Goal: Task Accomplishment & Management: Manage account settings

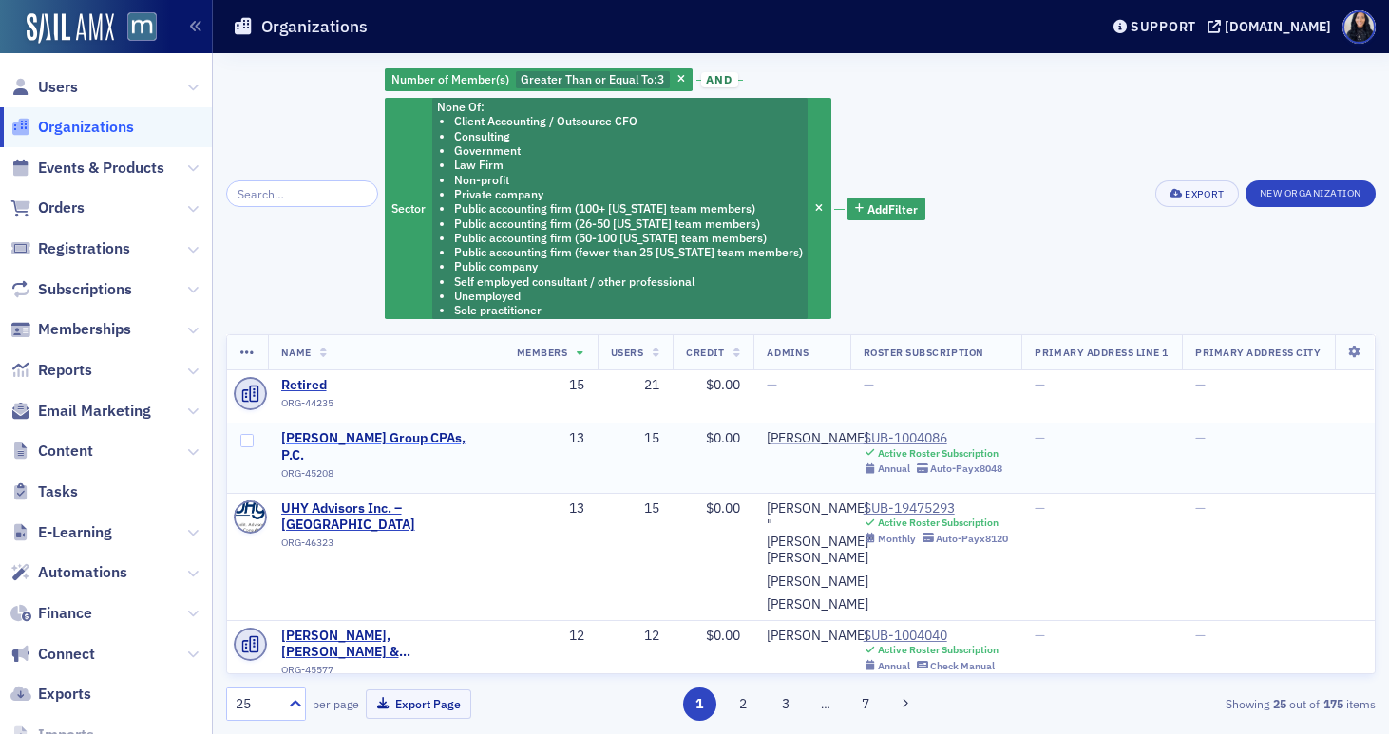
click at [430, 442] on span "Goldklang Group CPAs, P.C." at bounding box center [385, 446] width 209 height 33
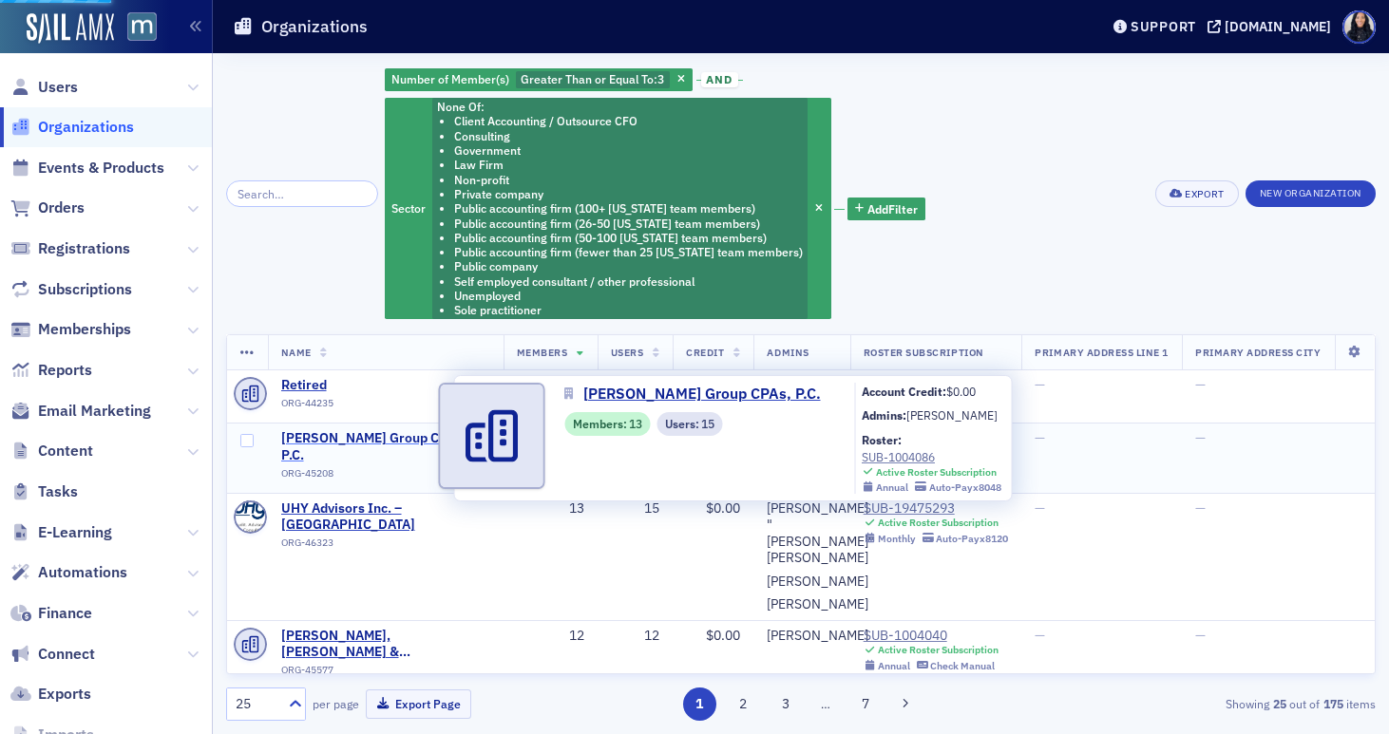
select select "US"
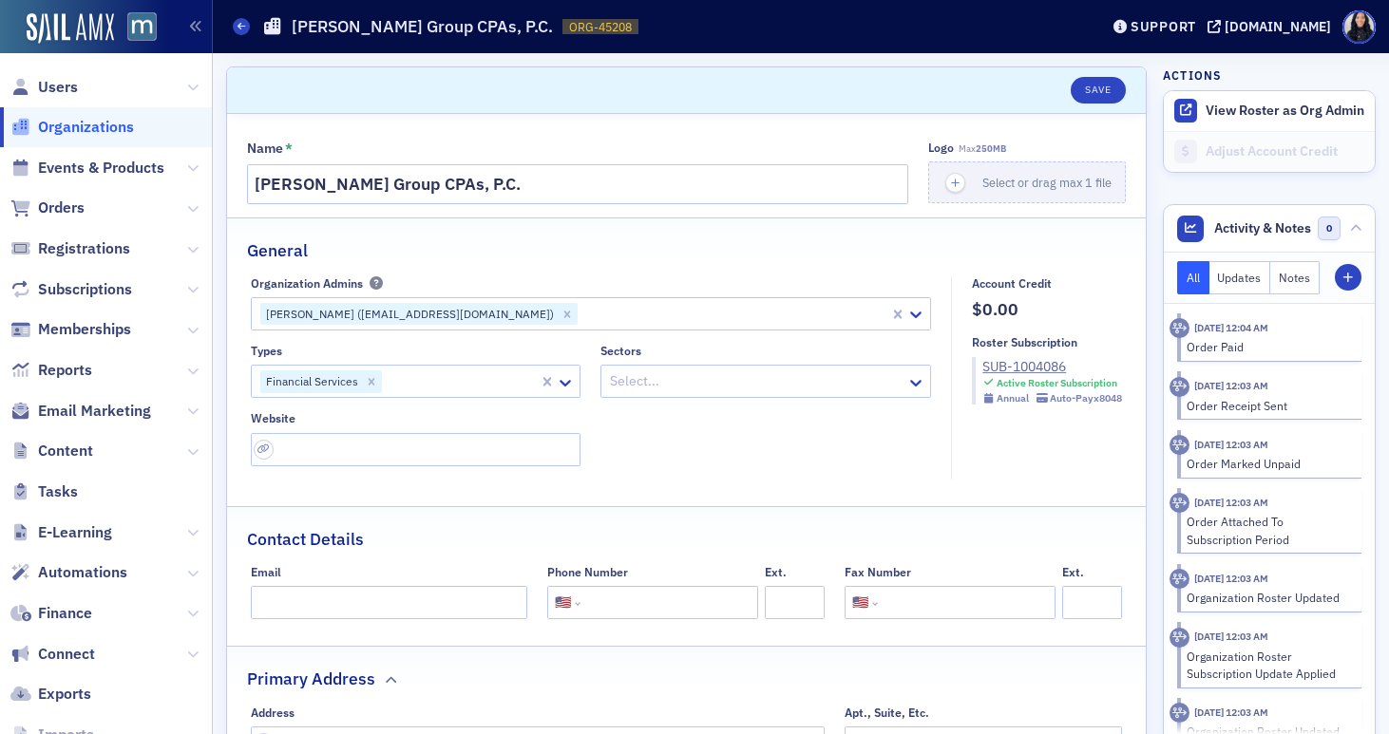
scroll to position [21, 0]
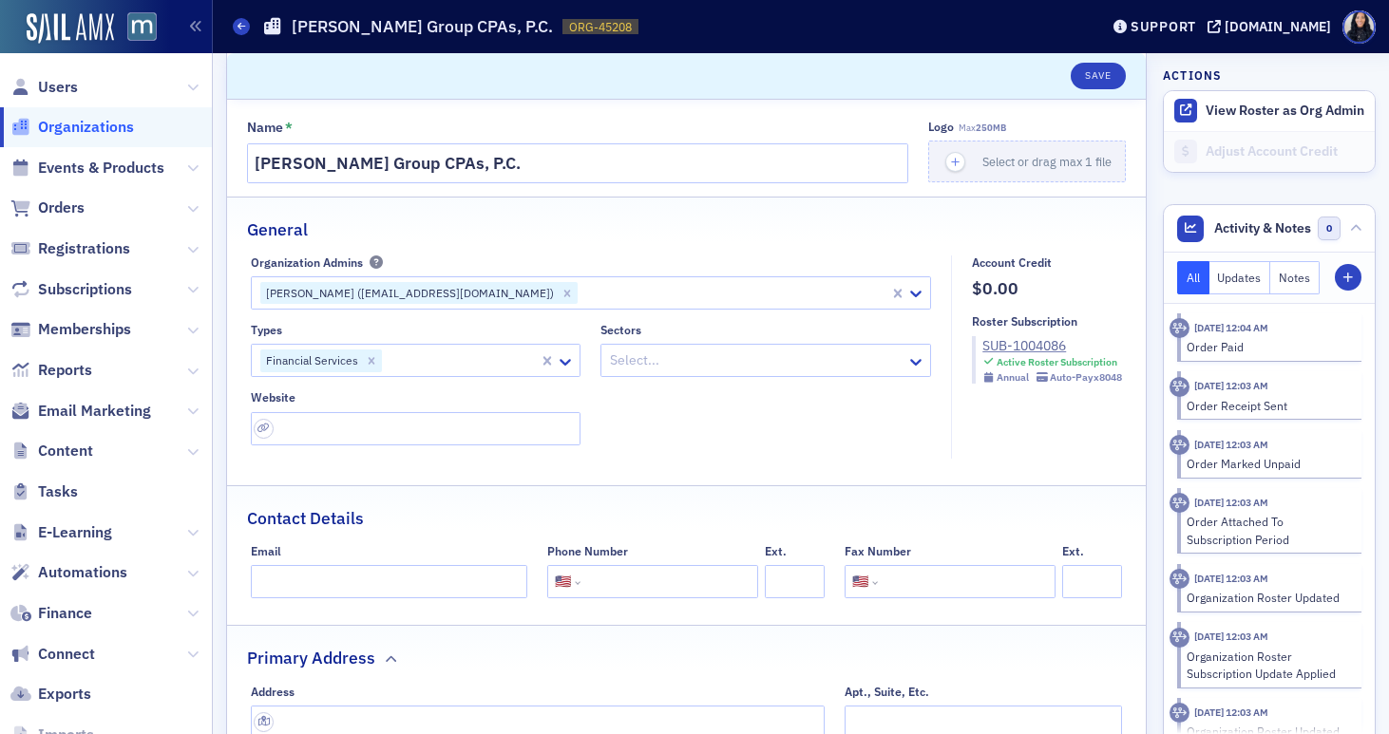
click at [436, 22] on h1 "Goldklang Group CPAs, P.C." at bounding box center [422, 26] width 261 height 23
copy h1 "Goldklang Group CPAs, P.C."
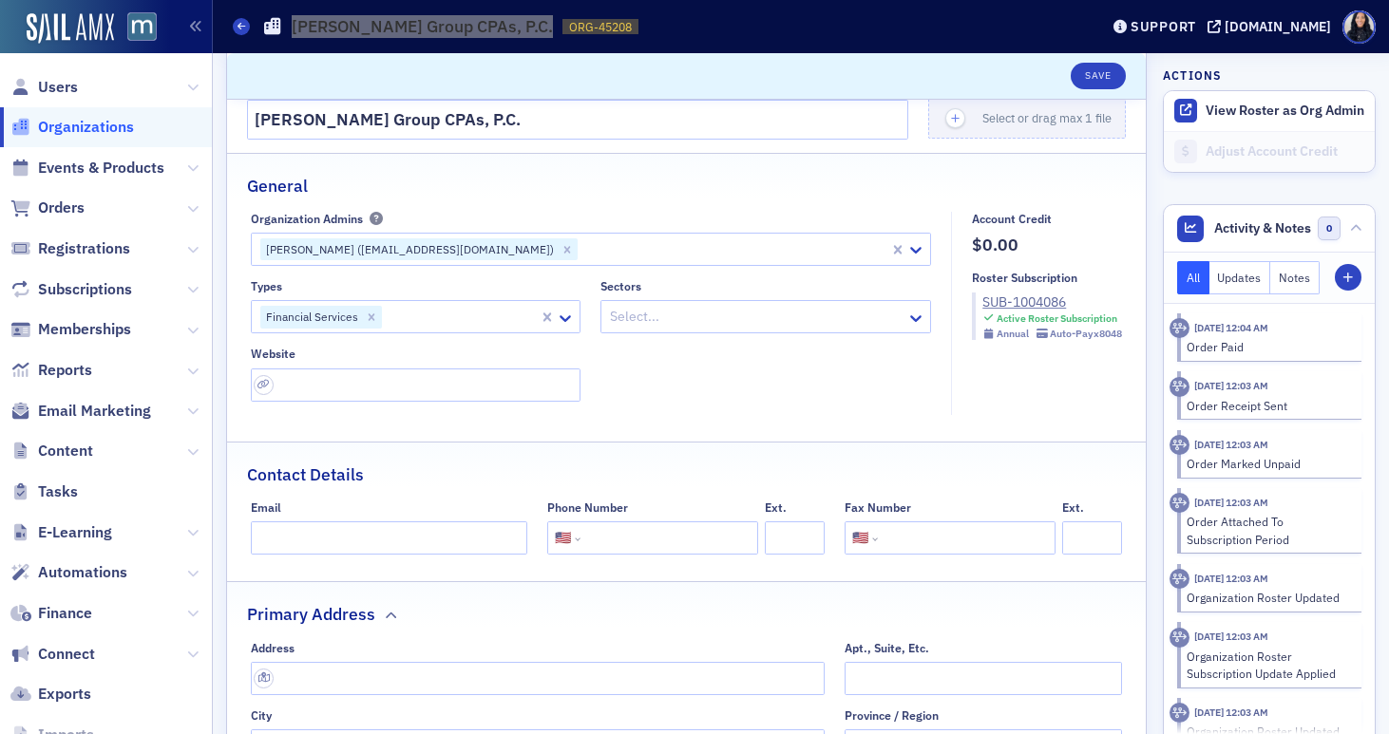
scroll to position [104, 0]
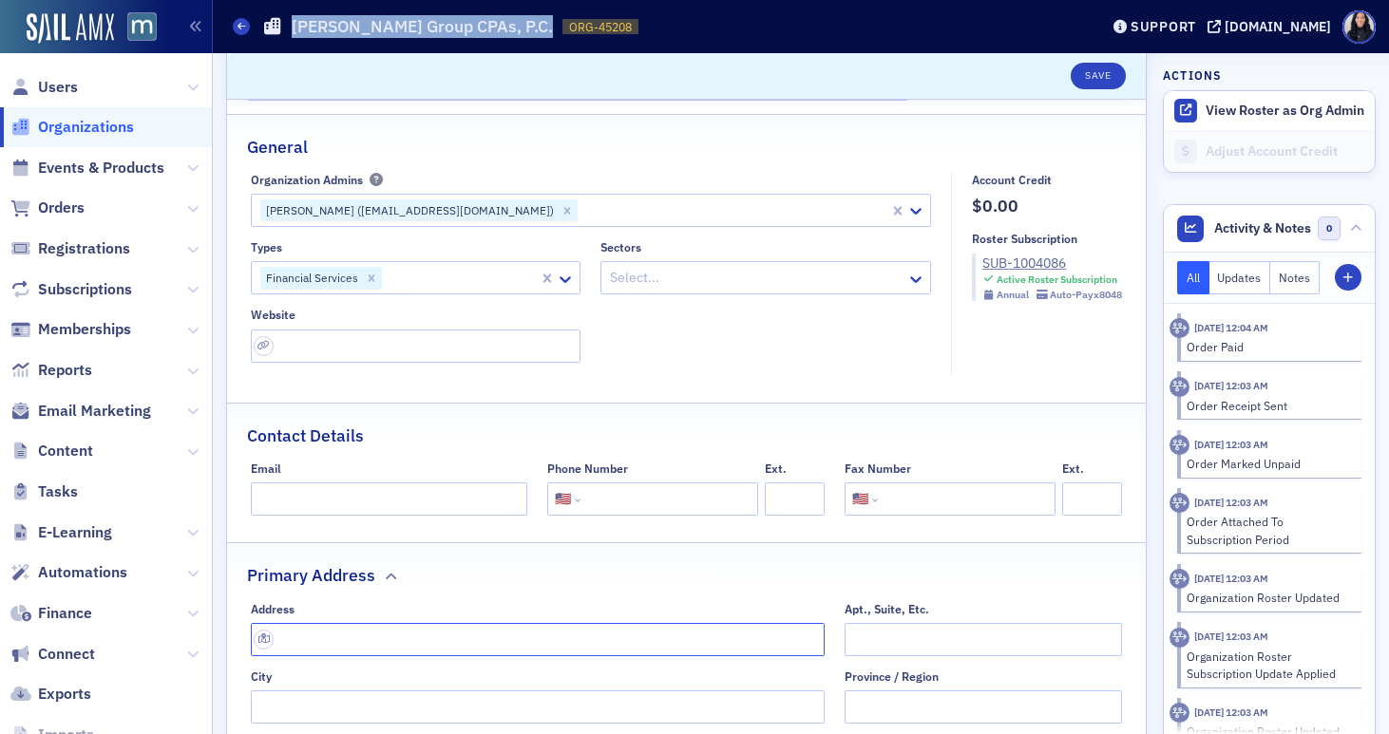
click at [398, 638] on input "text" at bounding box center [538, 639] width 575 height 33
paste input "1801 Robert Fulton Drive, Suite 200 Reston, Virginia 20191"
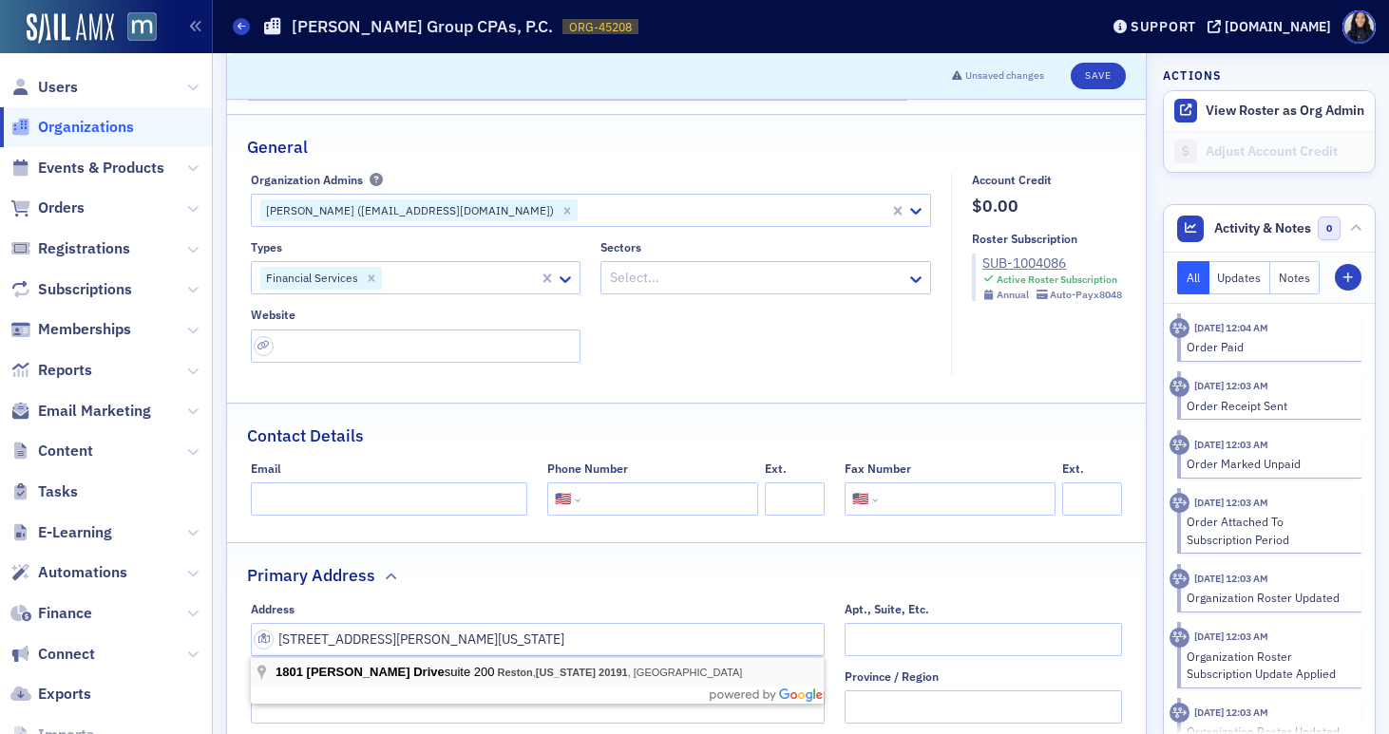
type input "1801 Robert Fulton Dr suite 200"
type input "Reston"
type input "20191-4347"
type input "Fairfax County"
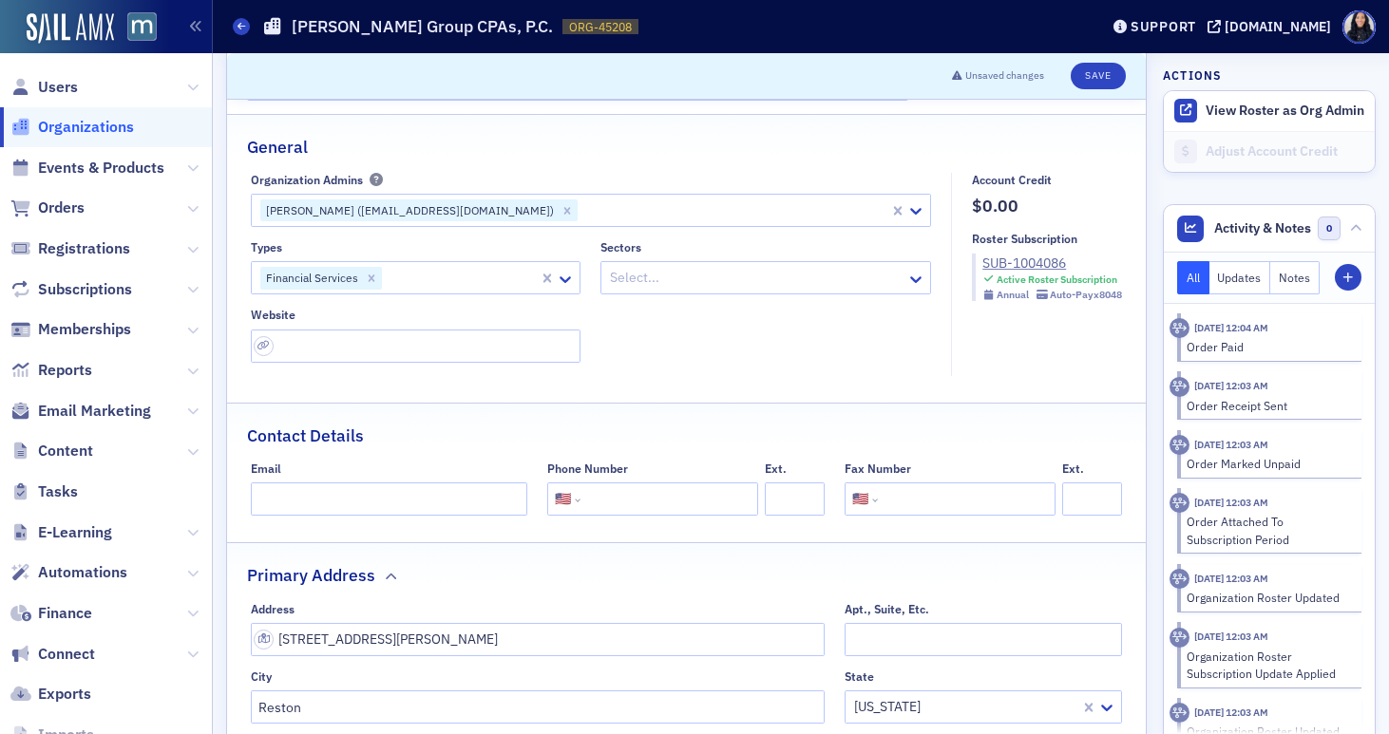
click at [623, 494] on input "tel" at bounding box center [667, 499] width 166 height 33
paste input "(703) 391-9003"
type input "(703) 391-9003"
click at [915, 502] on input "tel" at bounding box center [965, 499] width 166 height 33
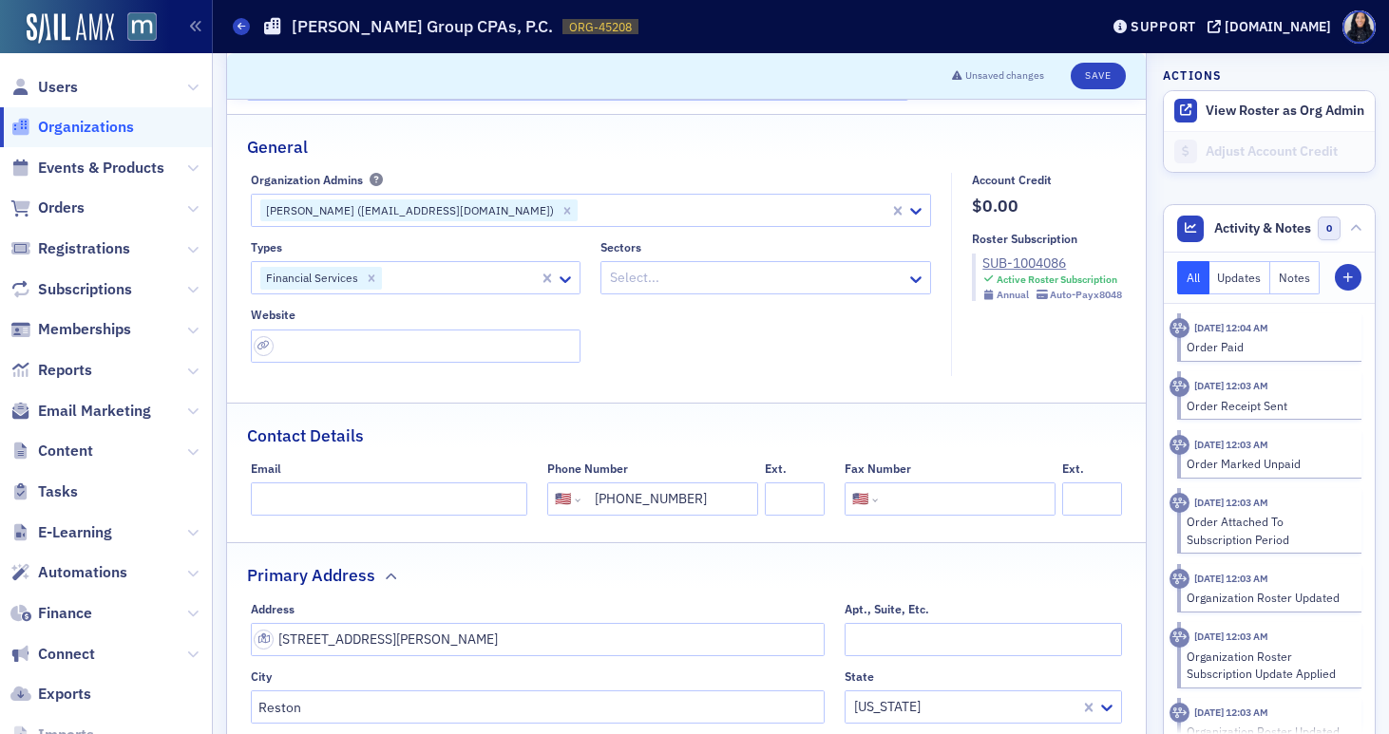
click at [915, 502] on input "tel" at bounding box center [965, 499] width 166 height 33
paste input "(703) 391-9004"
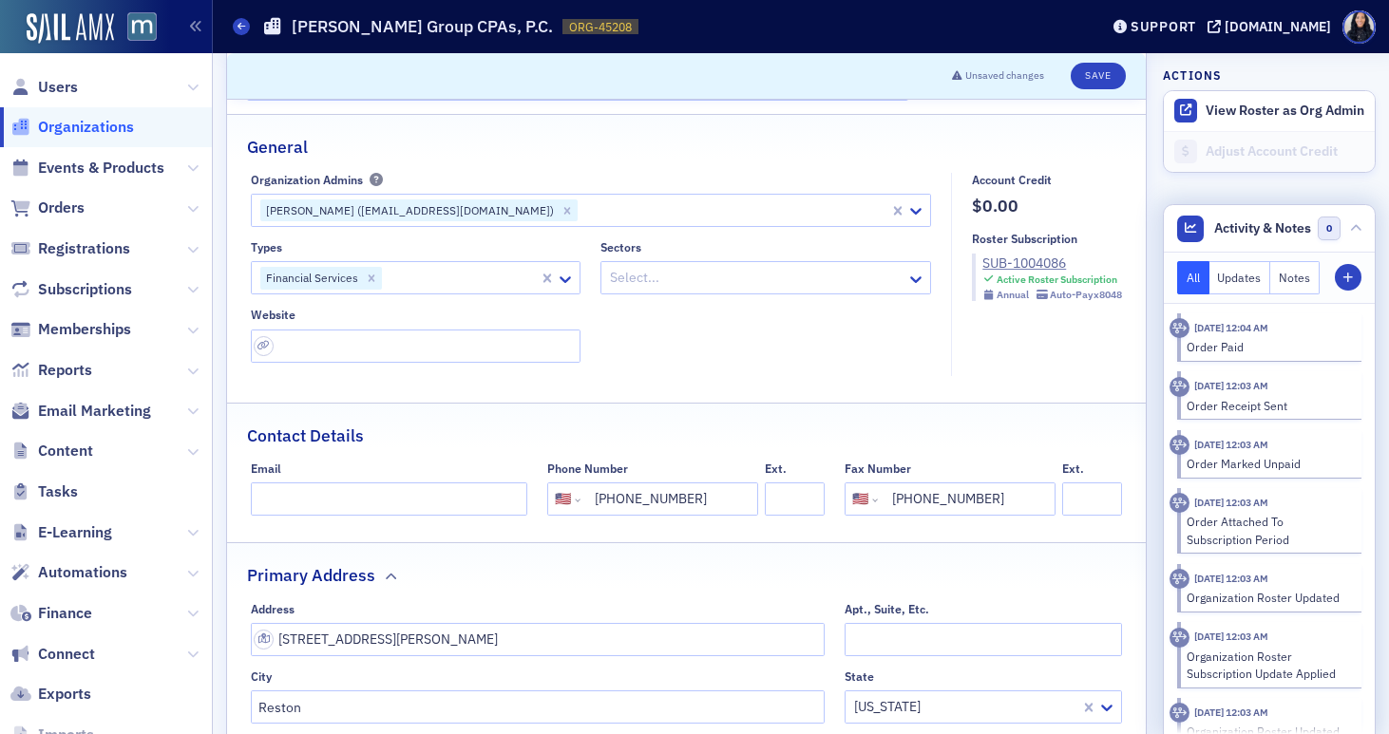
type input "(703) 391-9004"
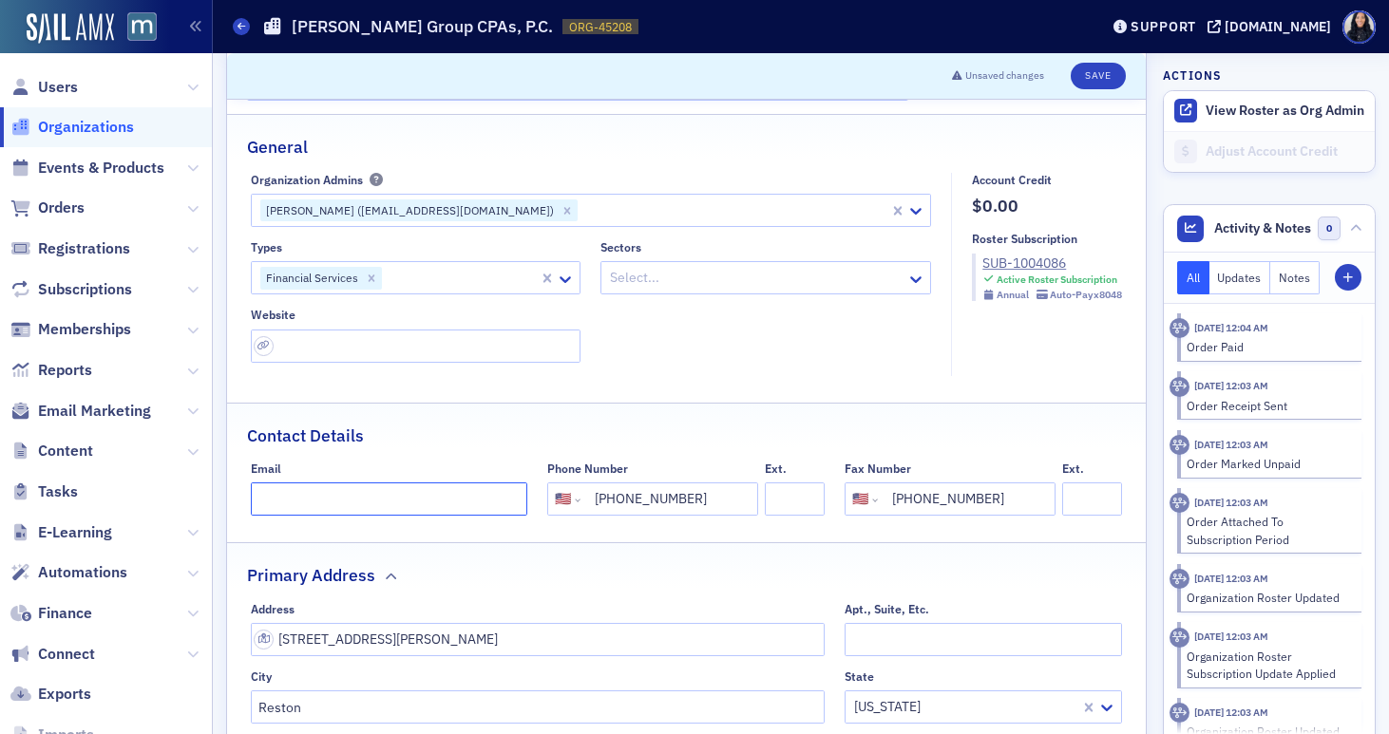
click at [317, 499] on input "Email" at bounding box center [389, 499] width 277 height 33
paste input "cpas@GGroupCPAs.com"
type input "cpas@GGroupCPAs.com"
click at [481, 340] on input "url" at bounding box center [416, 346] width 331 height 33
paste input "https://ggroupcpas.com/"
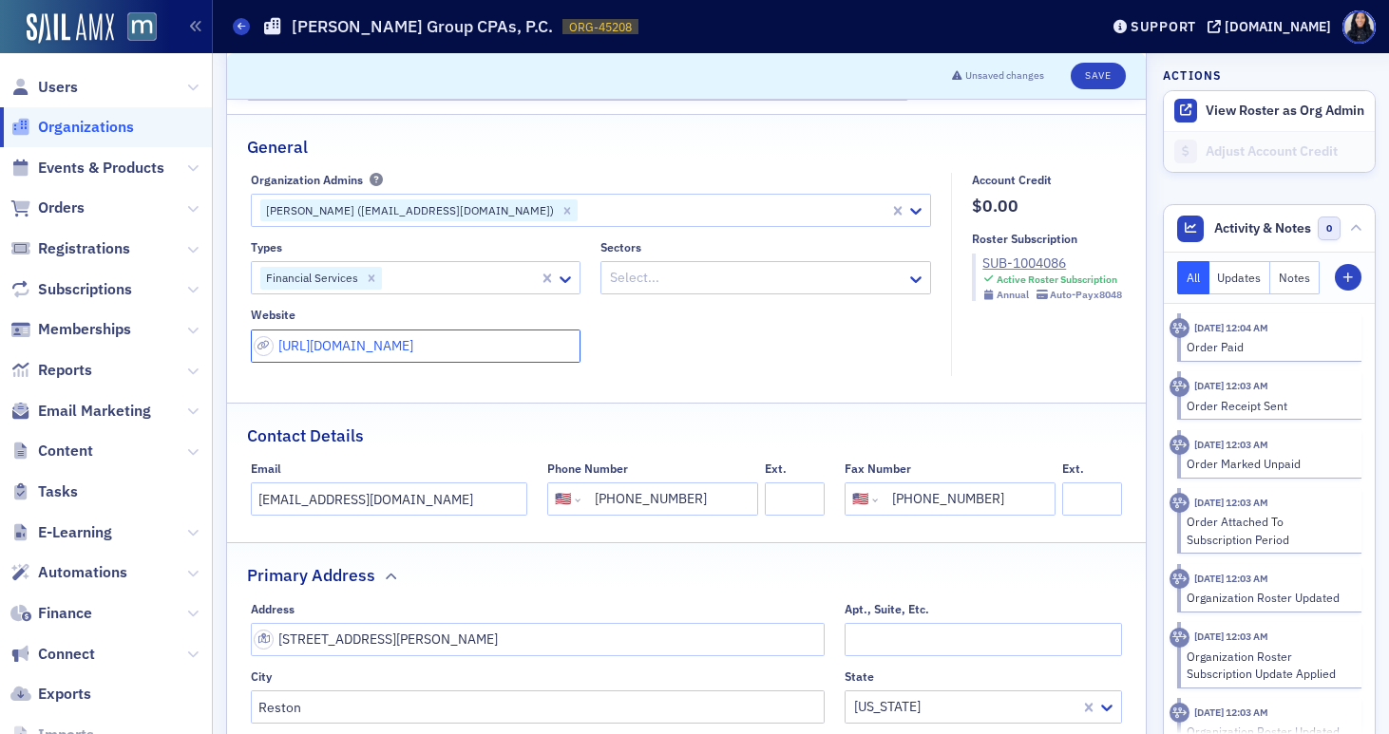
type input "https://ggroupcpas.com/"
click at [704, 351] on div "Types Financial Services Sectors Select... Website https://ggroupcpas.com/" at bounding box center [591, 301] width 681 height 123
click at [911, 281] on icon at bounding box center [915, 279] width 11 height 7
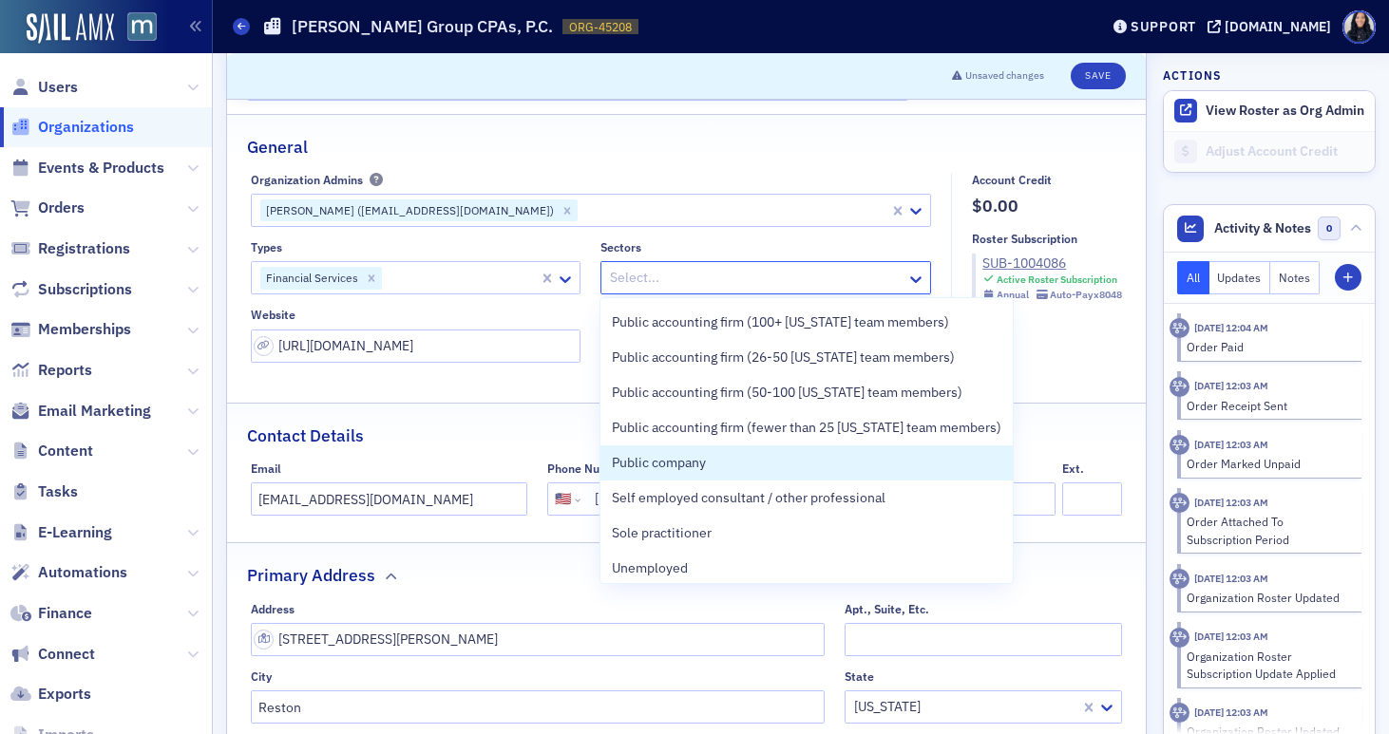
scroll to position [209, 0]
click at [818, 461] on div "Public company" at bounding box center [806, 462] width 389 height 20
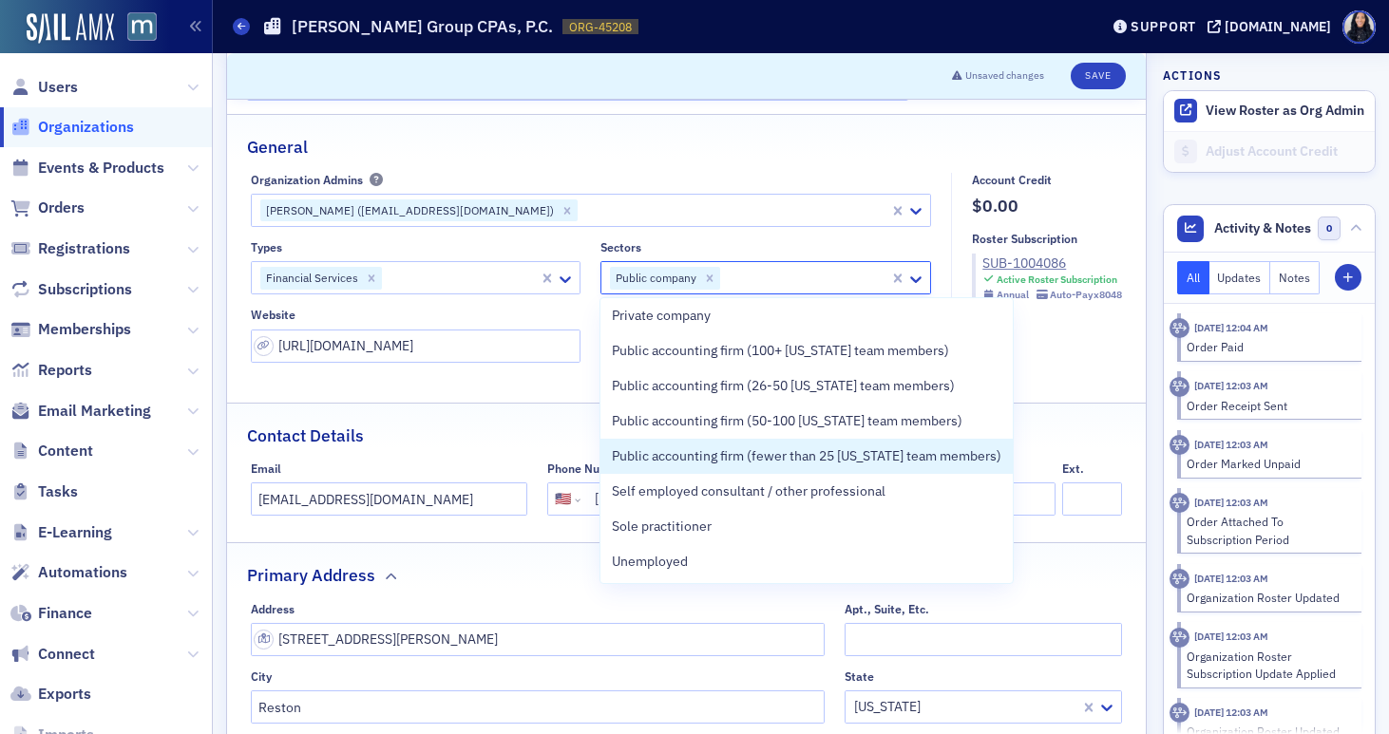
scroll to position [180, 0]
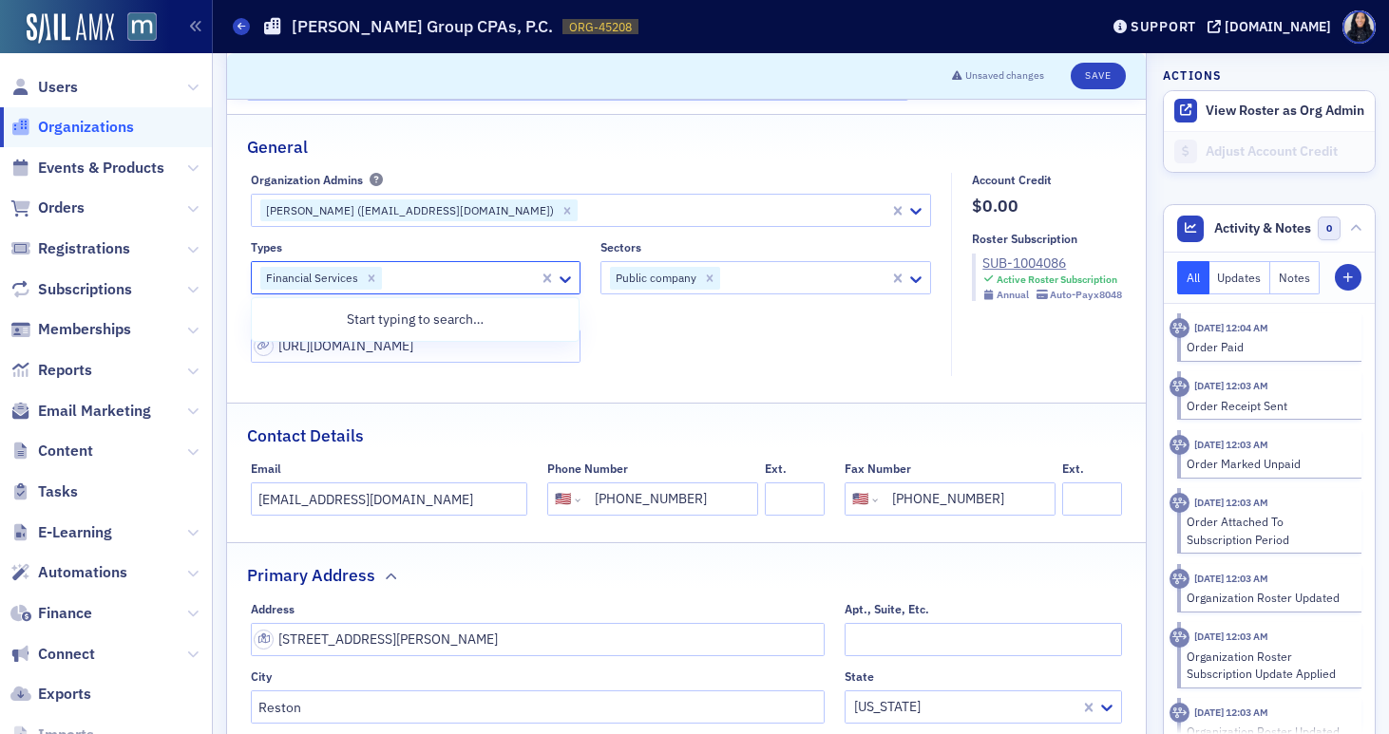
click at [484, 279] on div at bounding box center [461, 278] width 154 height 24
type input "A"
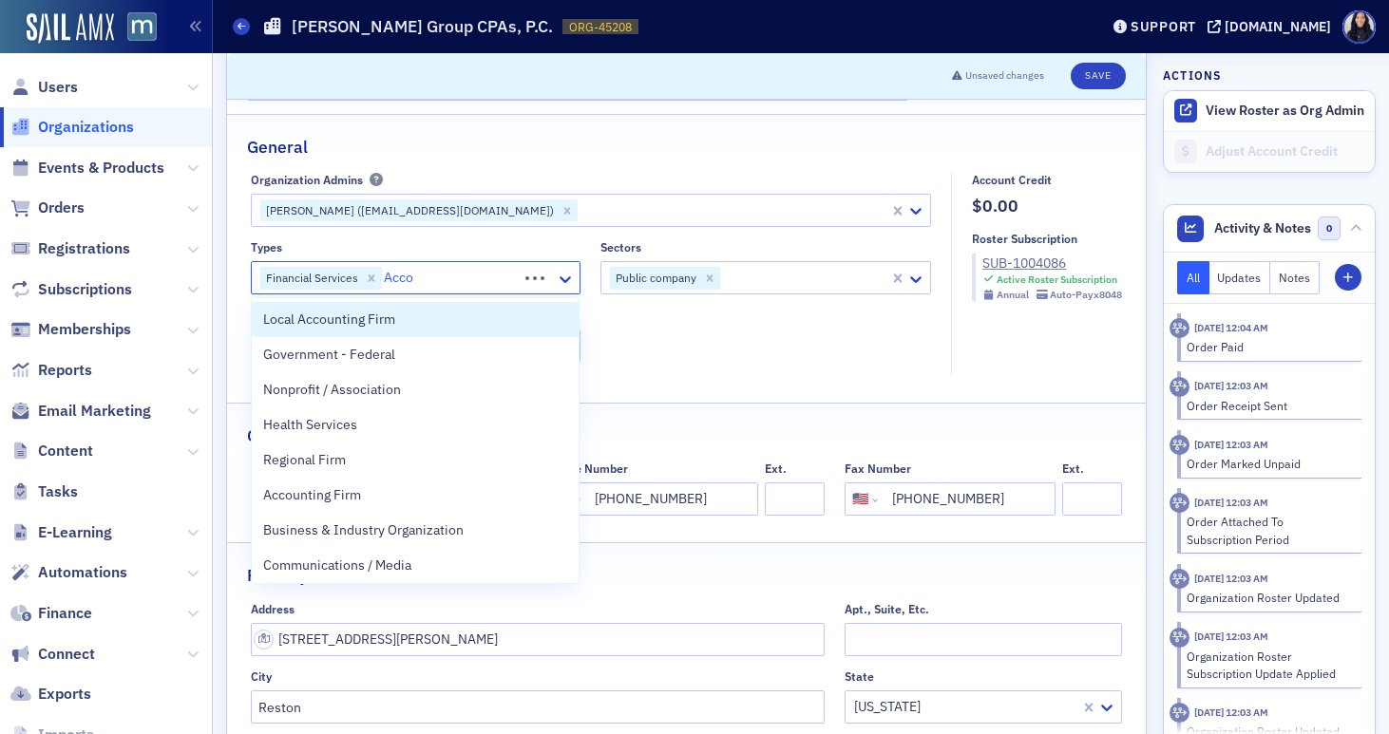
type input "Accou"
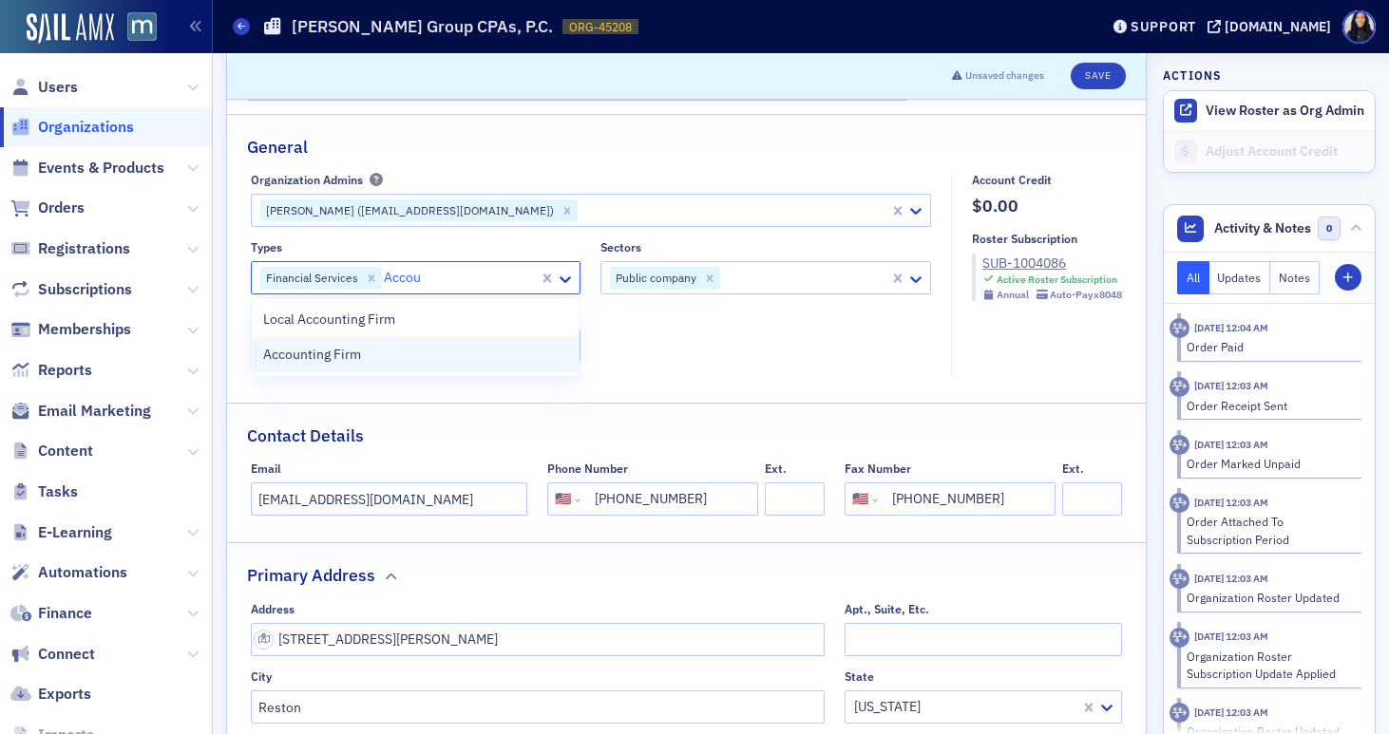
click at [462, 366] on div "Accounting Firm" at bounding box center [415, 354] width 327 height 35
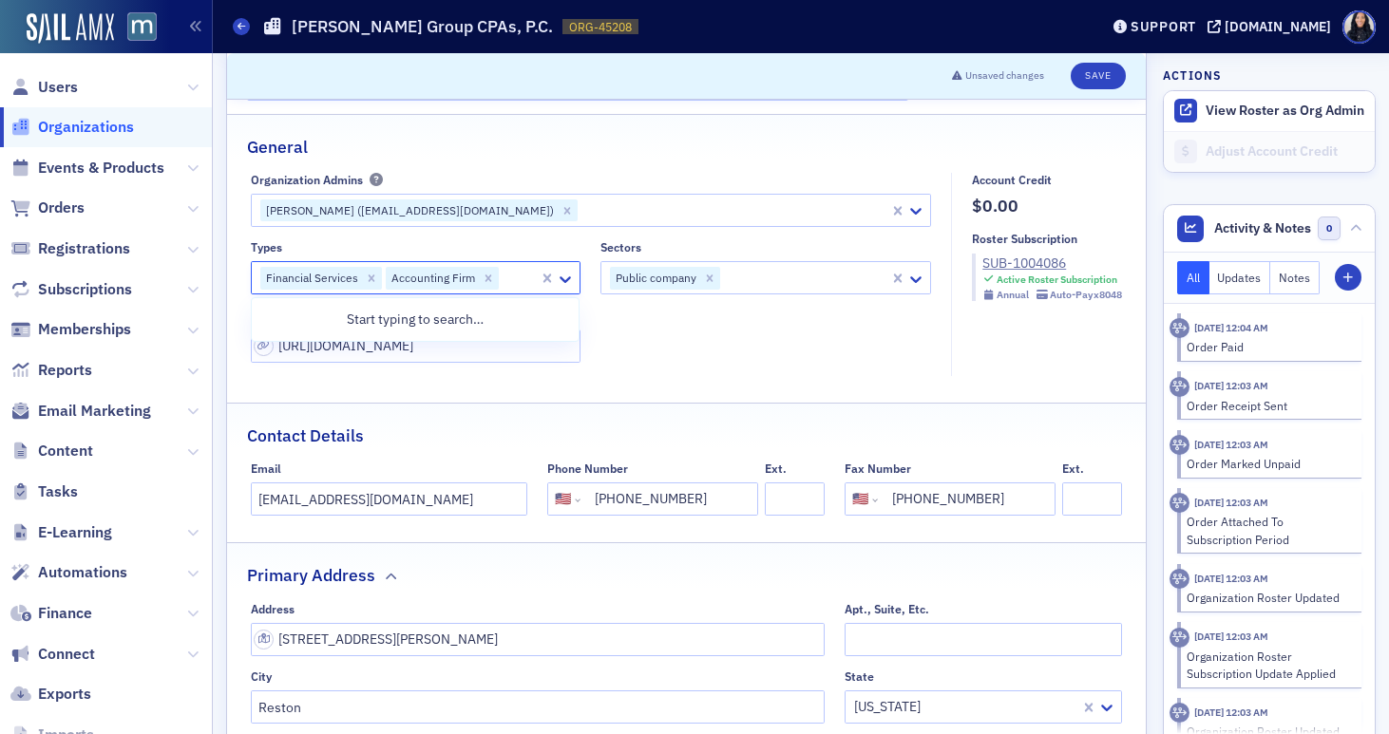
click at [691, 345] on div "Types option Accounting Firm, selected. 0 results available. Use Up and Down to…" at bounding box center [591, 301] width 681 height 123
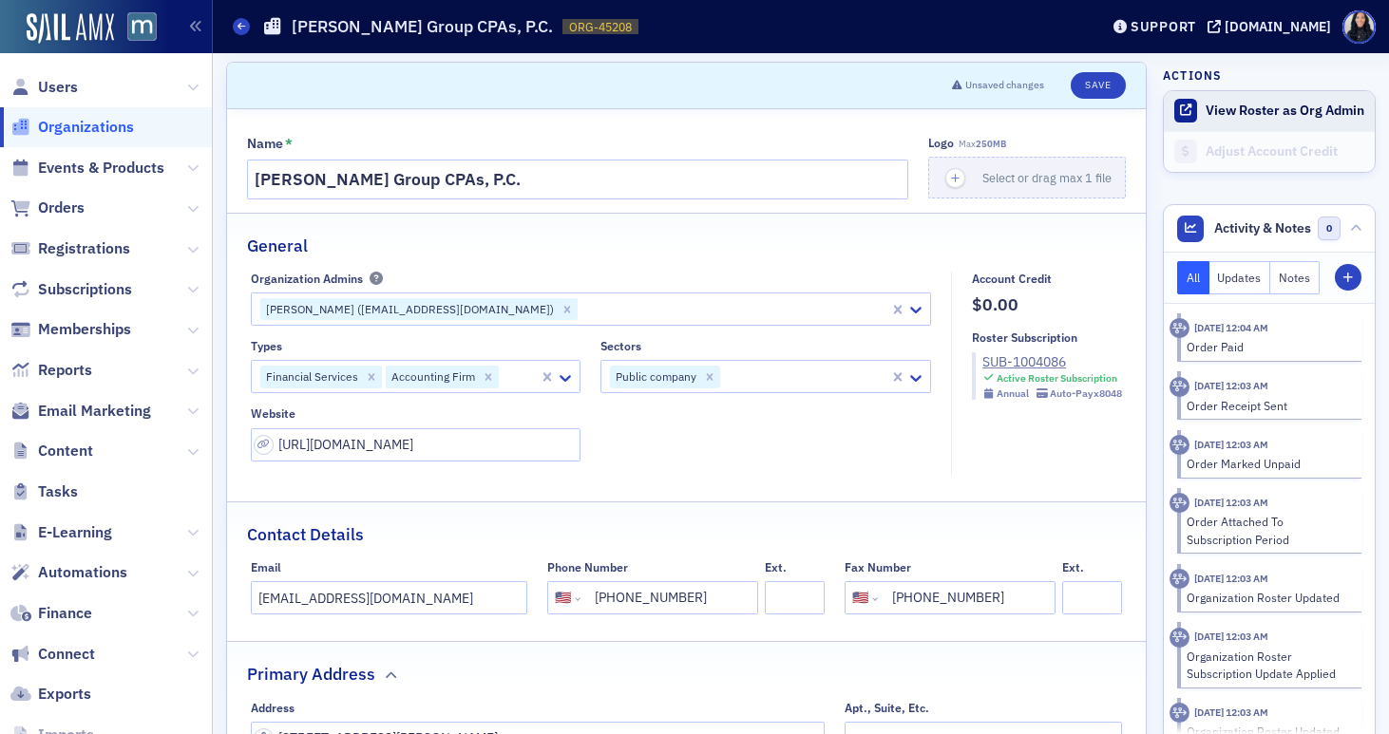
scroll to position [0, 0]
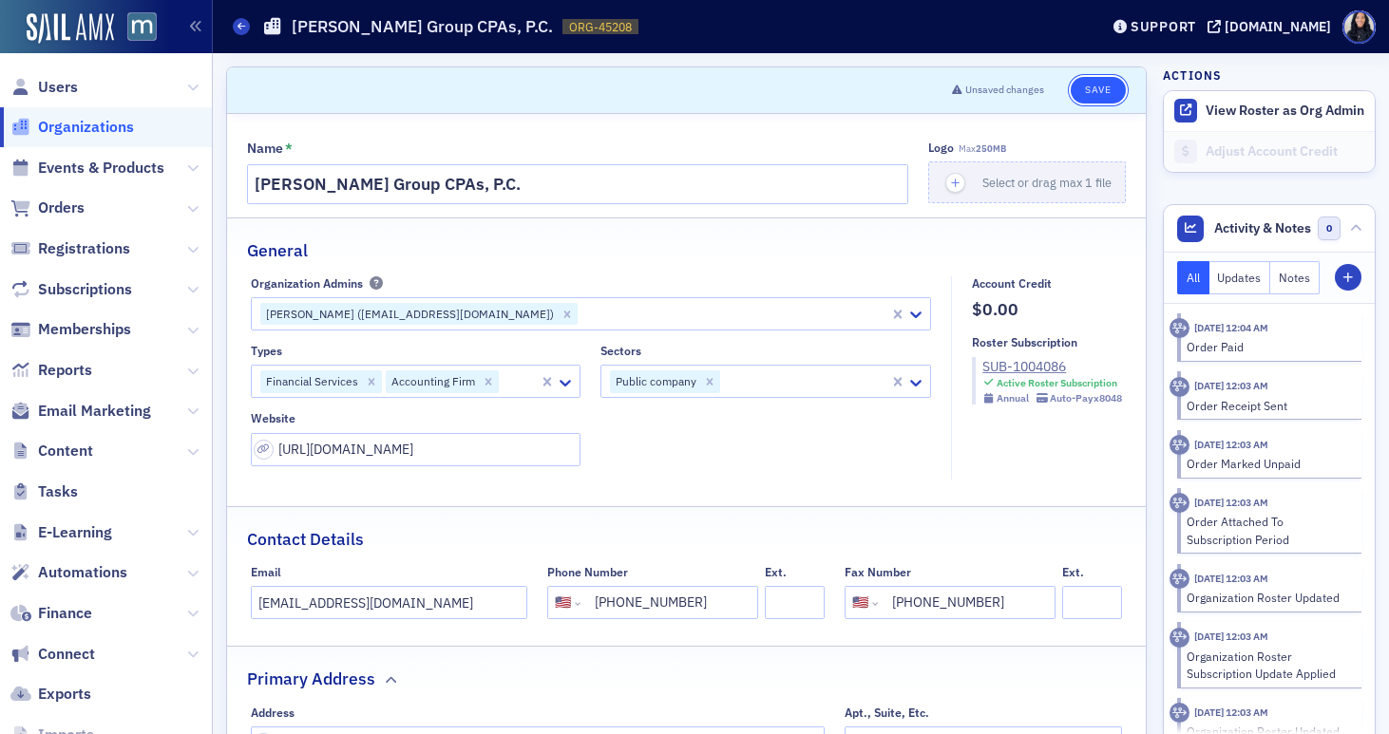
click at [1096, 90] on button "Save" at bounding box center [1098, 90] width 54 height 27
select select "US"
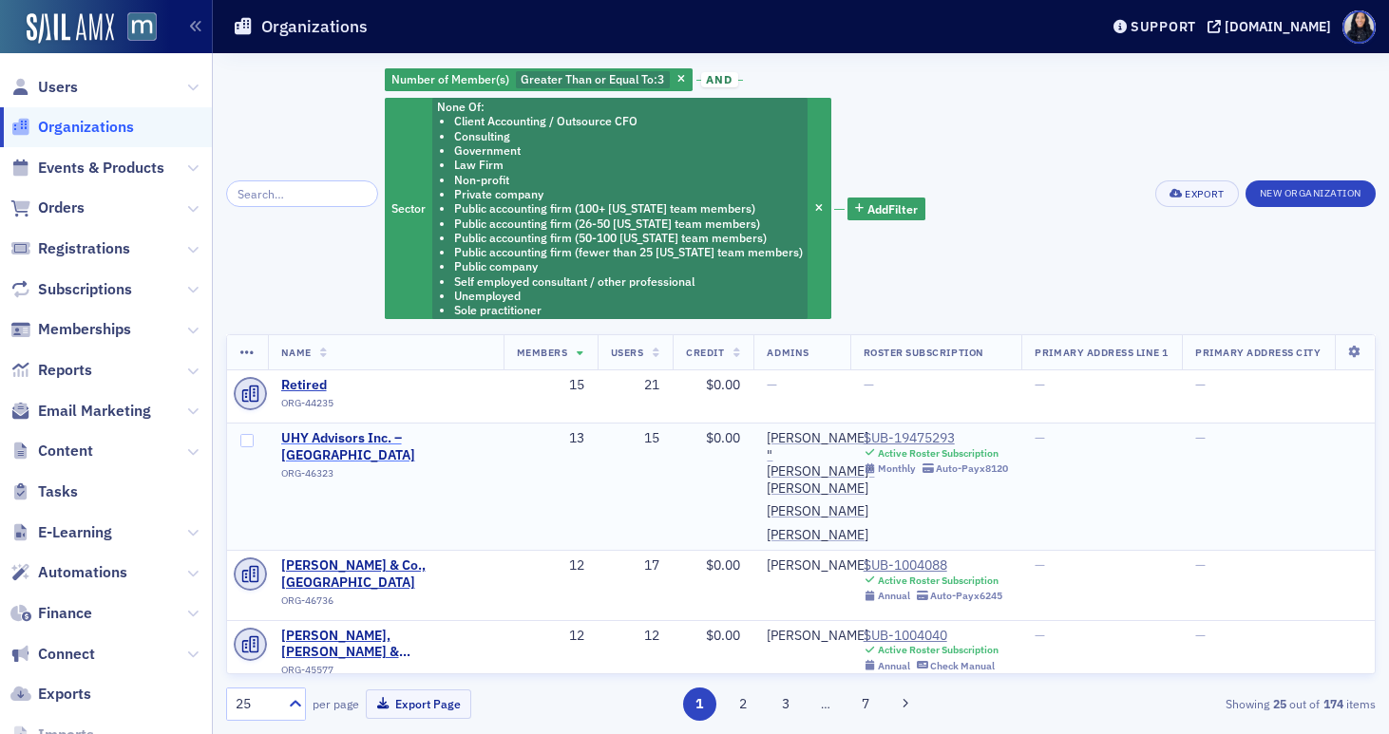
click at [436, 439] on span "UHY Advisors Inc. – Towson" at bounding box center [385, 446] width 209 height 33
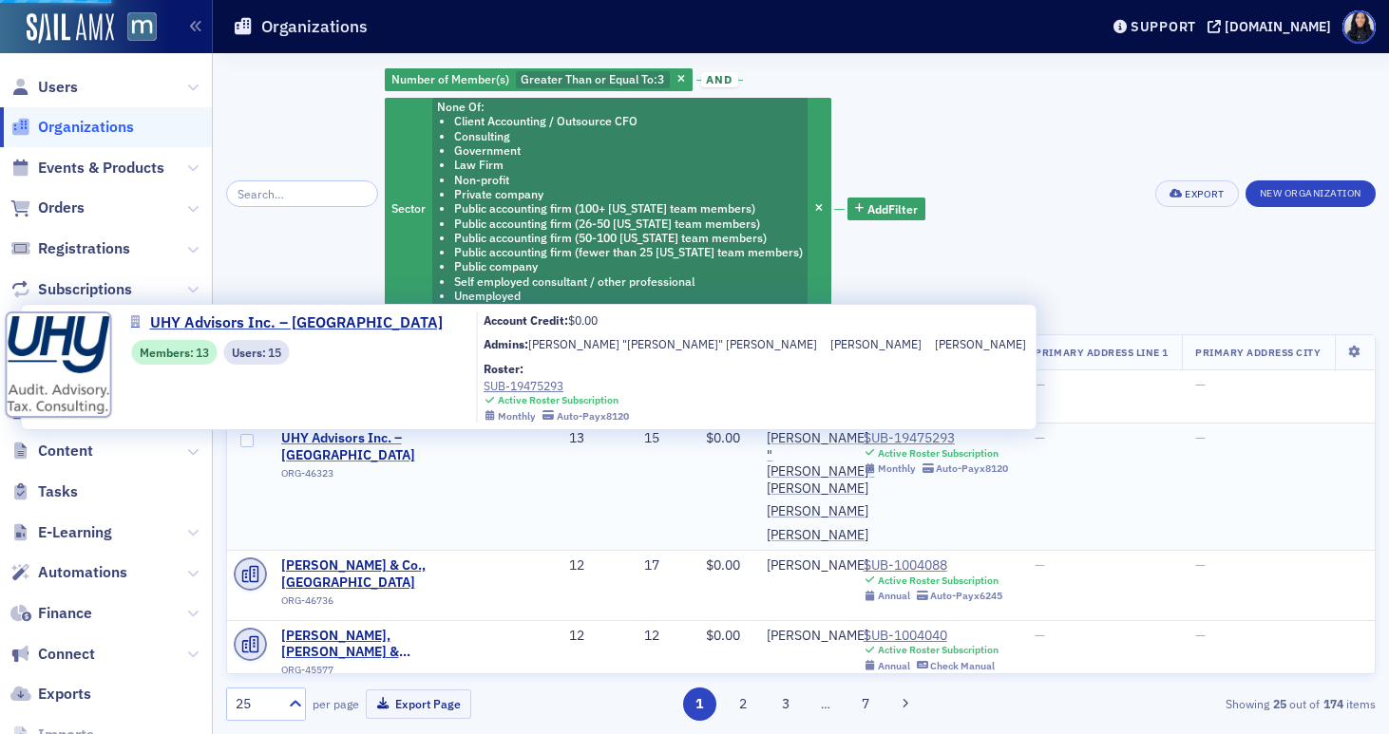
select select "US"
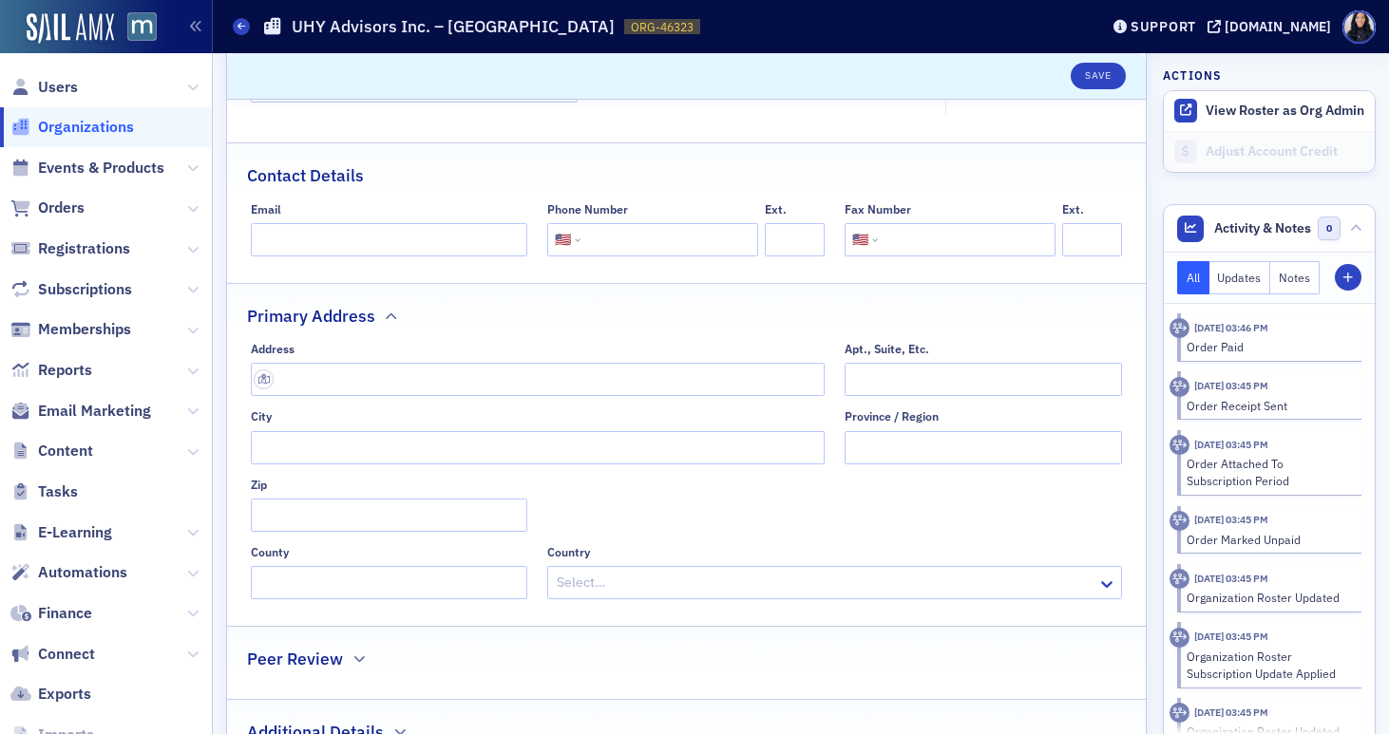
scroll to position [671, 0]
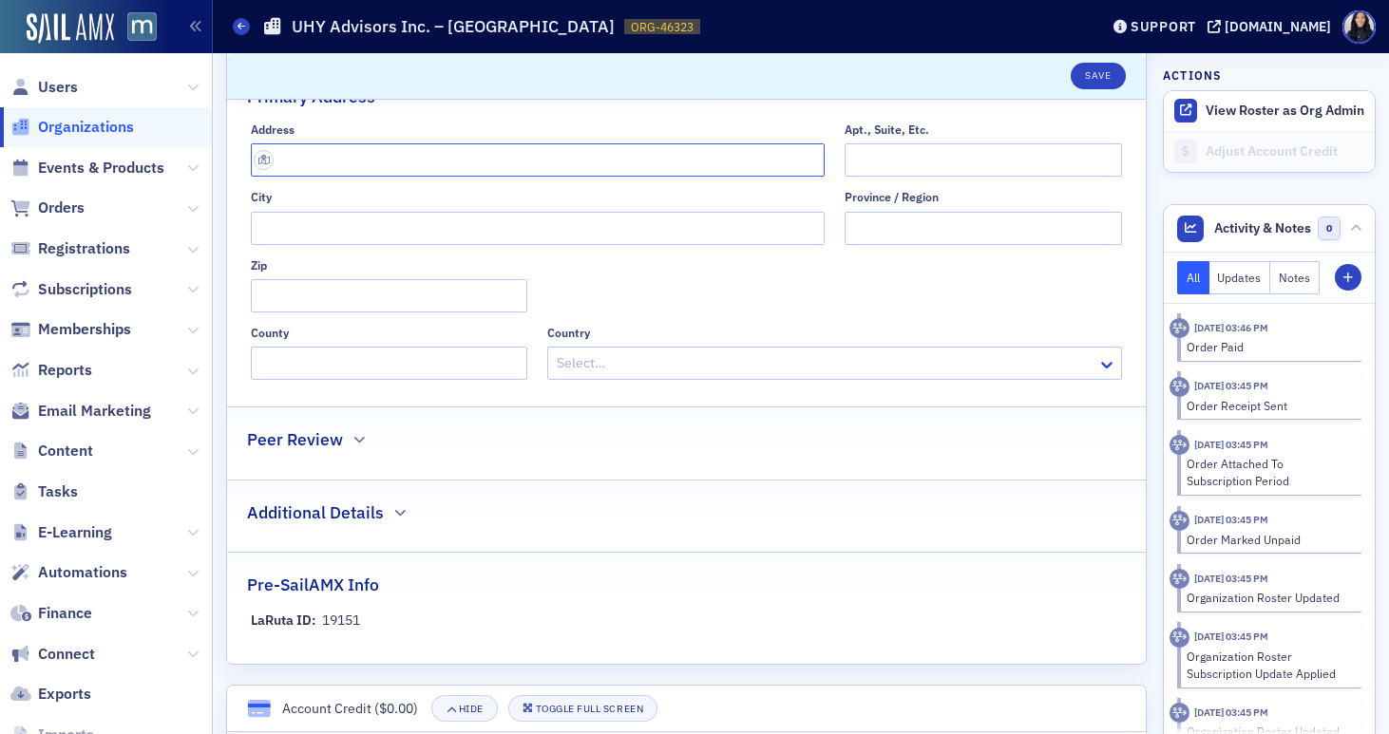
click at [589, 143] on input "text" at bounding box center [538, 159] width 575 height 33
paste input "705 York Road Towson, MD 21204"
type input "705 York Rd"
type input "Towson"
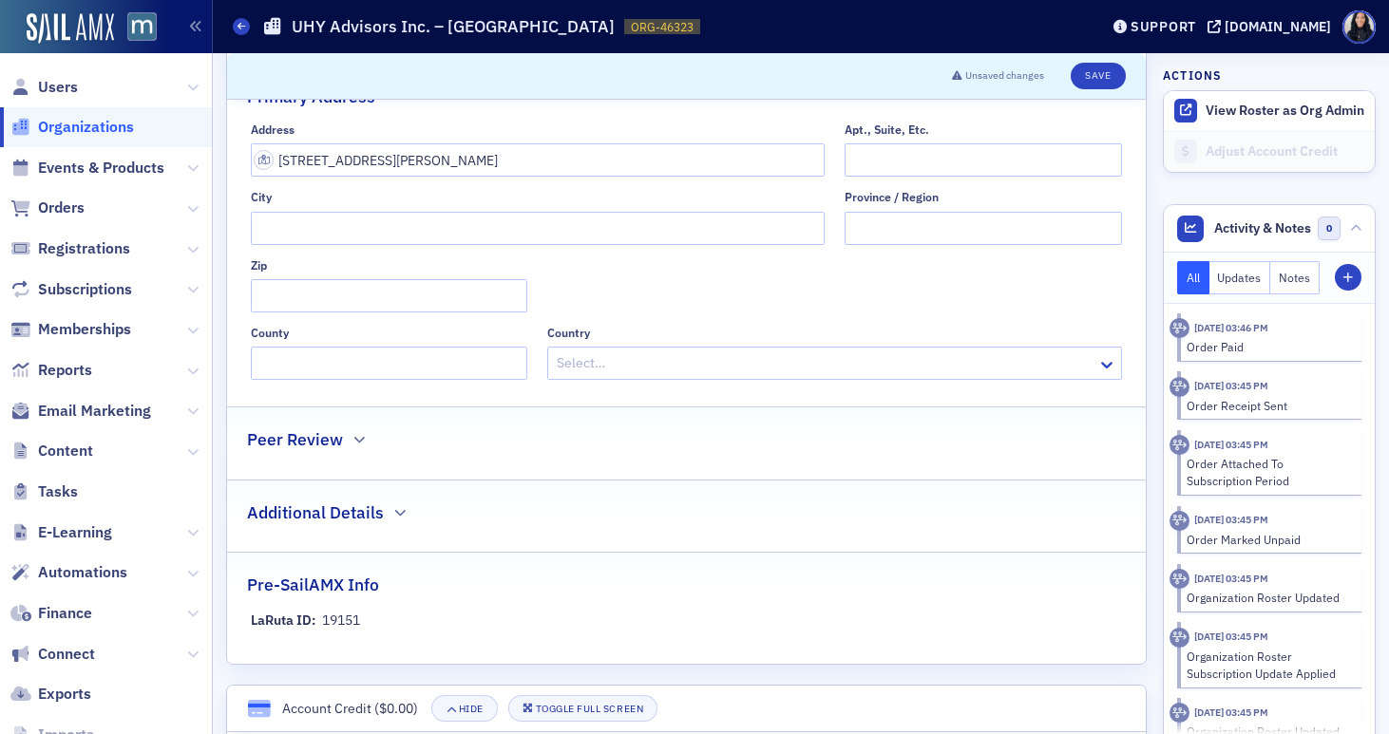
type input "21204-2506"
type input "Baltimore County"
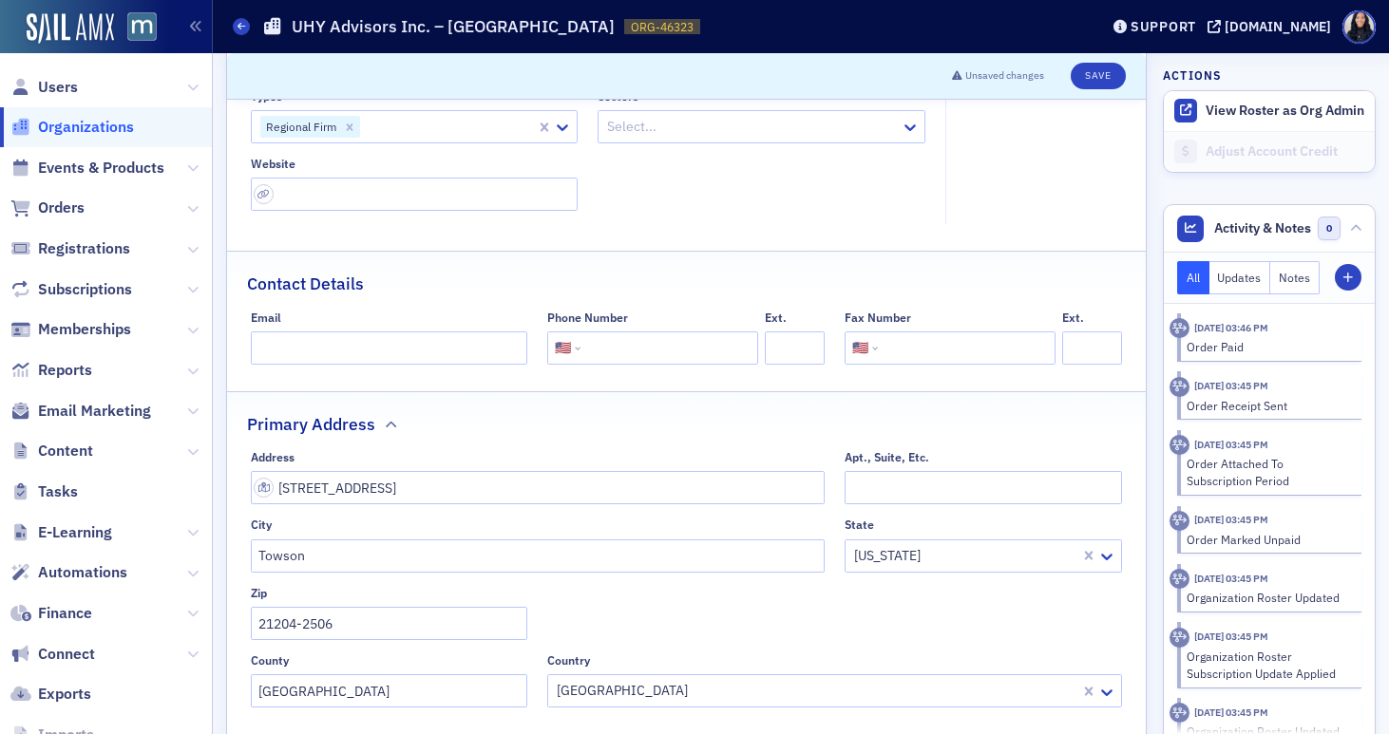
scroll to position [336, 0]
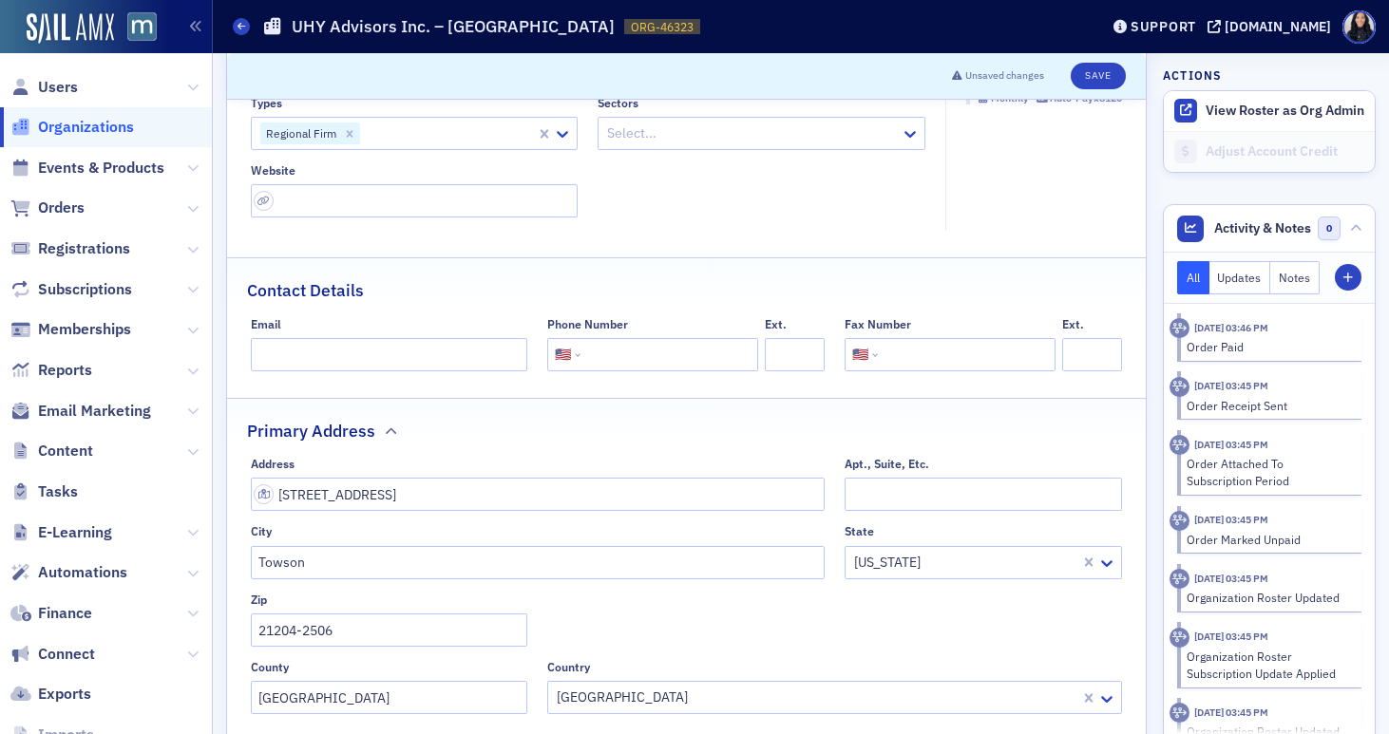
click at [661, 338] on input "tel" at bounding box center [667, 354] width 166 height 33
paste input "(410) 828-1961"
type input "(410) 828-1961"
click at [681, 202] on fieldset "Organization Admins Cindy Alt (cindylou926@gmail.com) Jaime Martin (jmartin@uhy…" at bounding box center [593, 104] width 685 height 256
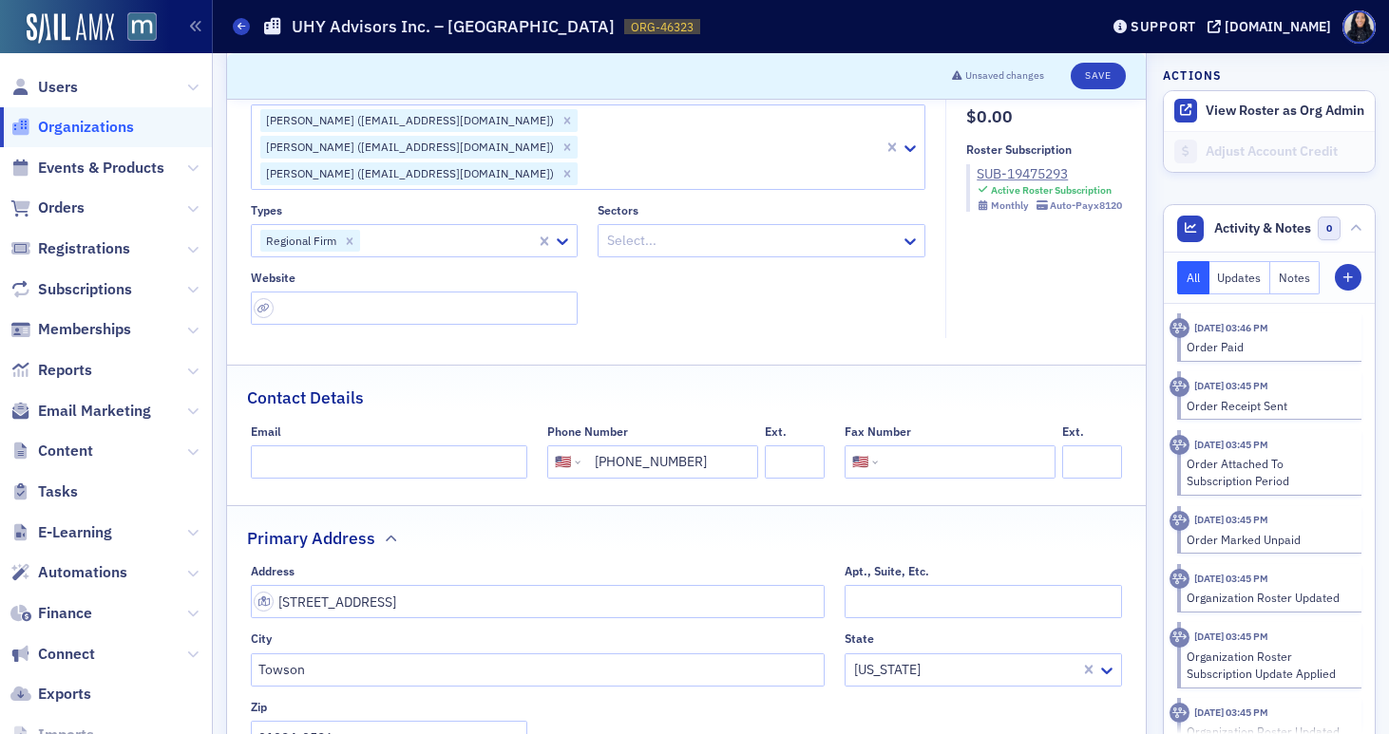
scroll to position [227, 0]
click at [478, 294] on input "url" at bounding box center [415, 310] width 328 height 33
paste input "https://uhy-us.com/locations/maryland/towson-md-cpa"
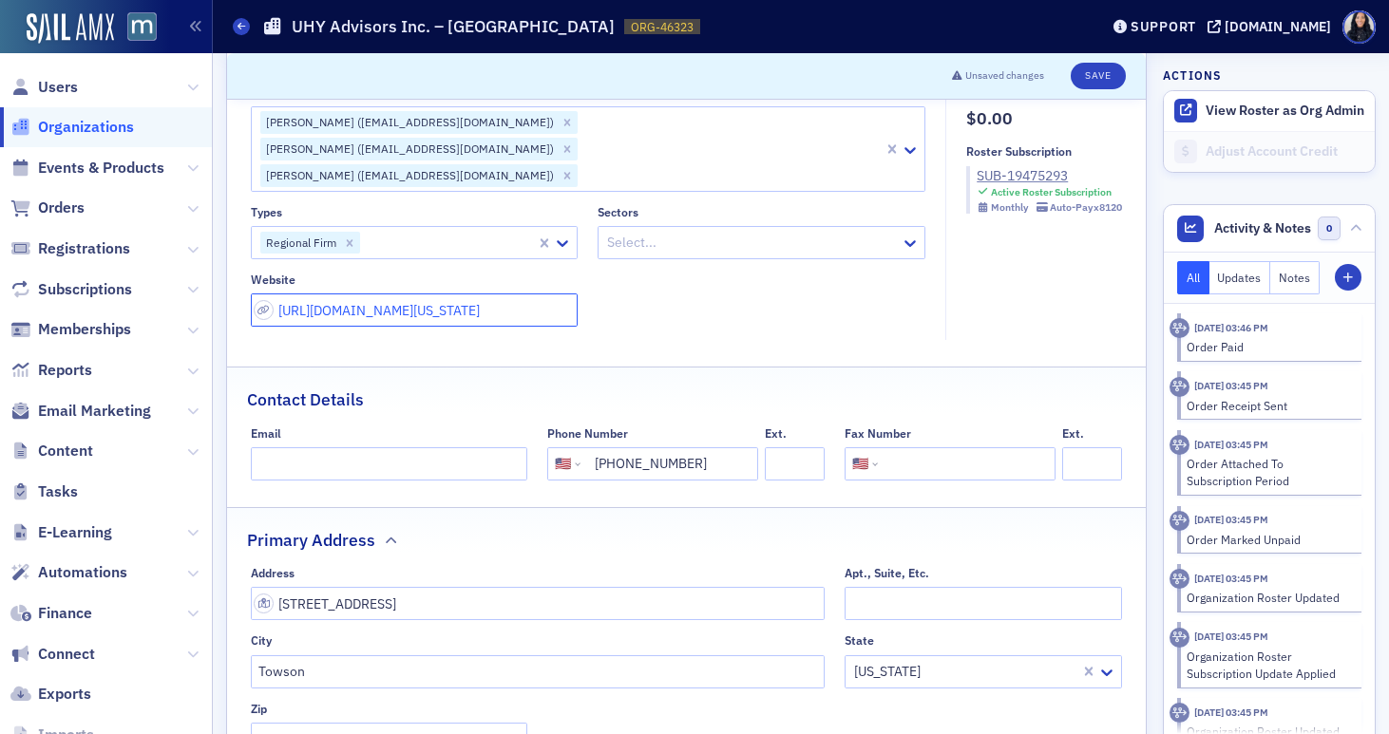
type input "https://uhy-us.com/locations/maryland/towson-md-cpa"
click at [637, 282] on div "Types Regional Firm Sectors Select... Website https://uhy-us.com/locations/mary…" at bounding box center [588, 266] width 675 height 123
click at [998, 177] on div "SUB-19475293" at bounding box center [1049, 176] width 145 height 20
click at [724, 231] on div at bounding box center [752, 243] width 294 height 24
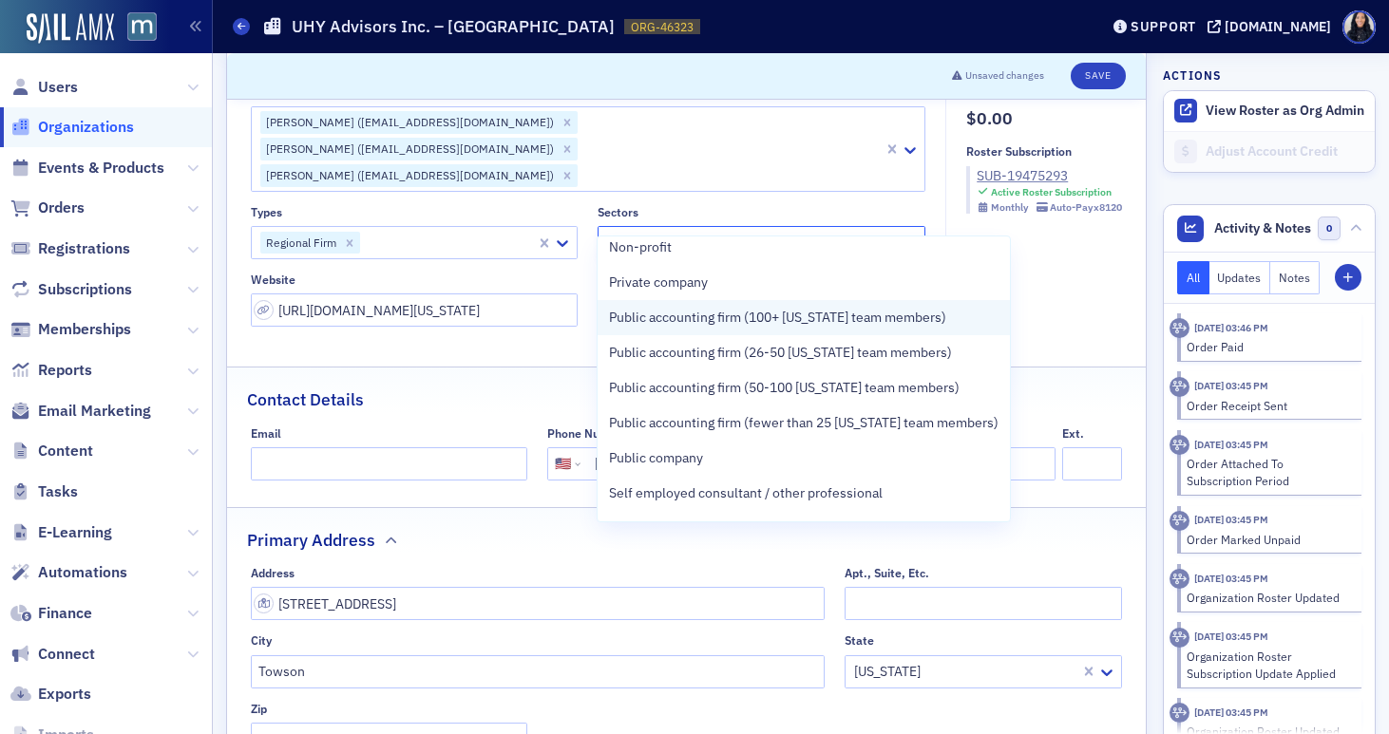
scroll to position [180, 0]
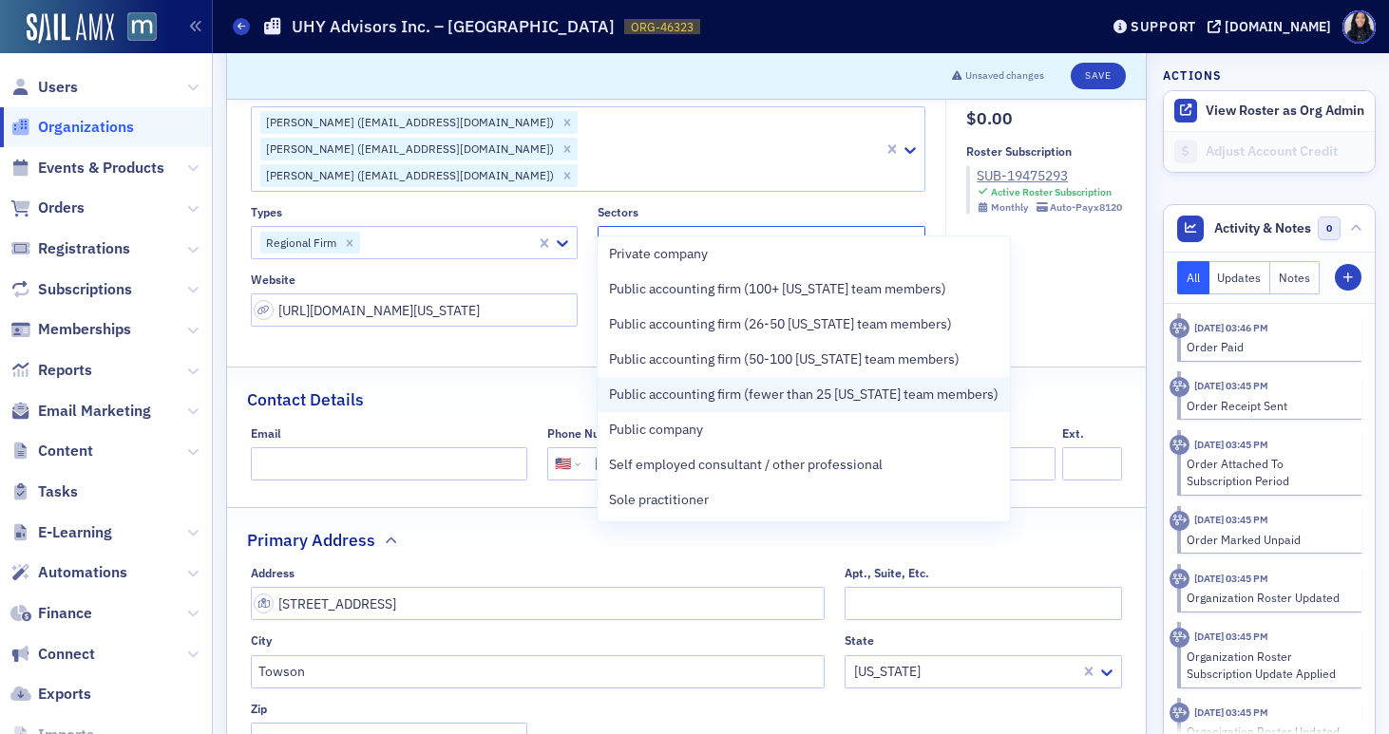
click at [710, 395] on span "Public accounting firm (fewer than 25 Maryland team members)" at bounding box center [803, 395] width 389 height 20
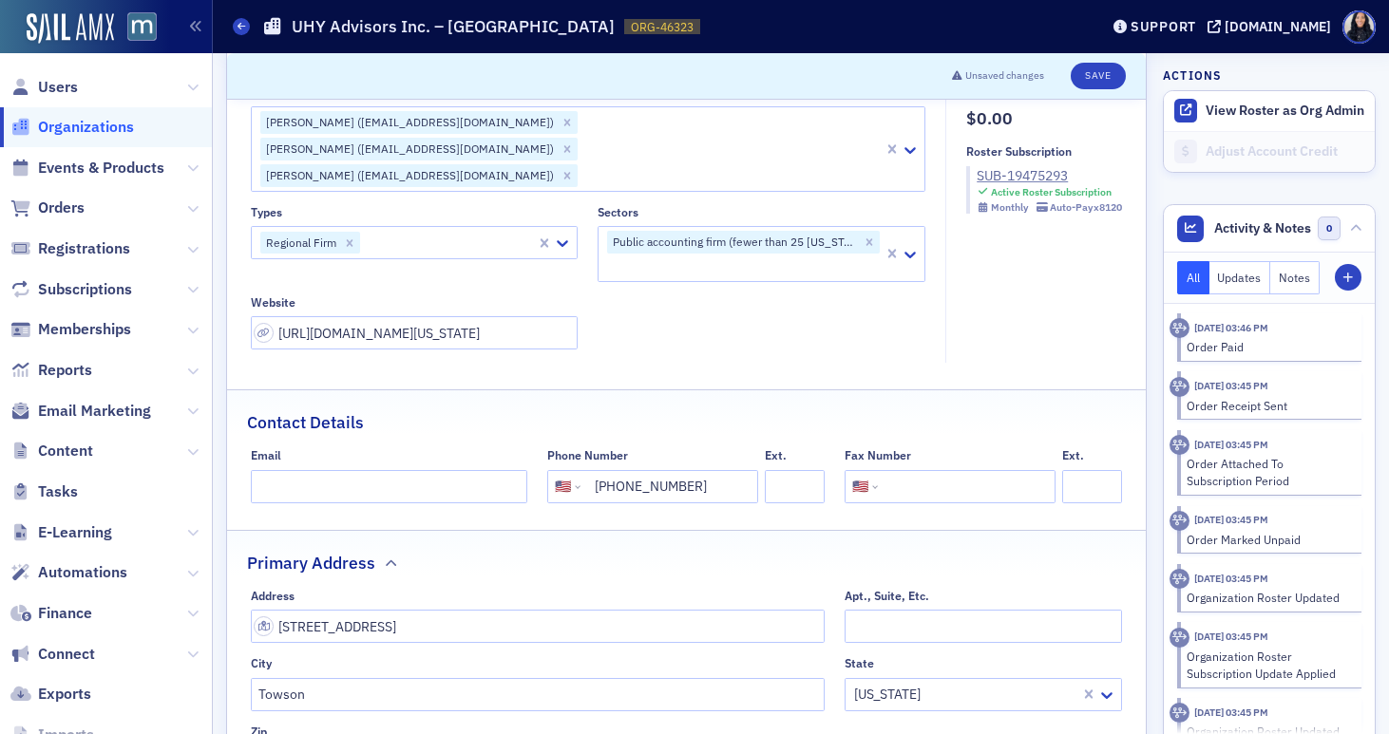
click at [1024, 274] on fieldset "Account Credit $0.00 Roster Subscription SUB-19475293 Active Roster Subscriptio…" at bounding box center [1038, 223] width 186 height 277
click at [501, 231] on div at bounding box center [448, 243] width 173 height 24
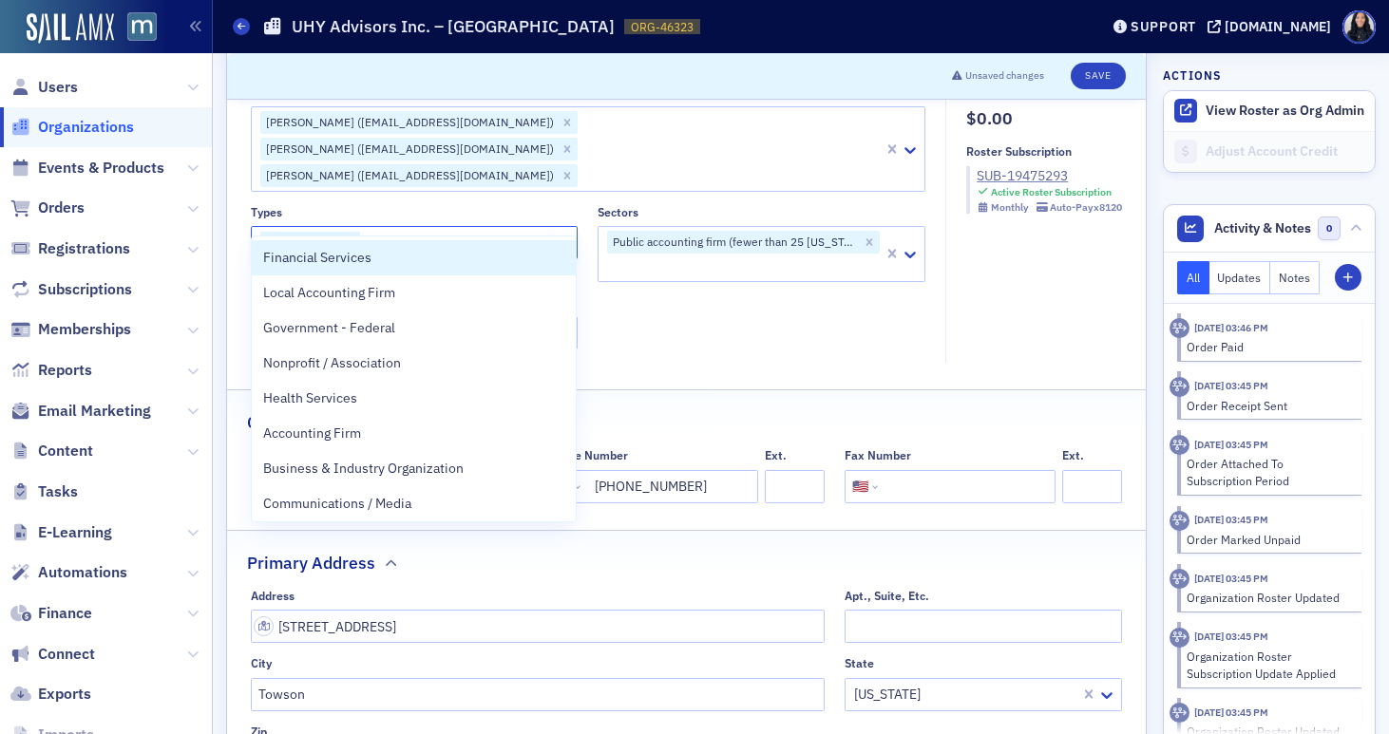
type input "Acc"
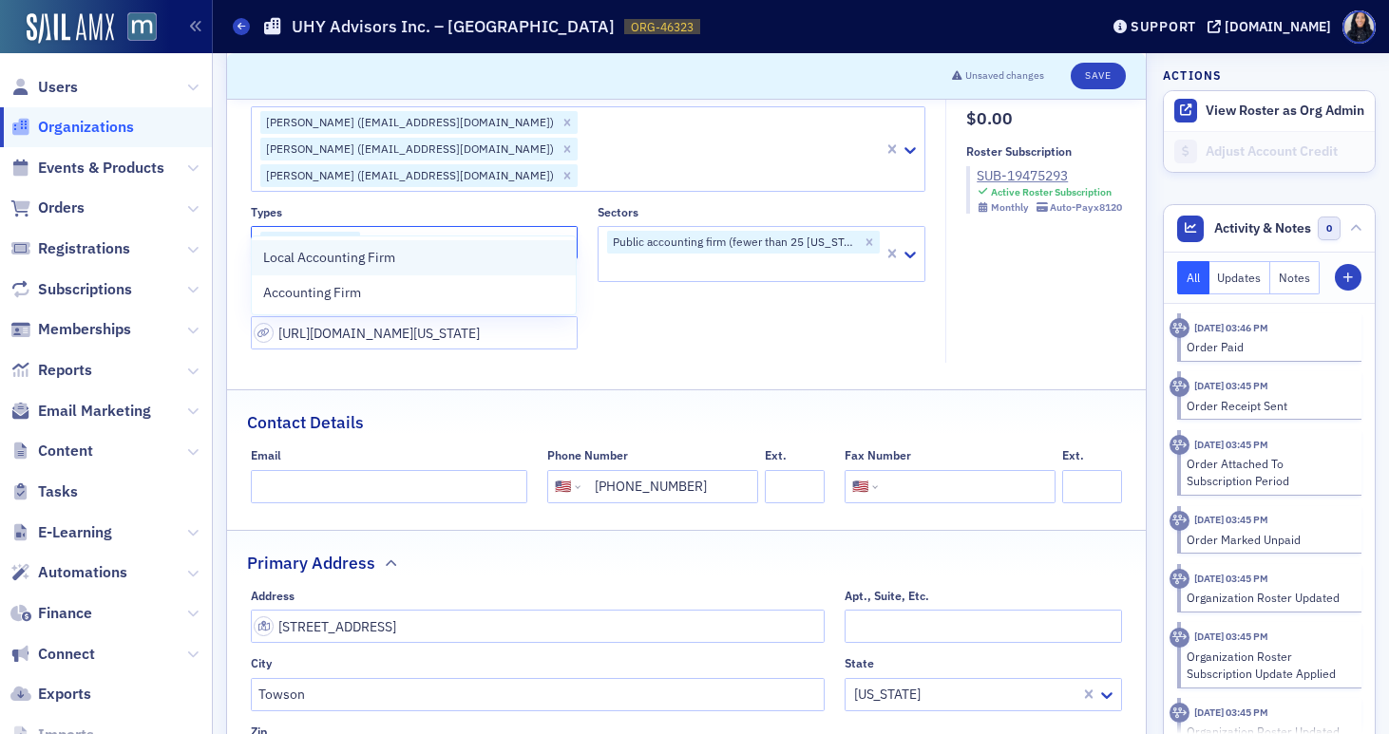
click at [474, 260] on div "Local Accounting Firm" at bounding box center [414, 258] width 302 height 20
click at [495, 237] on icon "Remove Local Accounting Firm" at bounding box center [495, 243] width 13 height 13
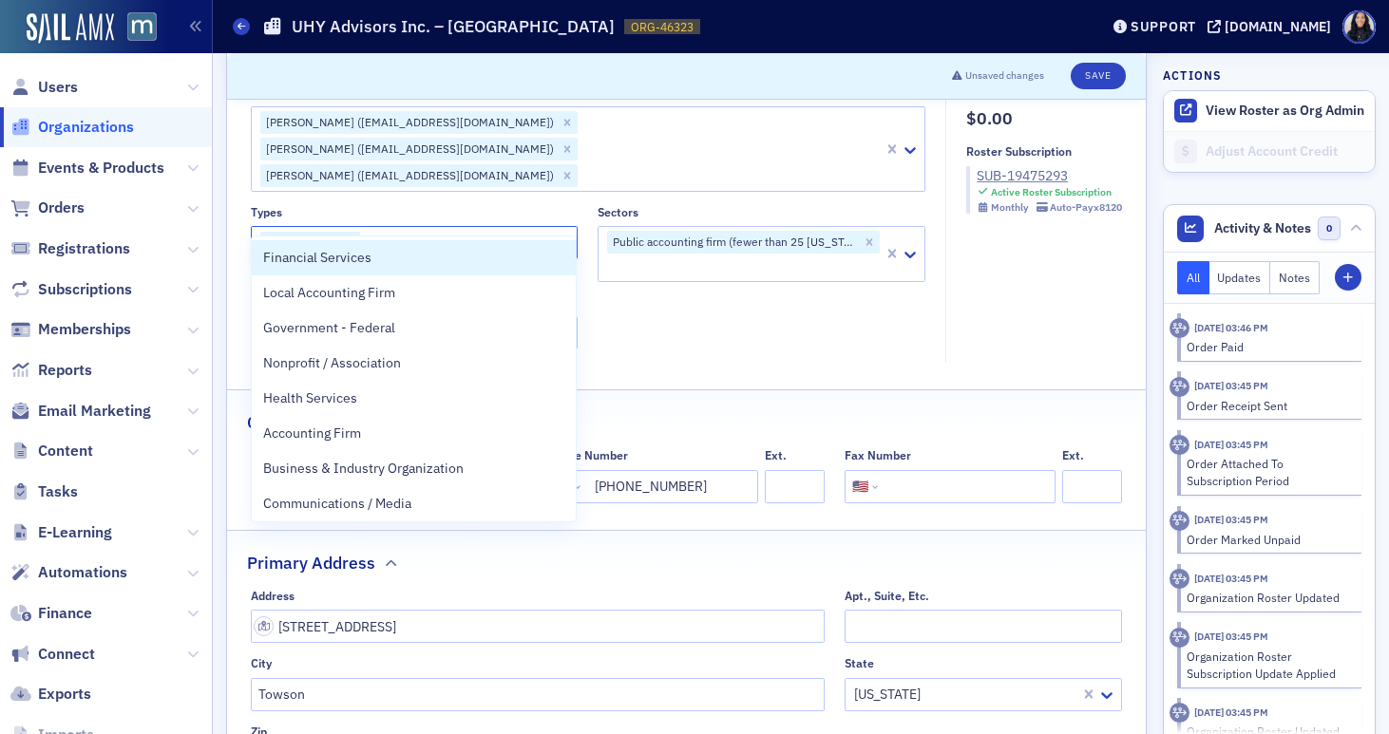
type input "Accounting"
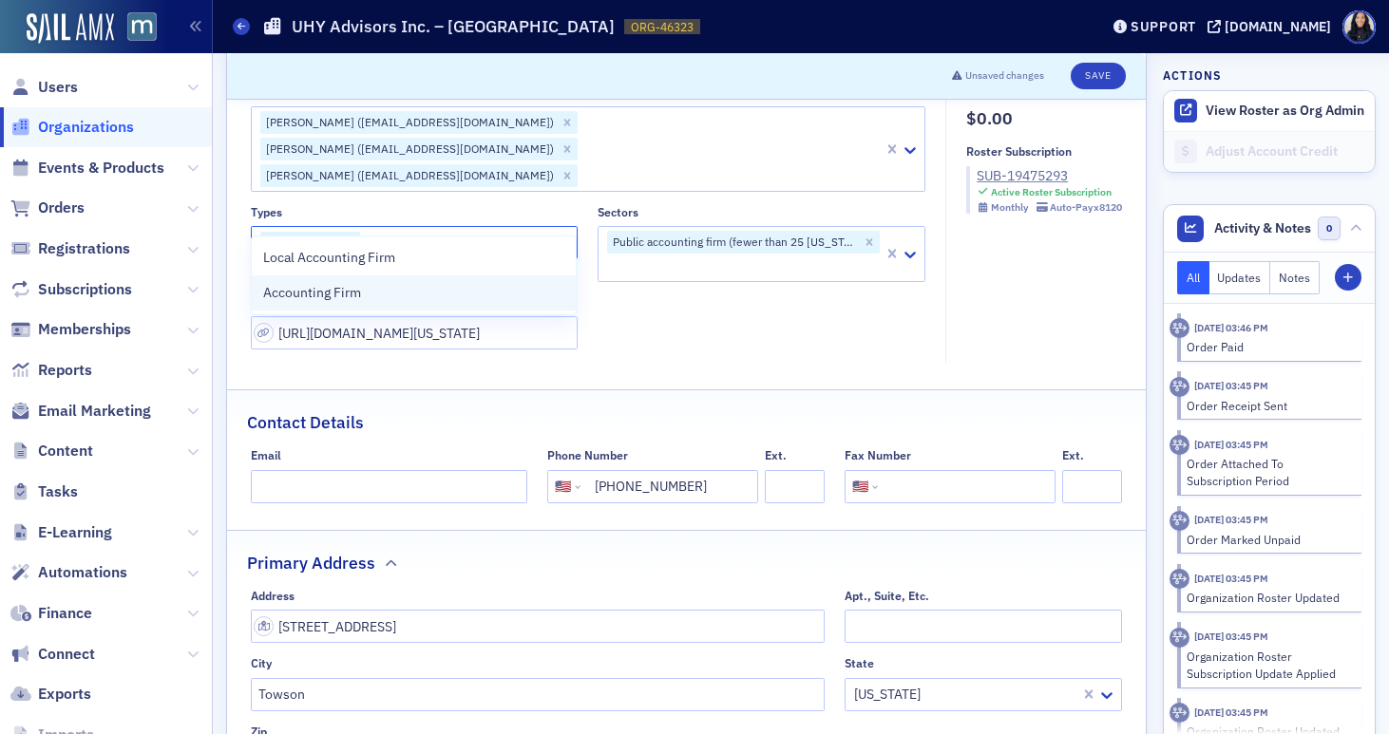
click at [428, 300] on div "Accounting Firm" at bounding box center [414, 293] width 302 height 20
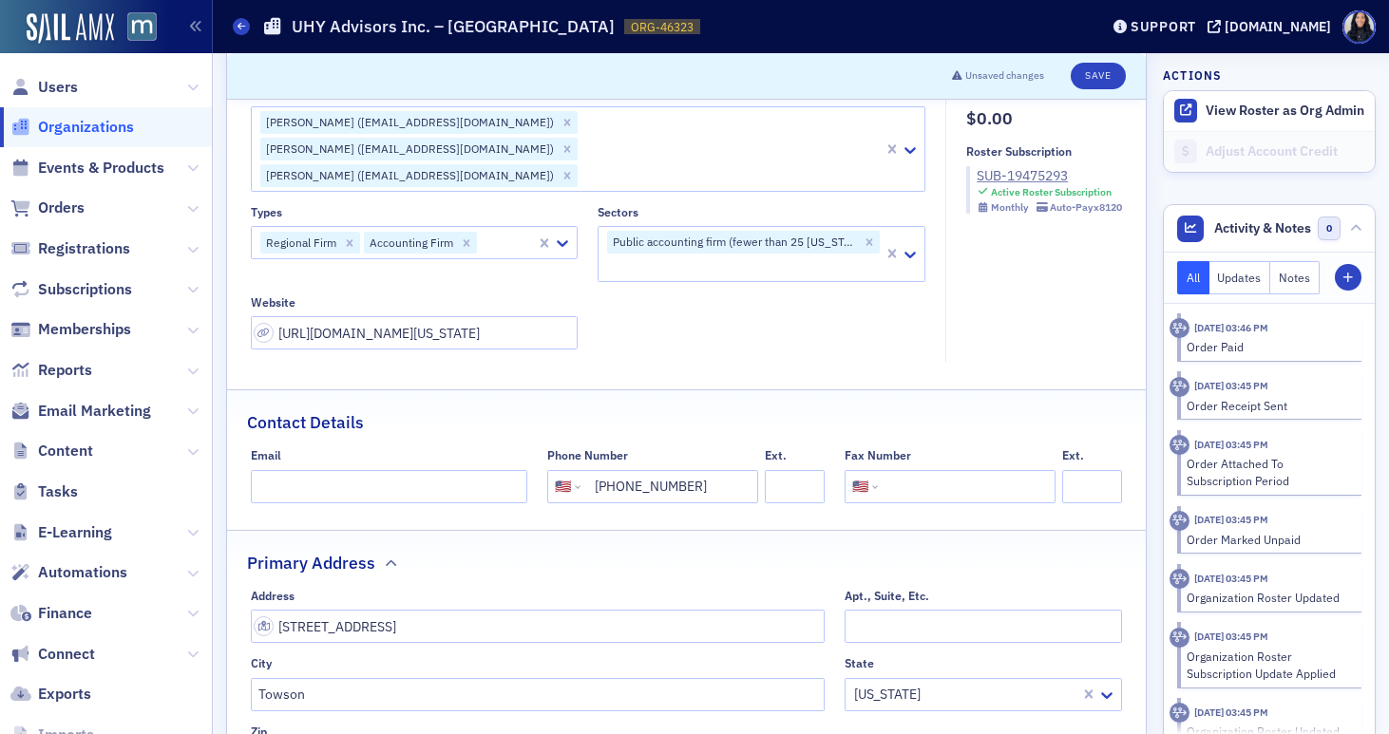
click at [713, 286] on div "Types Regional Firm Accounting Firm Sectors Public accounting firm (fewer than …" at bounding box center [588, 277] width 675 height 144
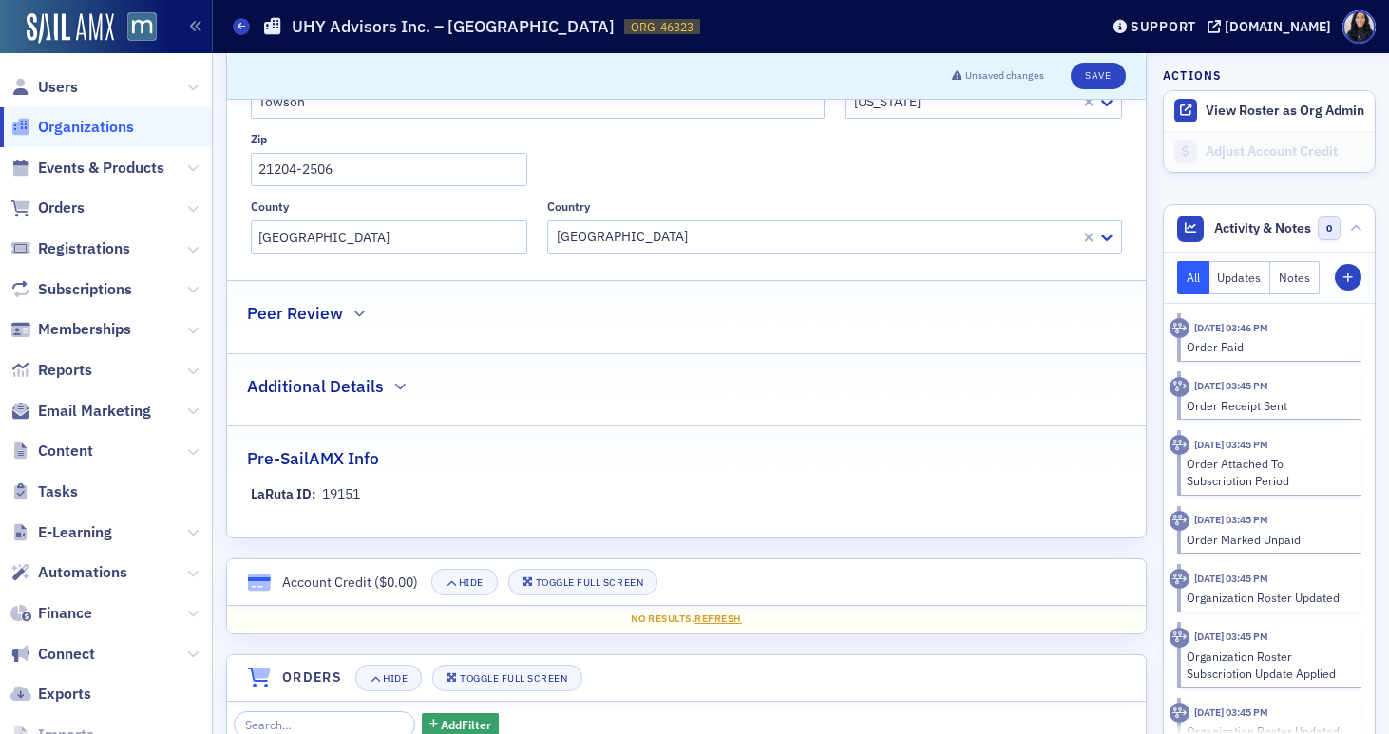
scroll to position [0, 0]
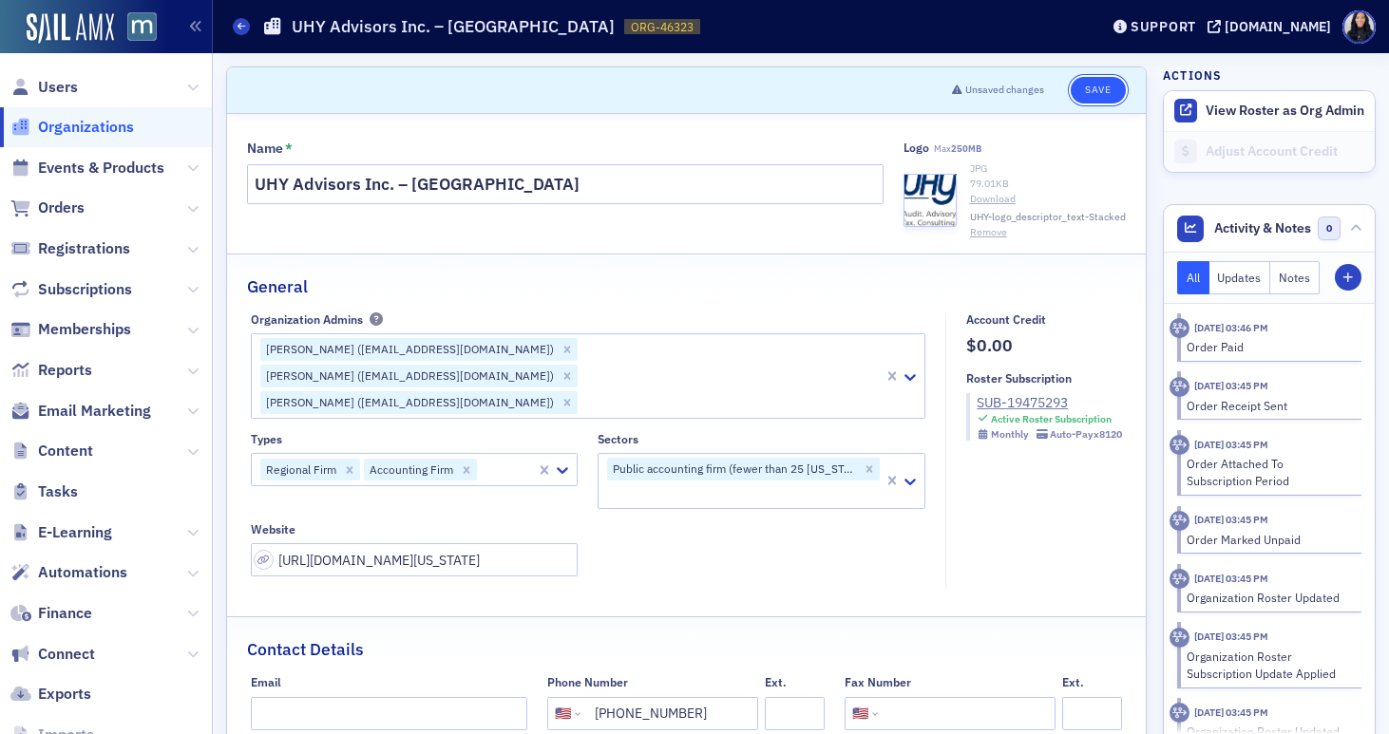
click at [1095, 93] on button "Save" at bounding box center [1098, 90] width 54 height 27
select select "US"
click at [771, 102] on header "Save" at bounding box center [686, 90] width 919 height 47
click at [1086, 90] on button "Save" at bounding box center [1098, 90] width 54 height 27
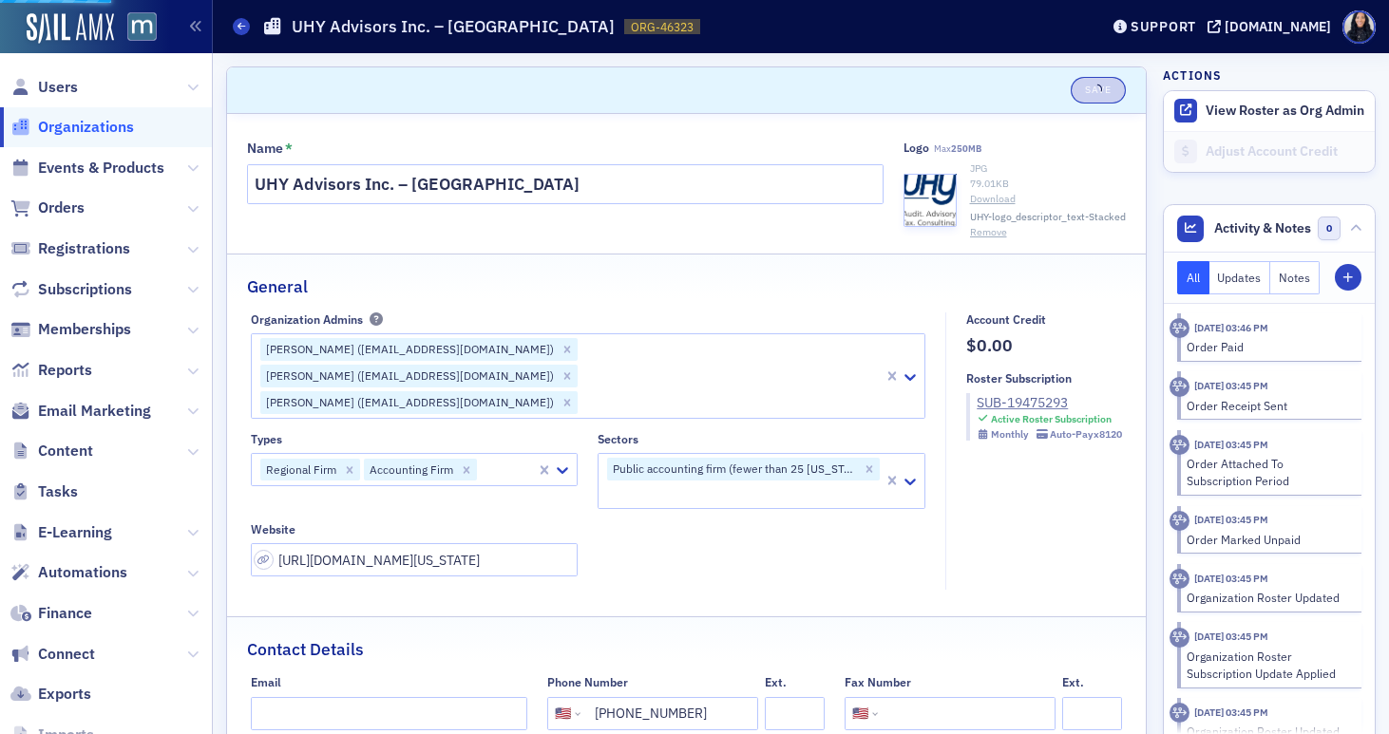
select select "US"
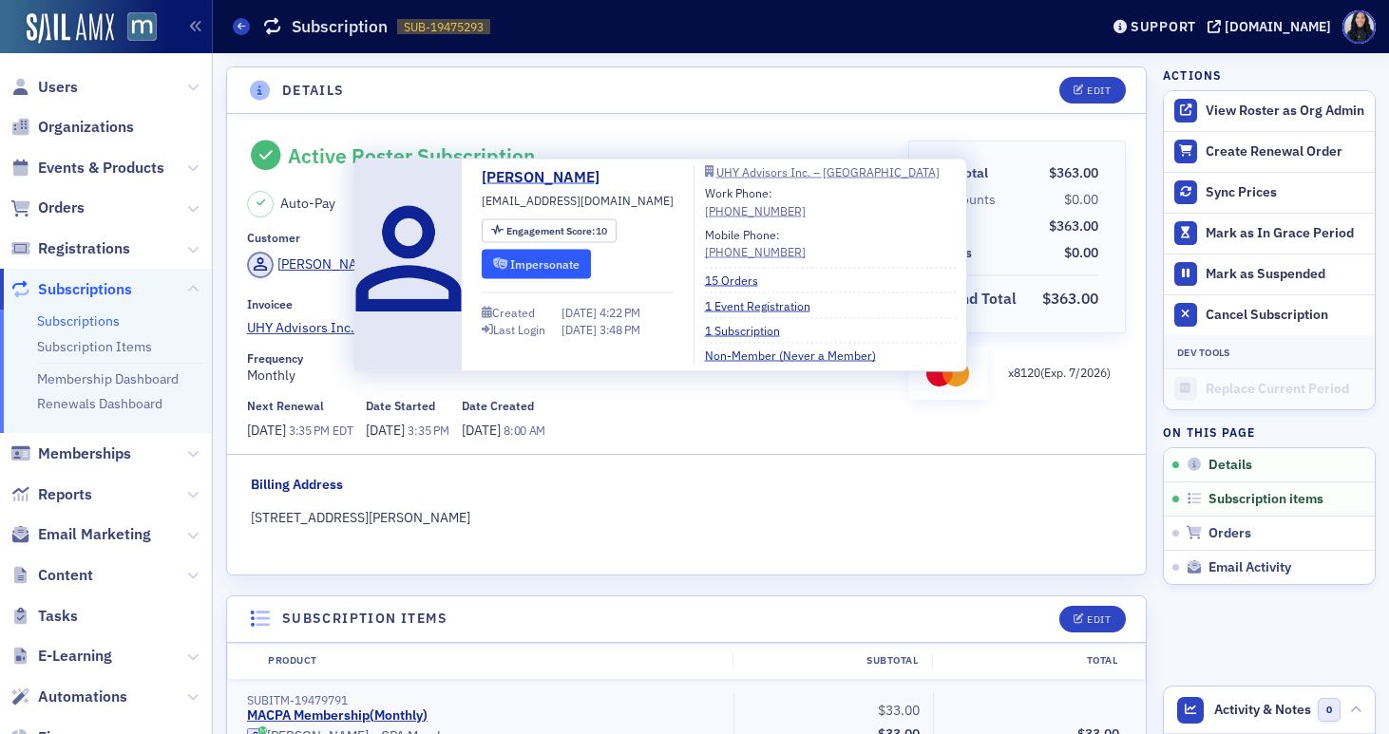
click at [551, 259] on button "Impersonate" at bounding box center [536, 263] width 109 height 29
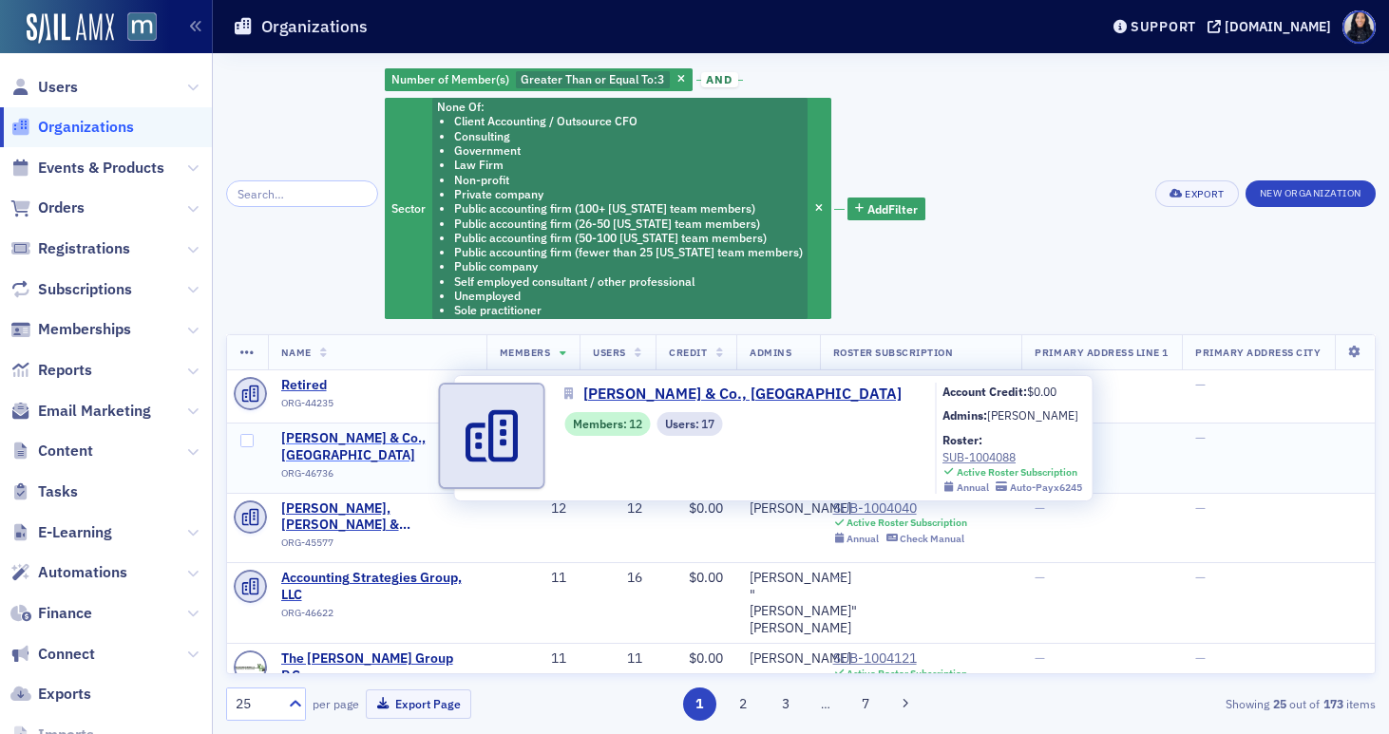
click at [352, 442] on span "J.L. Kenneally & Co., PA" at bounding box center [377, 446] width 192 height 33
select select "US"
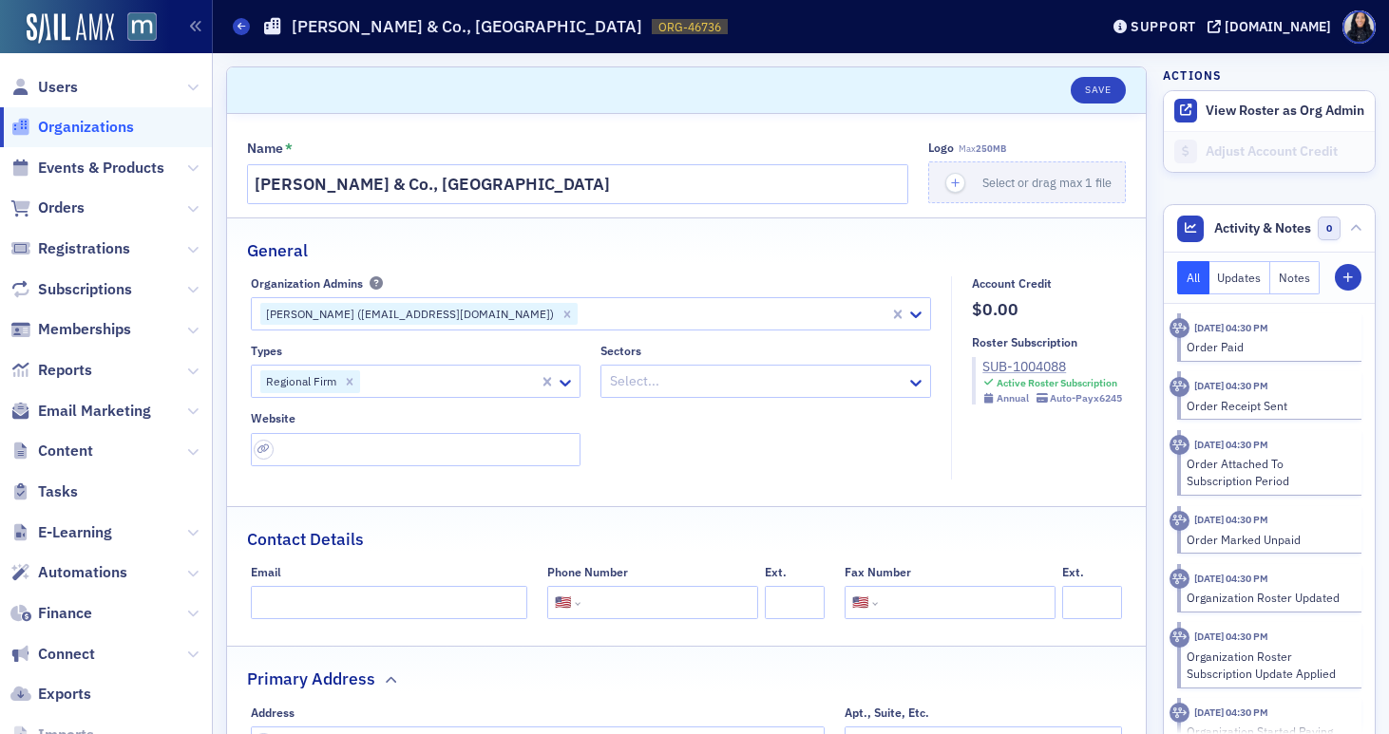
click at [1001, 369] on div "SUB-1004088" at bounding box center [1052, 367] width 140 height 20
click at [914, 384] on icon at bounding box center [915, 383] width 11 height 7
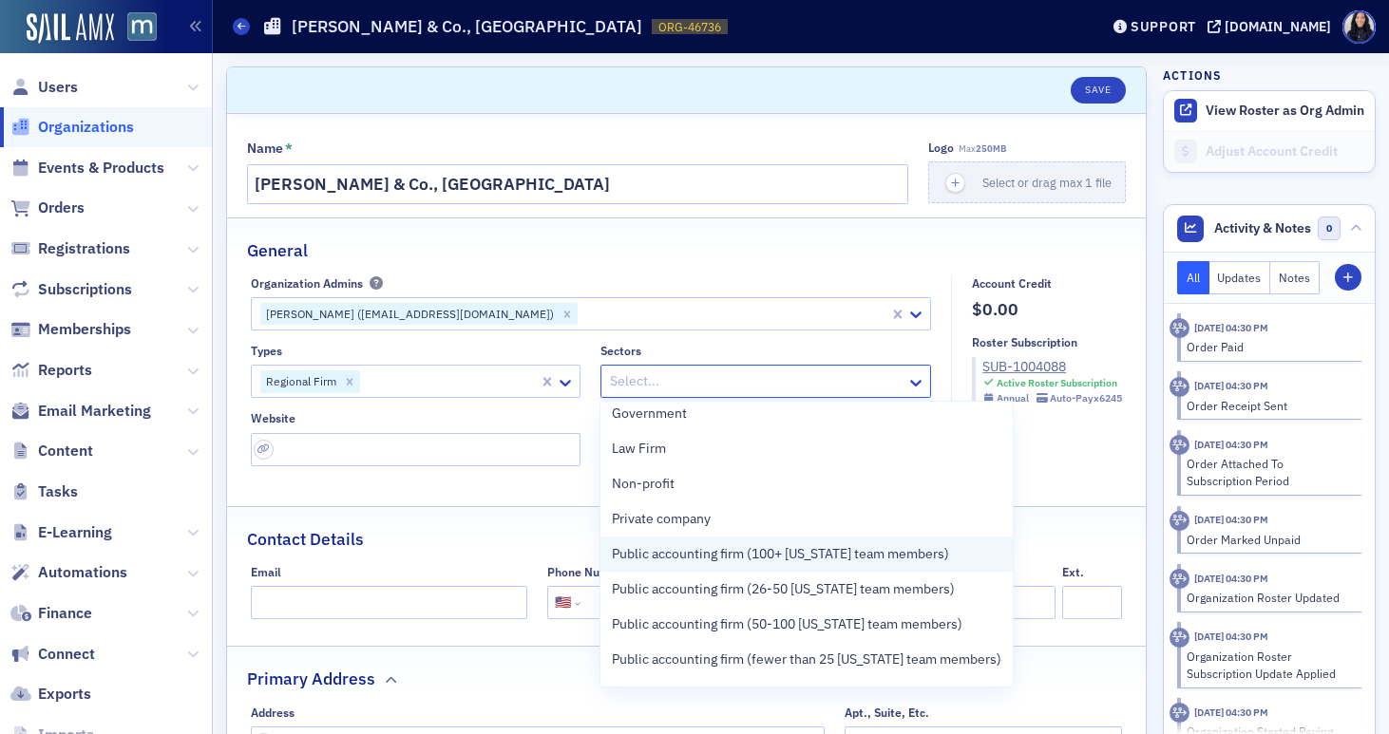
scroll to position [93, 0]
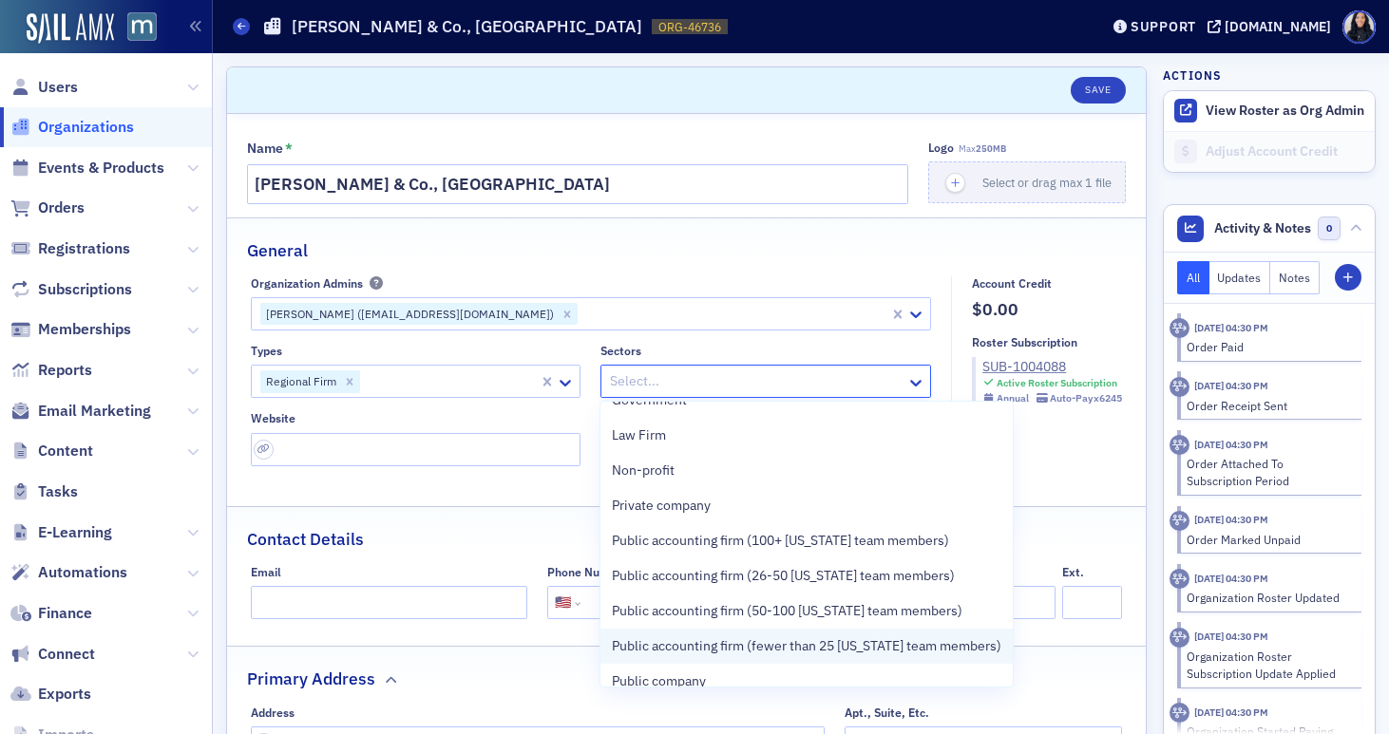
click at [783, 649] on span "Public accounting firm (fewer than 25 [US_STATE] team members)" at bounding box center [806, 646] width 389 height 20
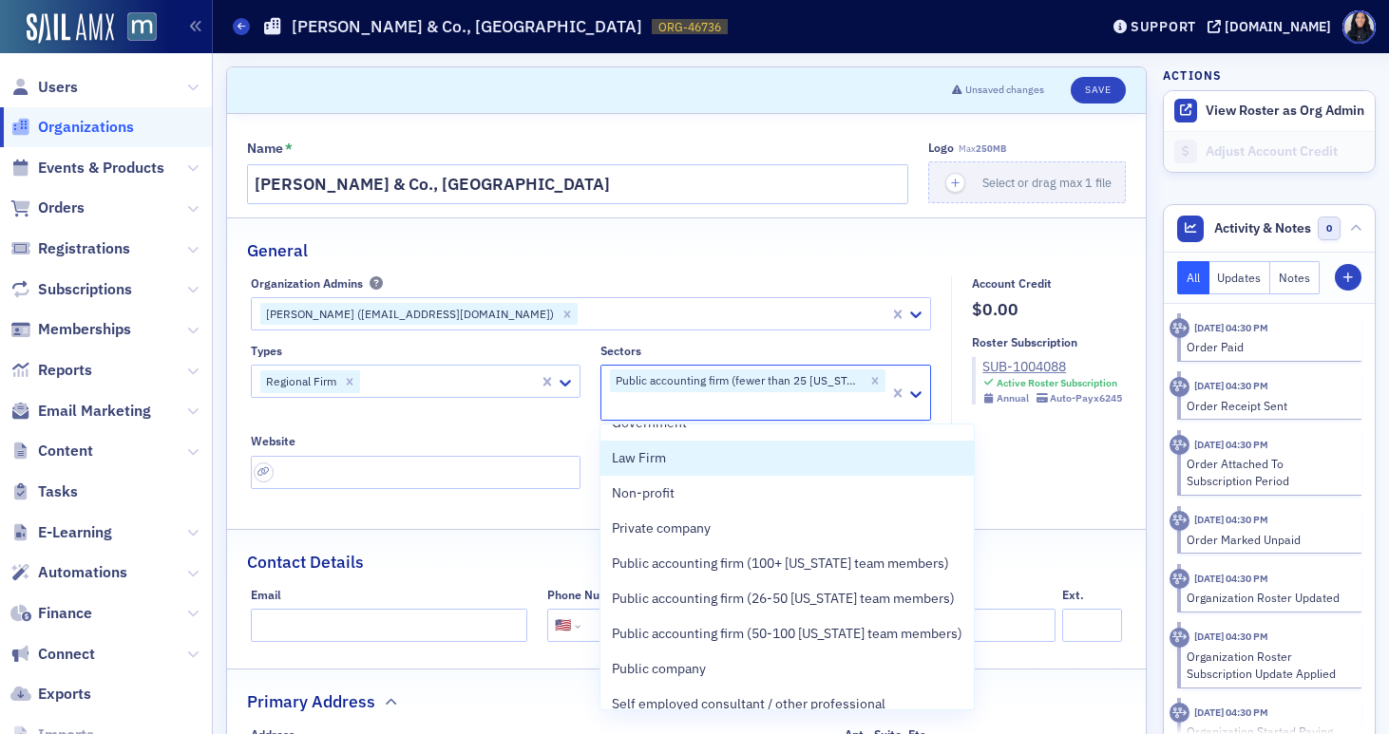
click at [555, 427] on div "Types Regional Firm Sectors option Public accounting firm (fewer than 25 Maryla…" at bounding box center [591, 416] width 681 height 144
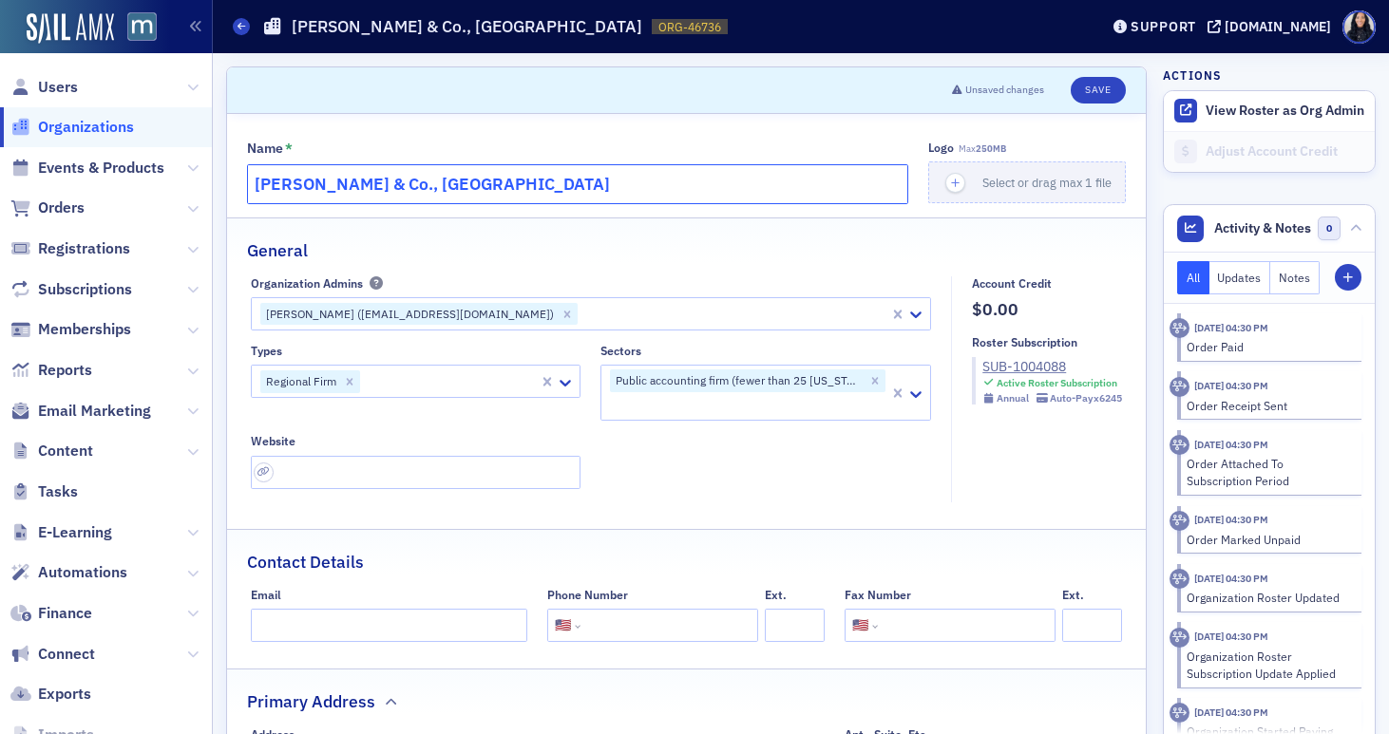
click at [544, 187] on input "J.L. Kenneally & Co., PA" at bounding box center [577, 184] width 661 height 40
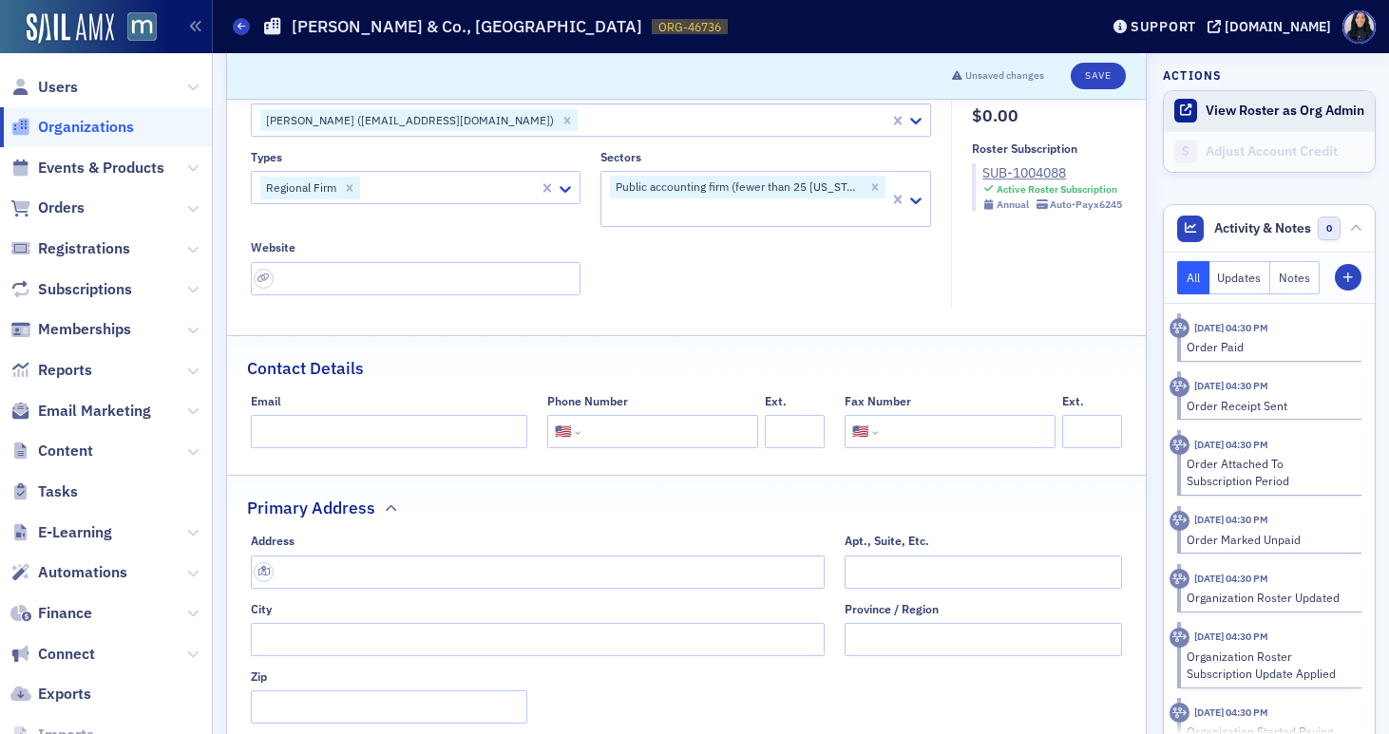
scroll to position [231, 0]
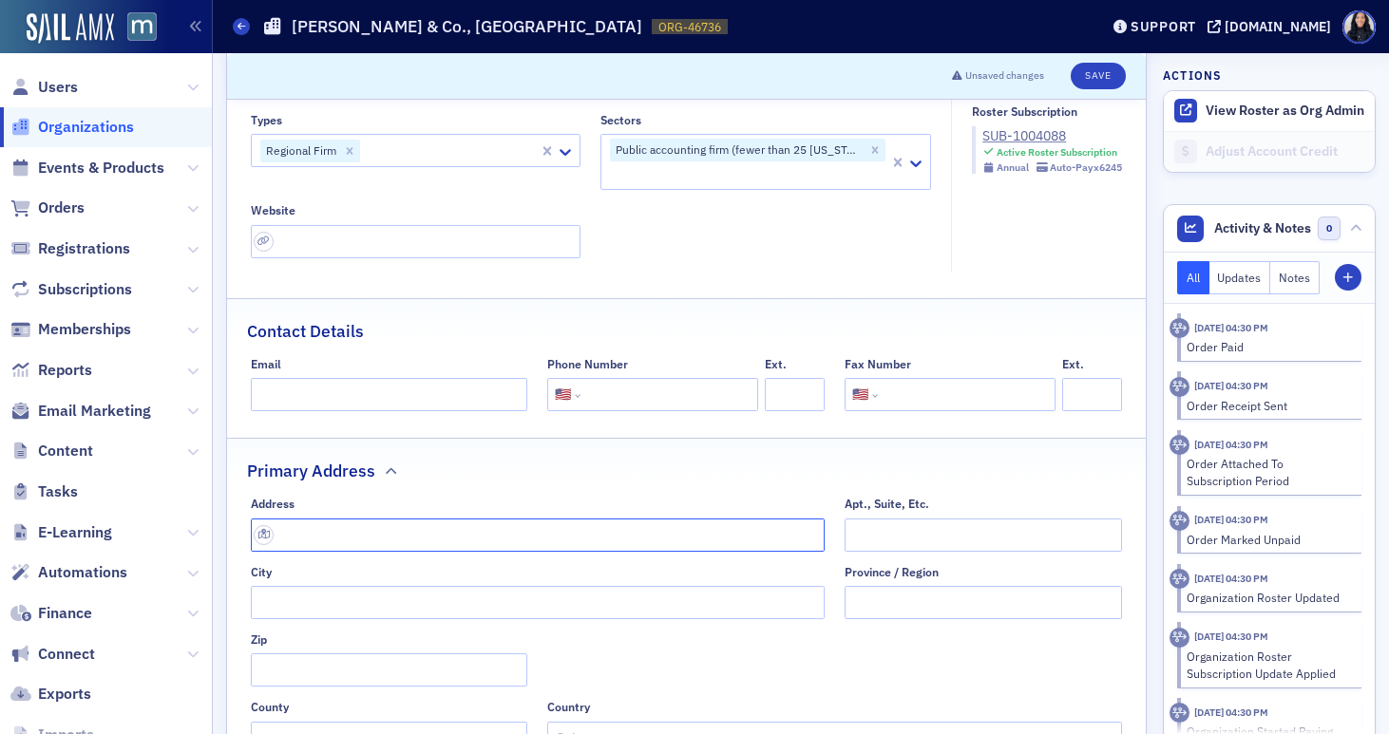
click at [446, 533] on input "text" at bounding box center [538, 535] width 575 height 33
paste input "660 Kenilworth Dr # 104, Towson, MD 21204"
type input "660 Kenilworth Dr #104"
type input "Towson"
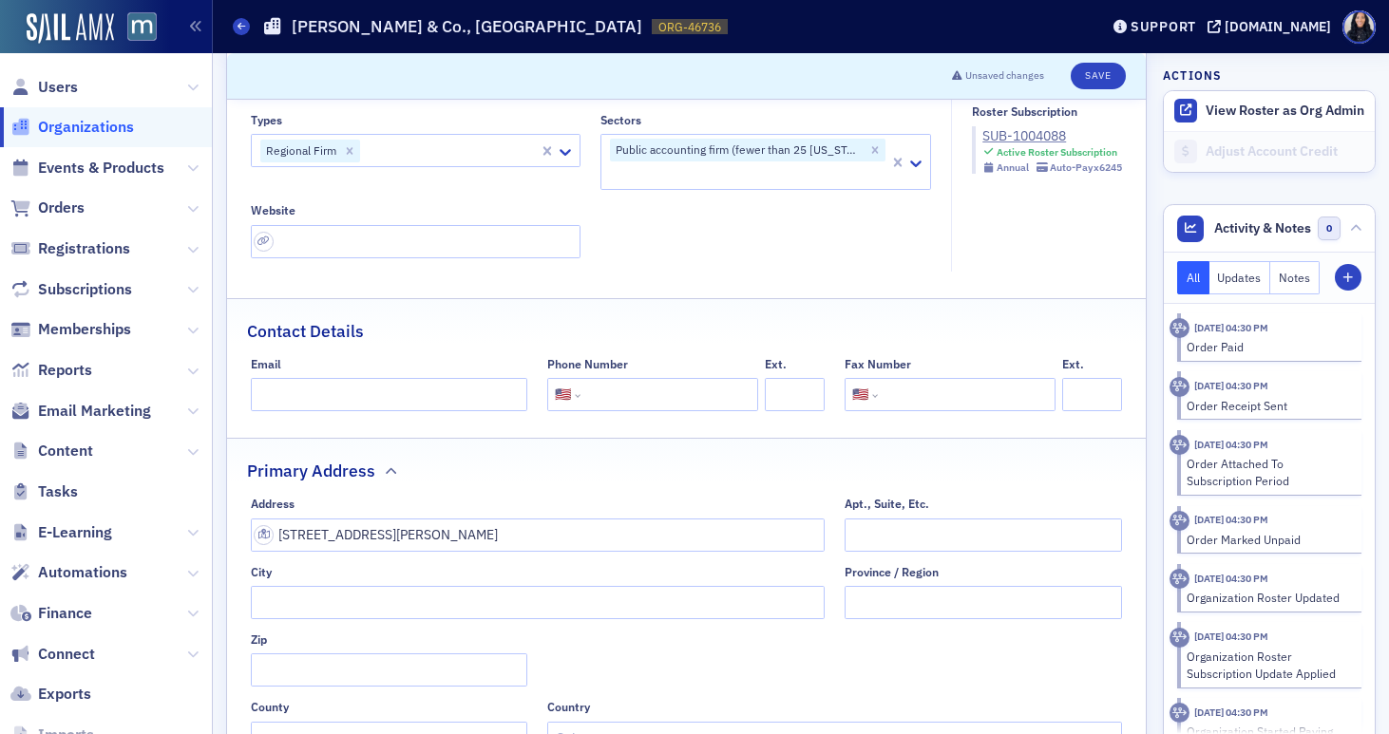
type input "21204-2313"
type input "Baltimore County"
click at [899, 543] on input "Apt., Suite, Etc." at bounding box center [983, 535] width 277 height 33
type input "104"
click at [724, 541] on input "660 Kenilworth Dr #104" at bounding box center [538, 535] width 575 height 33
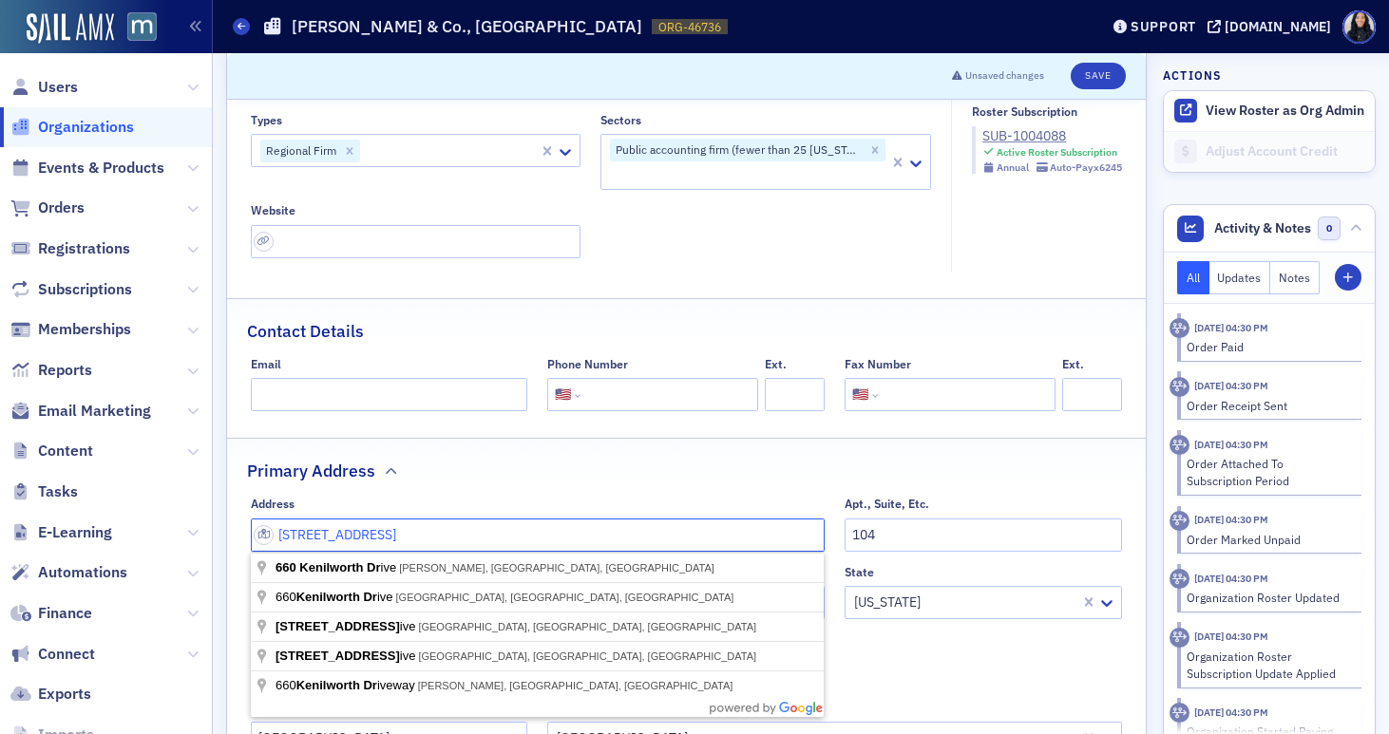
type input "660 Kenilworth Dr"
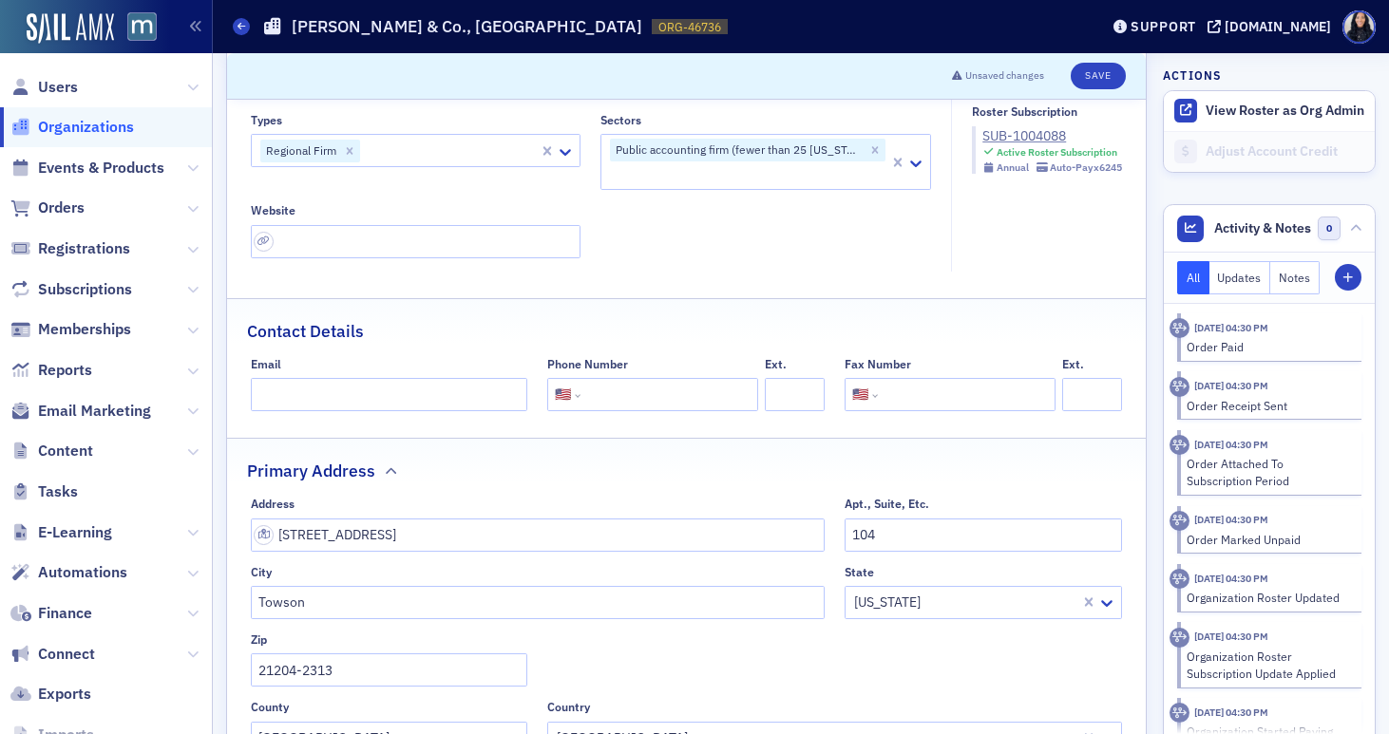
click at [741, 484] on fieldset "Primary Address Address 660 Kenilworth Dr Apt., Suite, Etc. 104 City Towson Sta…" at bounding box center [686, 603] width 919 height 331
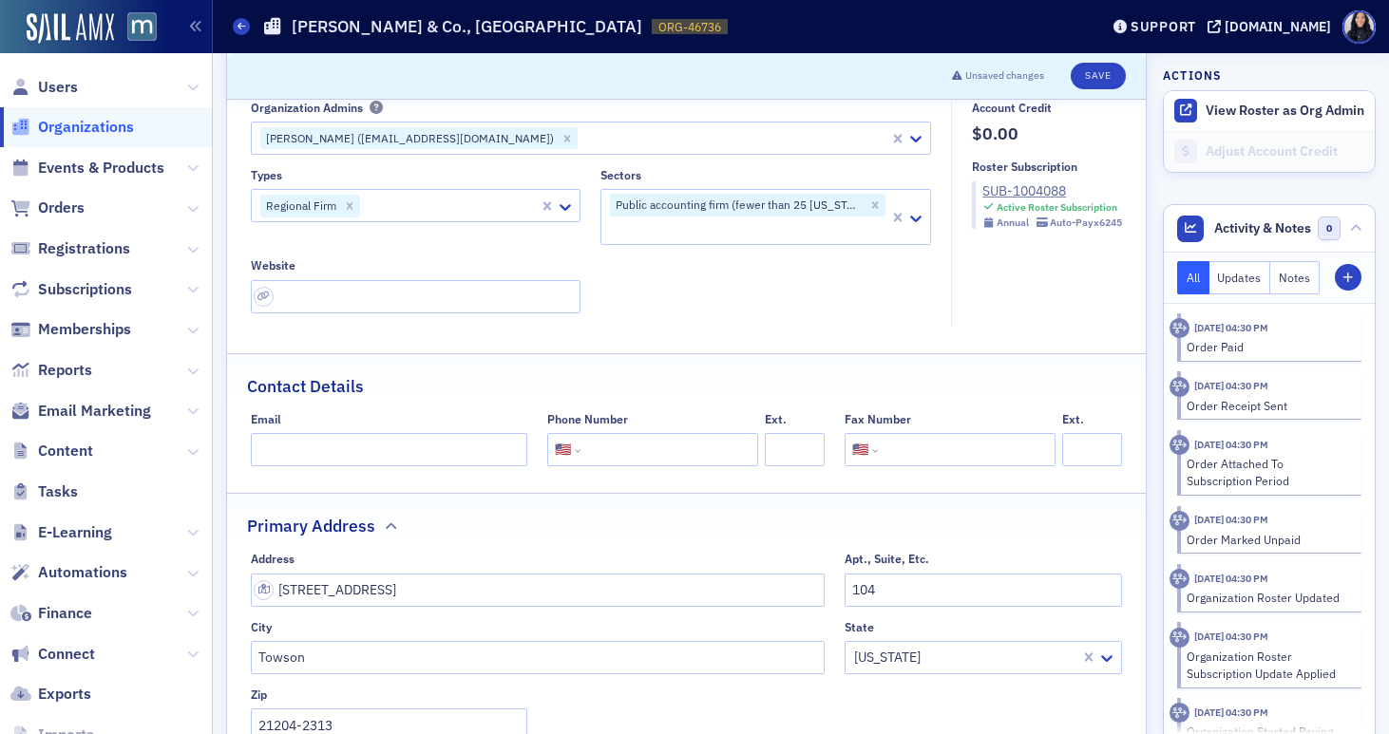
scroll to position [124, 0]
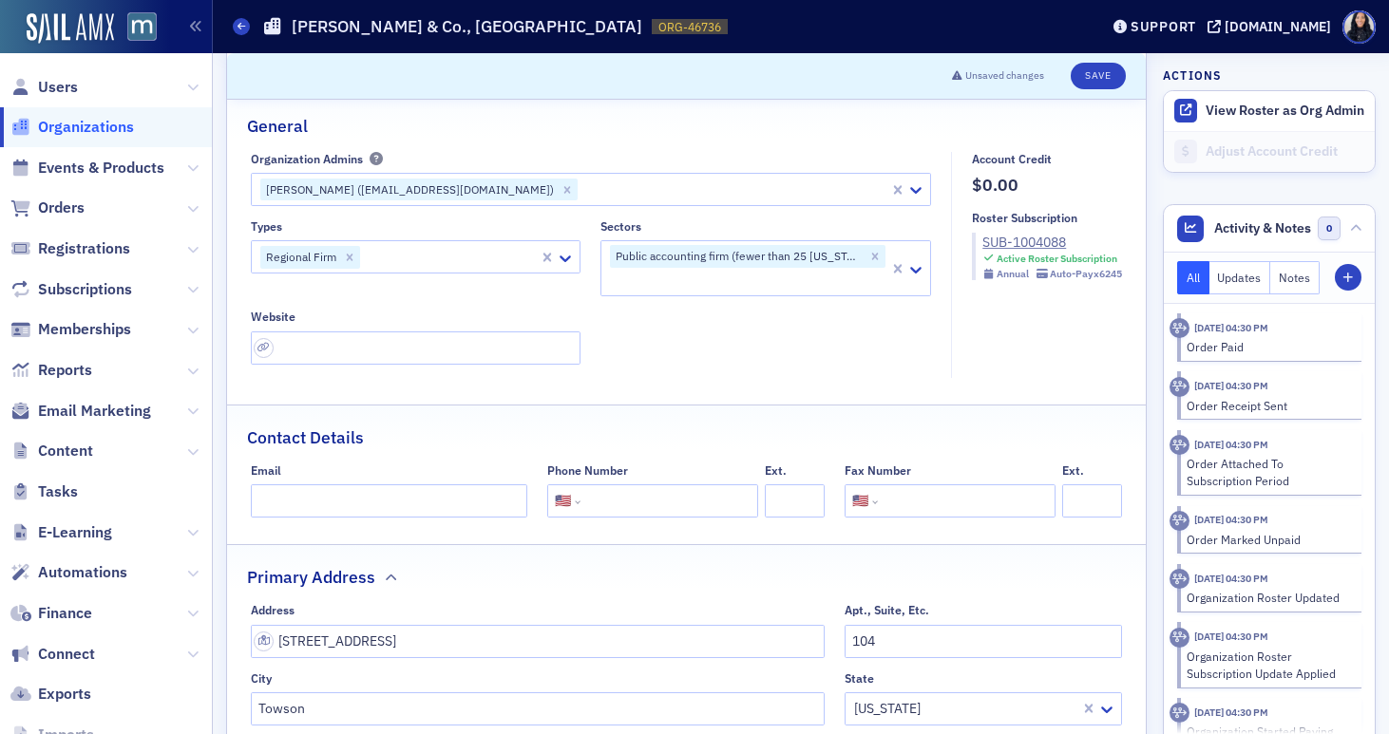
click at [652, 504] on input "tel" at bounding box center [667, 500] width 166 height 33
paste input "(410) 321-9558"
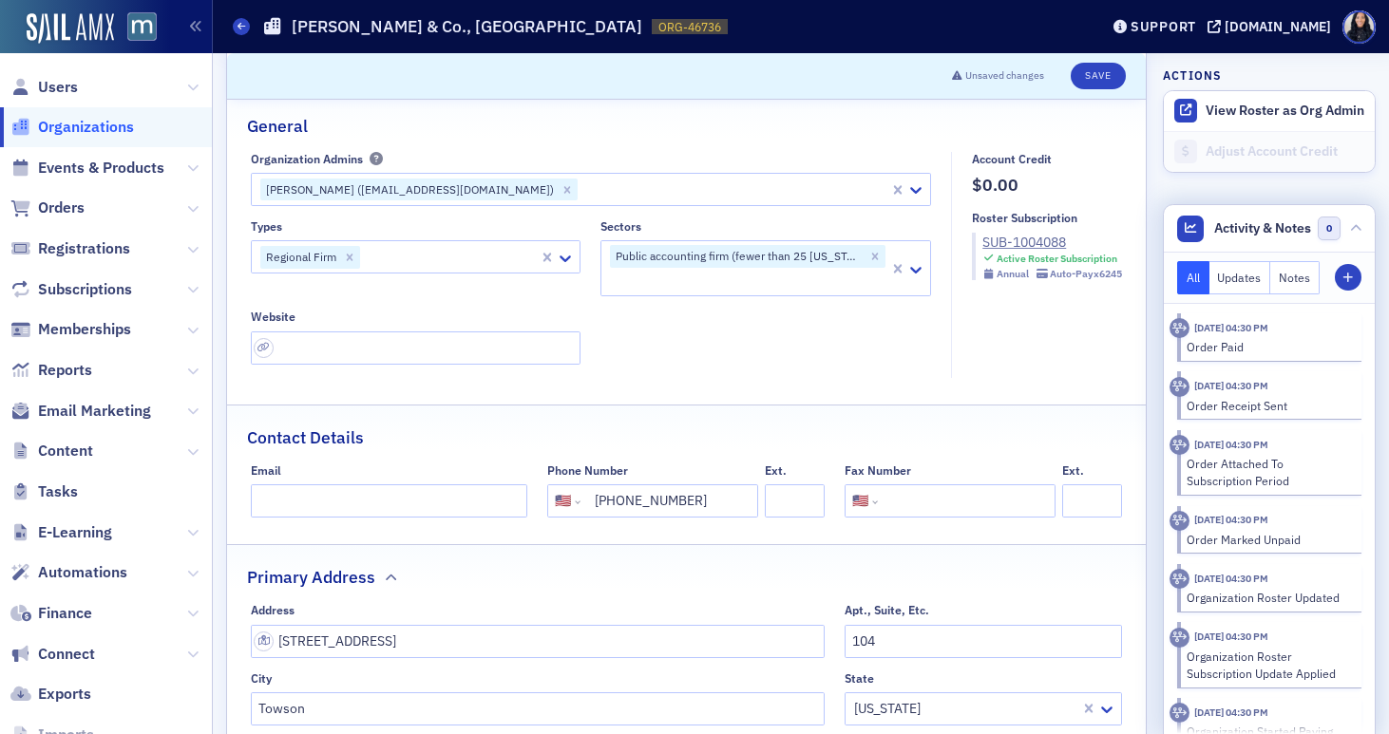
type input "(410) 321-9558"
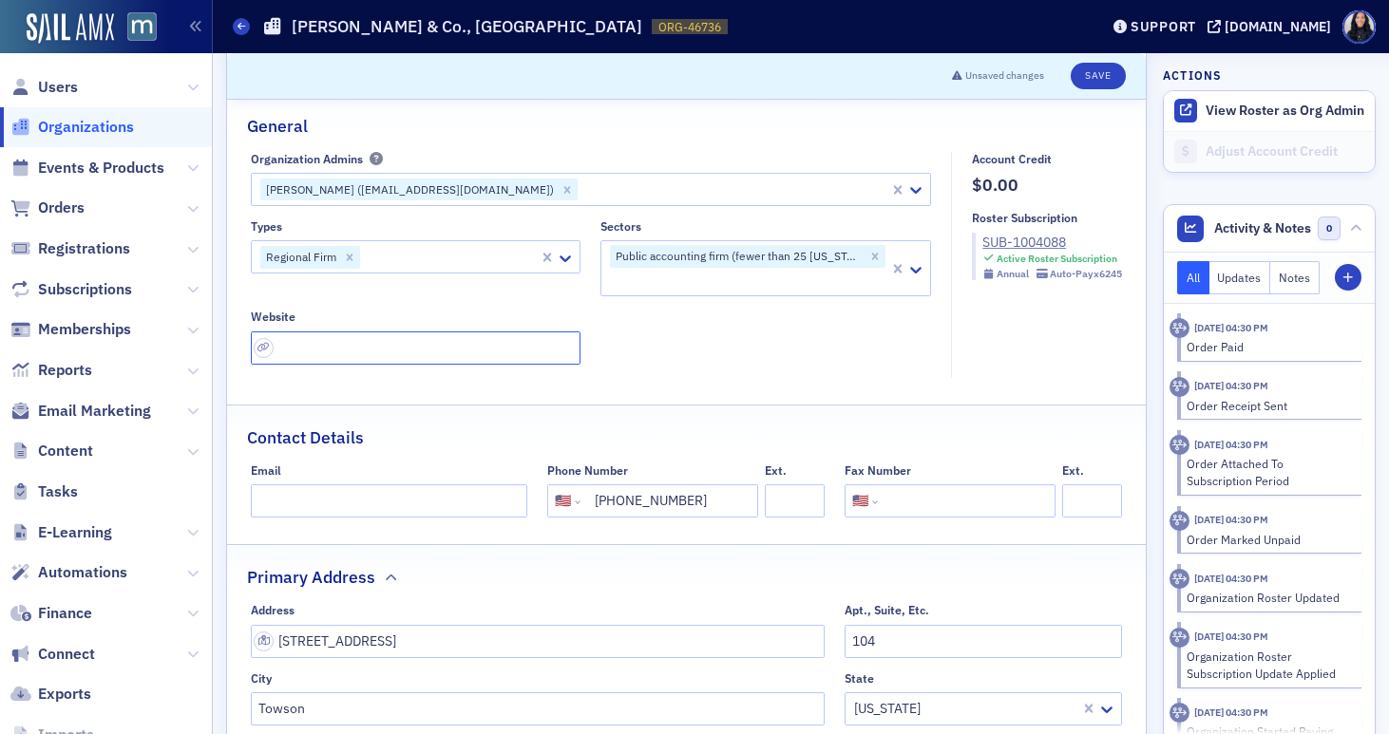
click at [463, 350] on input "url" at bounding box center [416, 348] width 331 height 33
paste input "http://jlkcpas.com/"
type input "http://jlkcpas.com/"
click at [464, 262] on div at bounding box center [450, 257] width 176 height 24
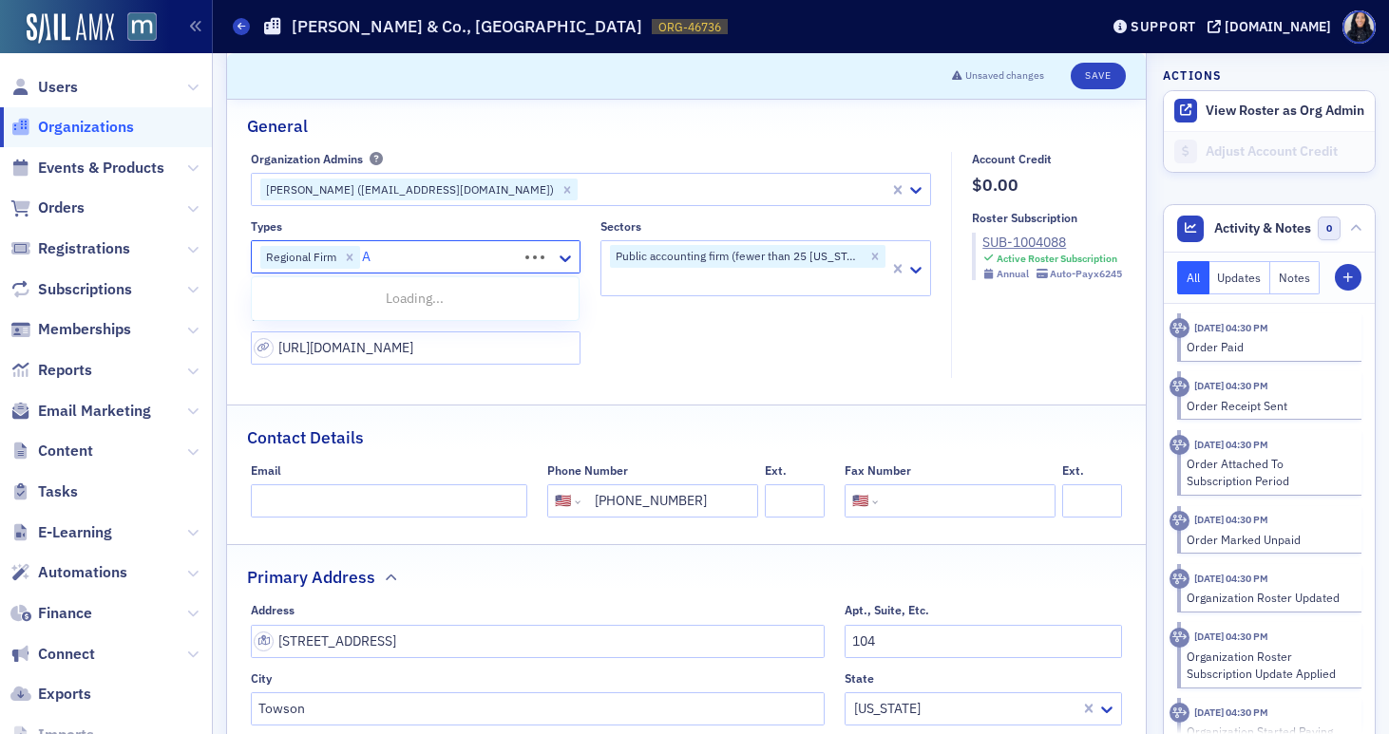
type input "Ac"
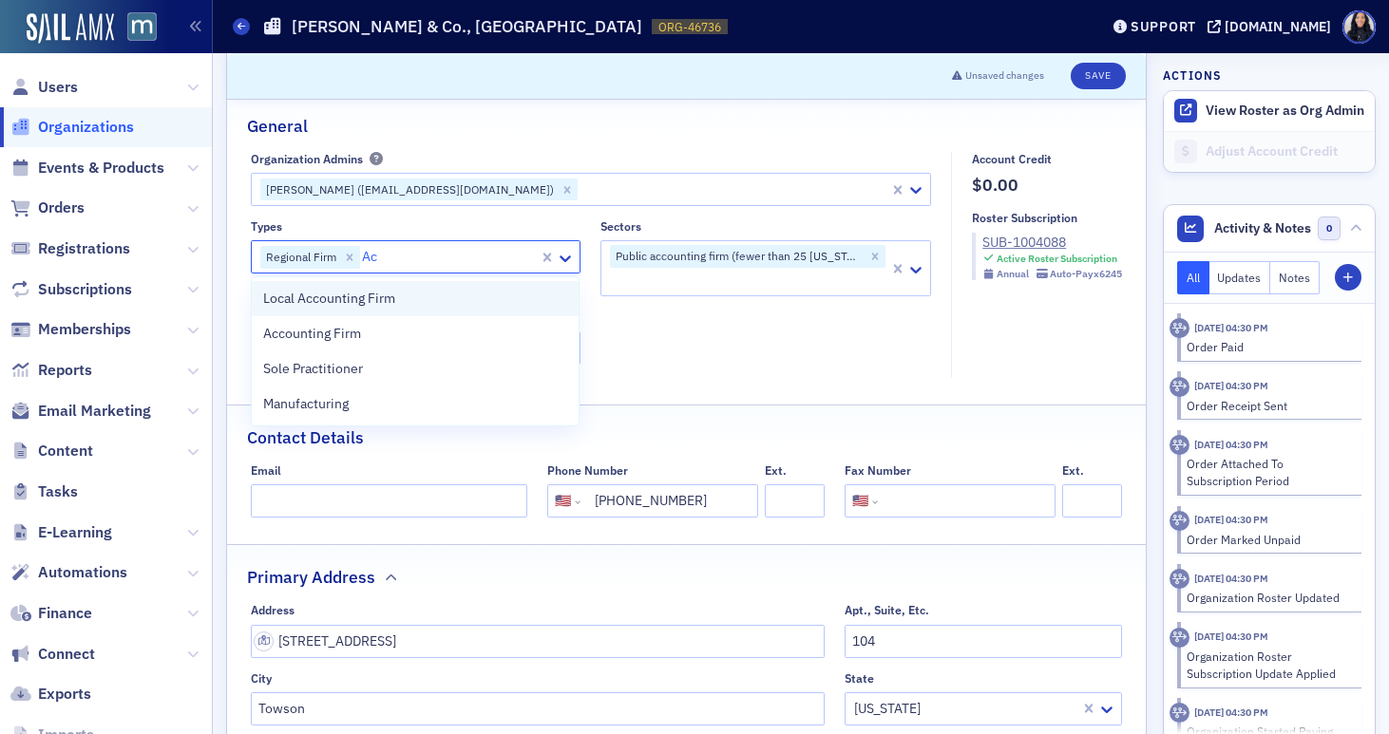
click at [436, 306] on div "Local Accounting Firm" at bounding box center [415, 299] width 304 height 20
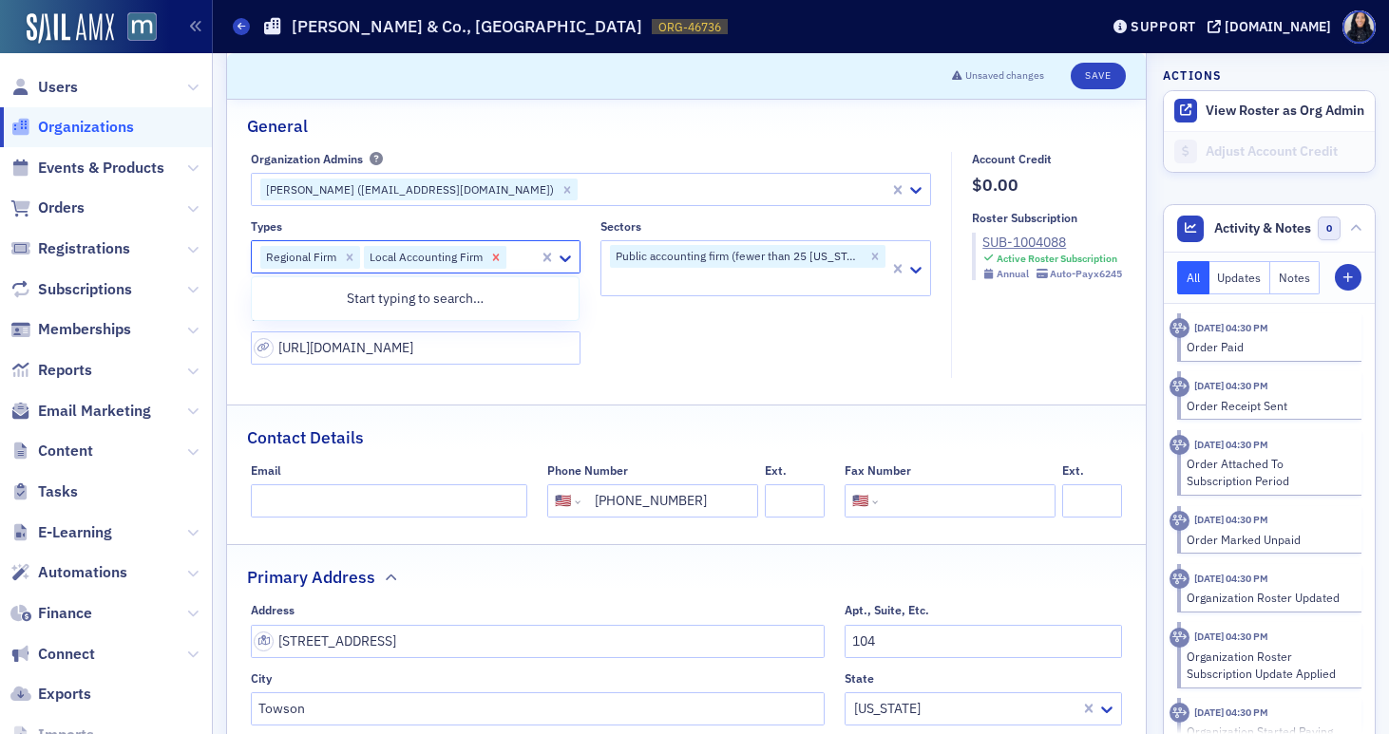
click at [500, 262] on icon "Remove Local Accounting Firm" at bounding box center [495, 257] width 13 height 13
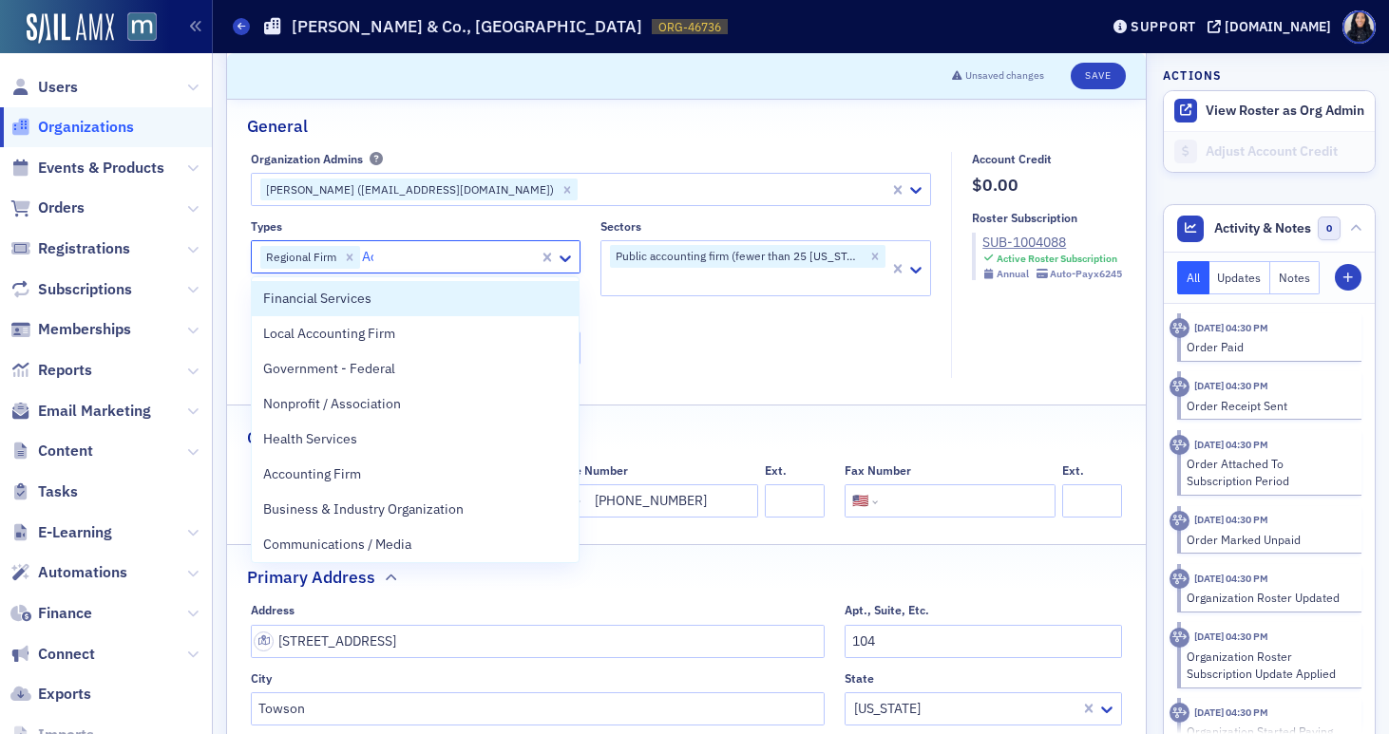
type input "Acc"
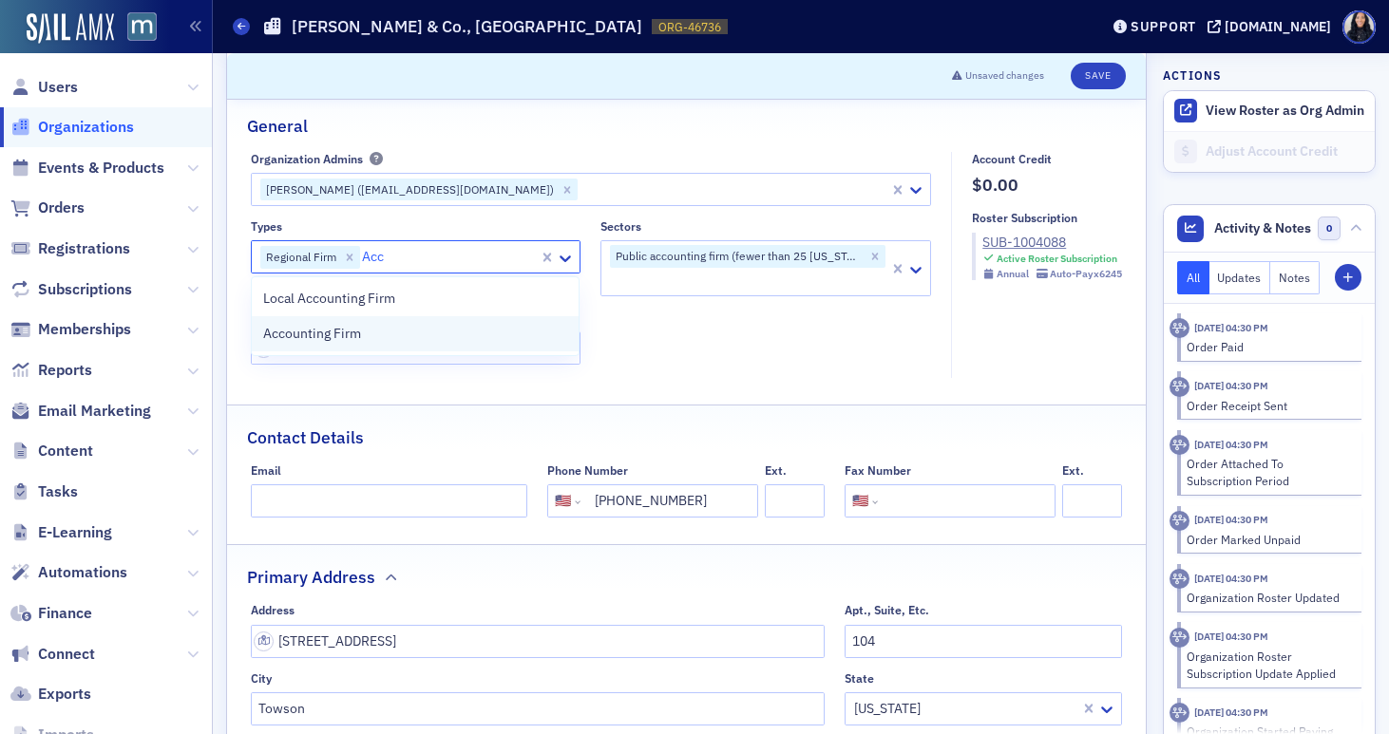
click at [462, 343] on div "Accounting Firm" at bounding box center [415, 334] width 304 height 20
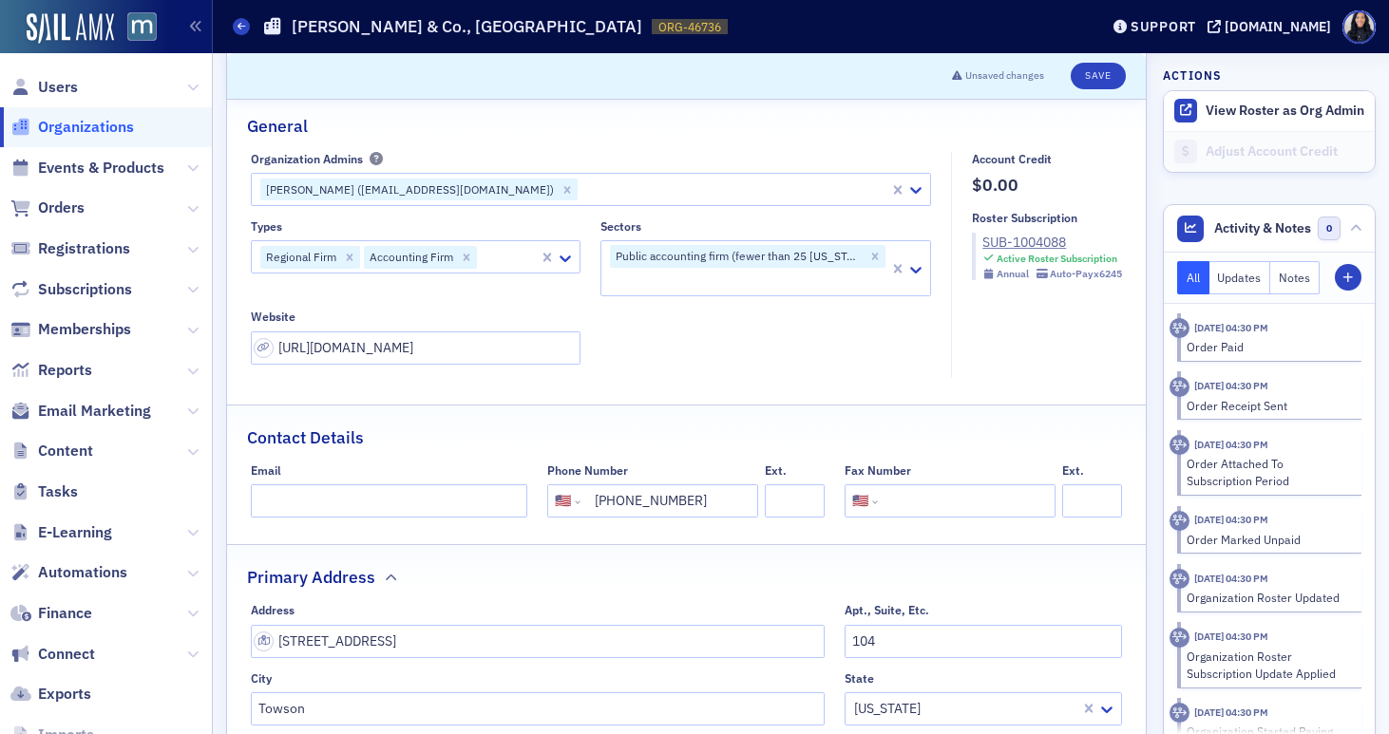
click at [833, 348] on div "Types Regional Firm Accounting Firm Sectors Public accounting firm (fewer than …" at bounding box center [591, 291] width 681 height 144
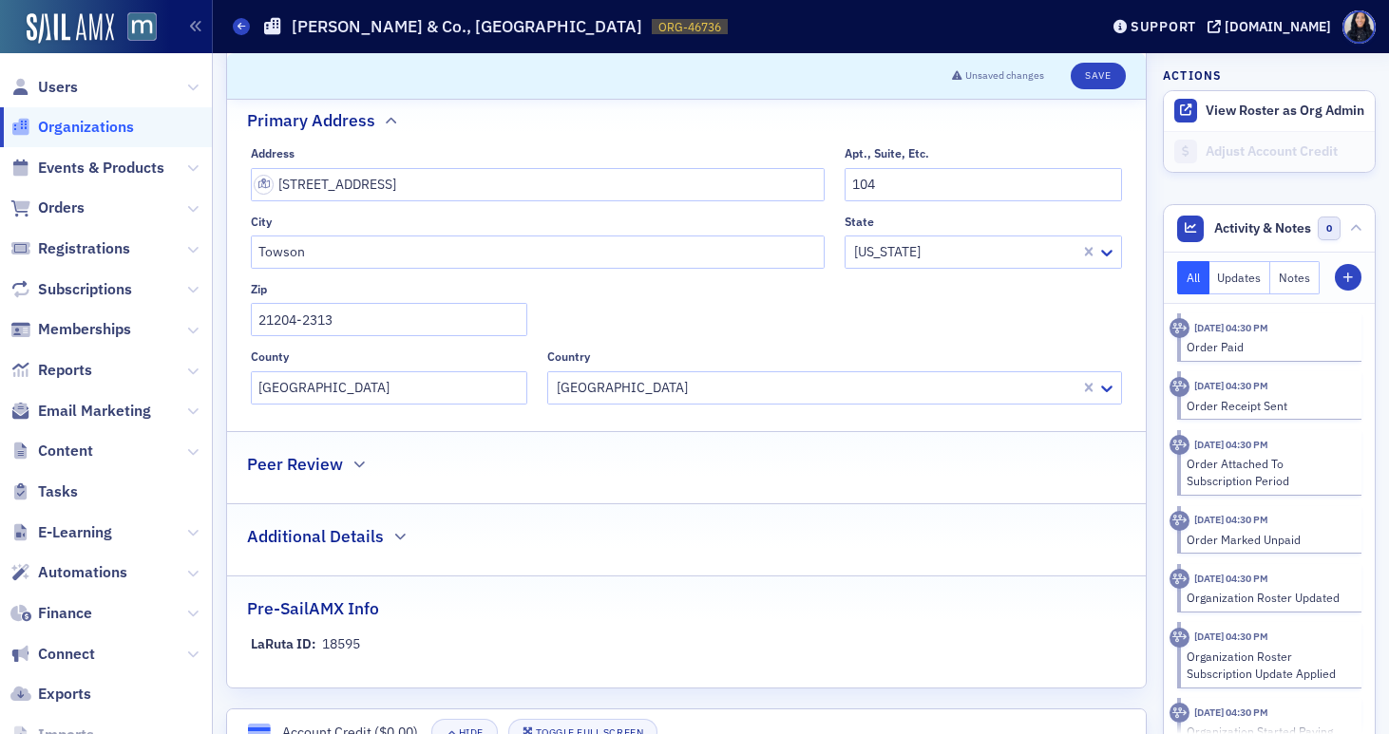
scroll to position [0, 0]
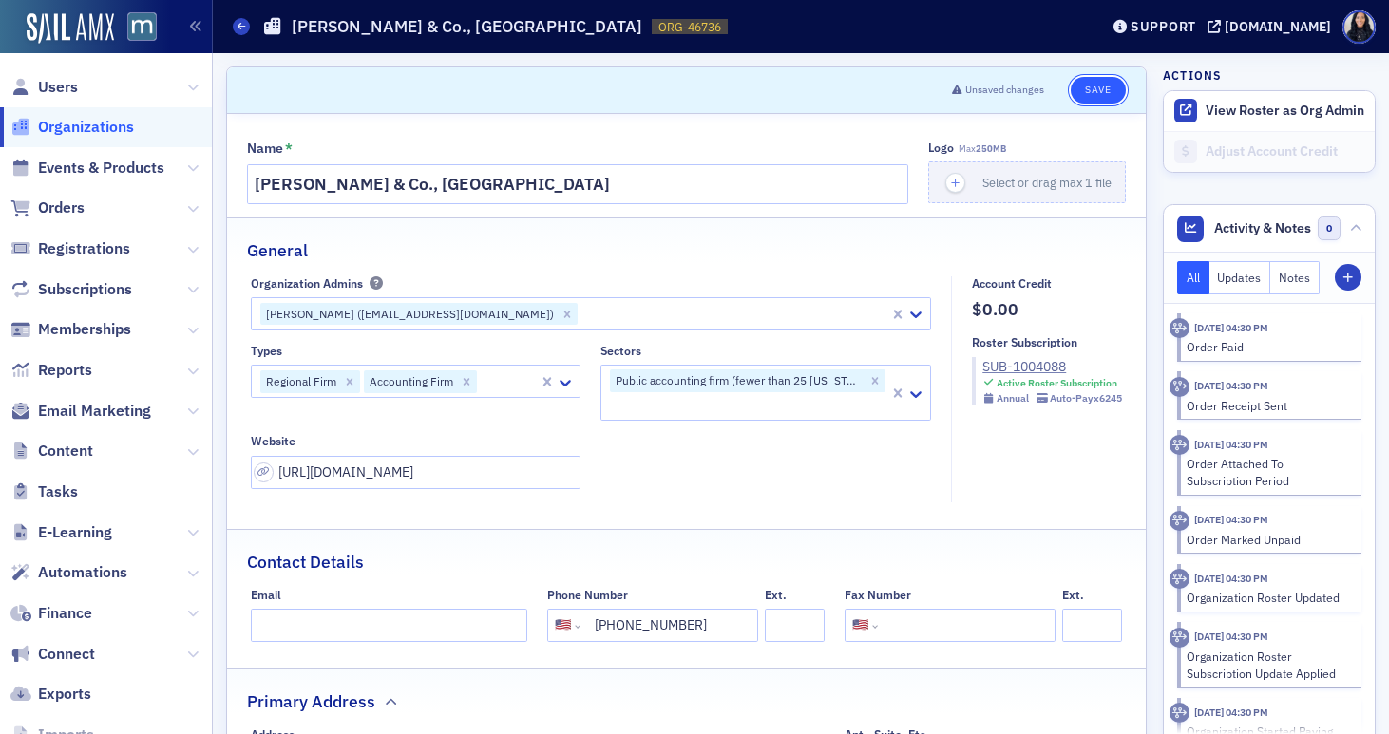
click at [1095, 85] on button "Save" at bounding box center [1098, 90] width 54 height 27
select select "US"
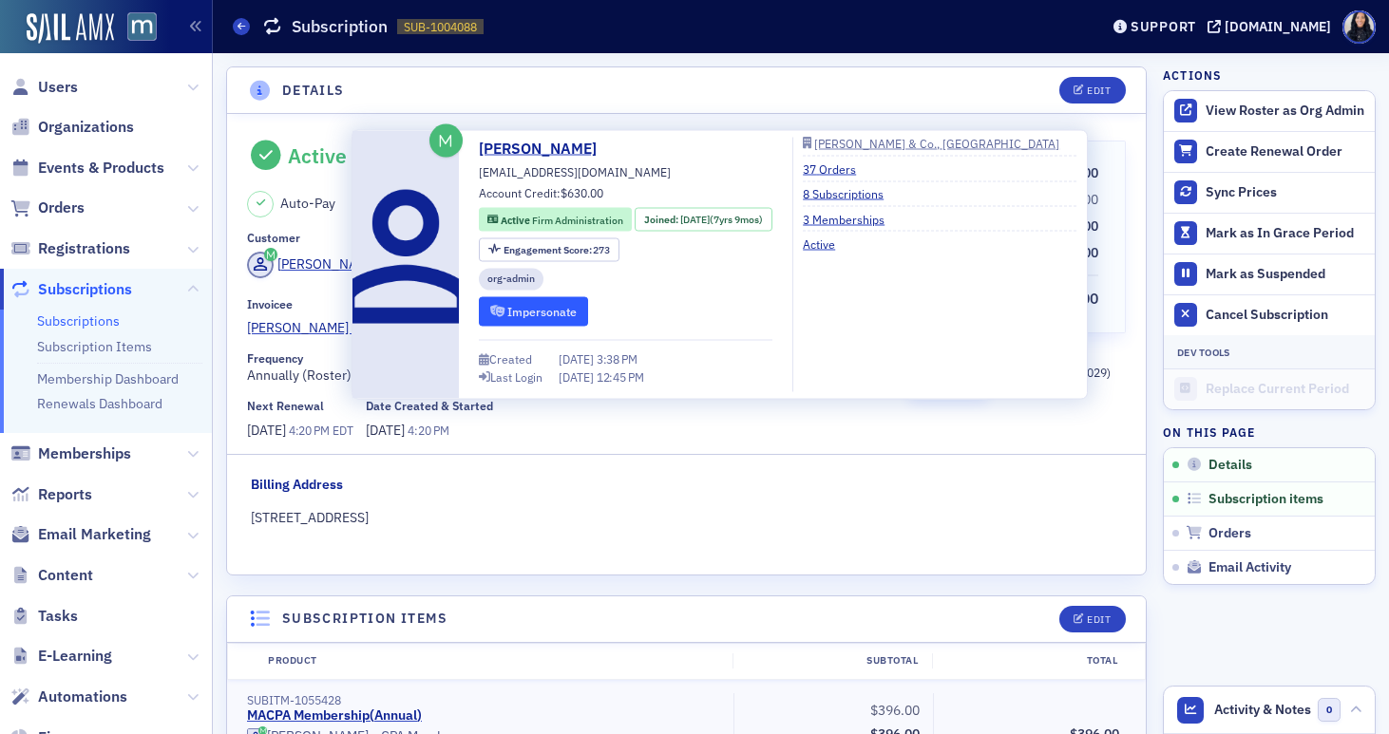
click at [522, 313] on button "Impersonate" at bounding box center [533, 310] width 109 height 29
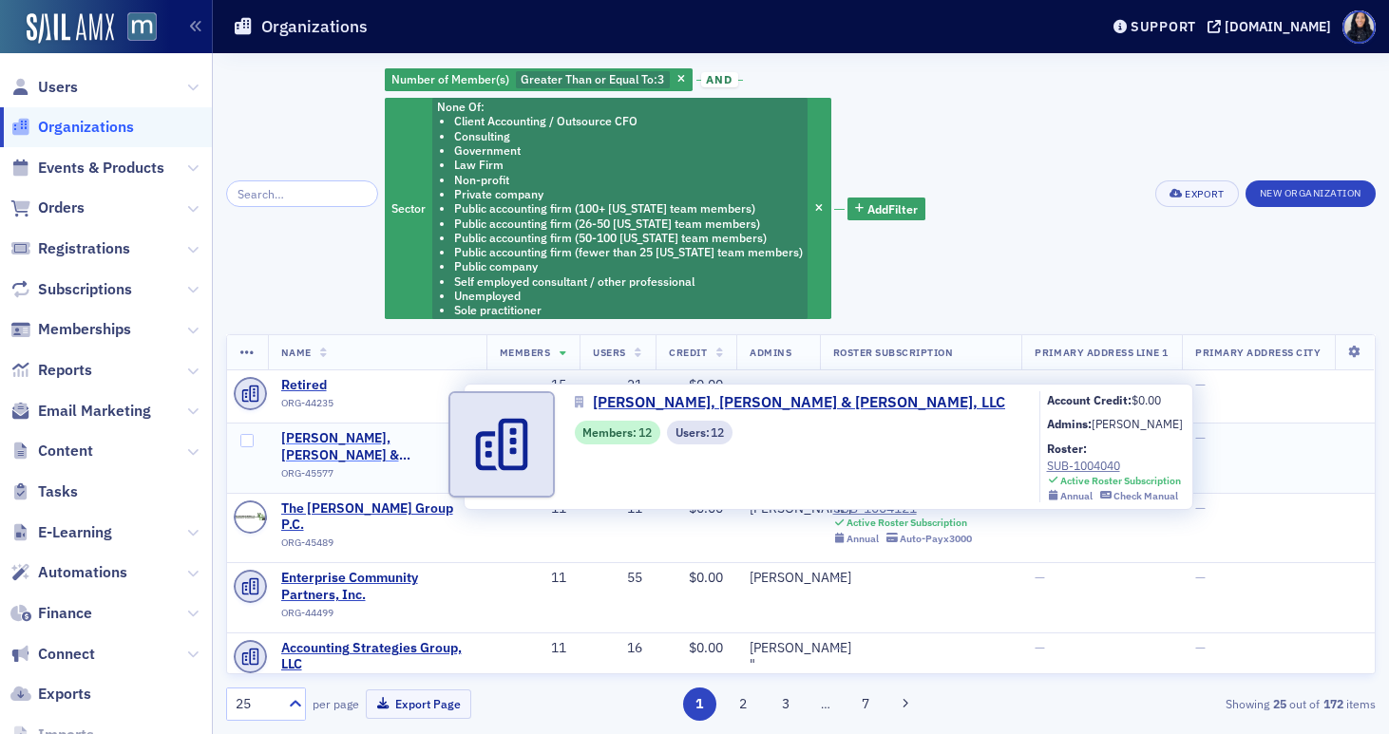
click at [307, 441] on span "[PERSON_NAME], [PERSON_NAME] & [PERSON_NAME], LLC" at bounding box center [377, 446] width 192 height 33
select select "US"
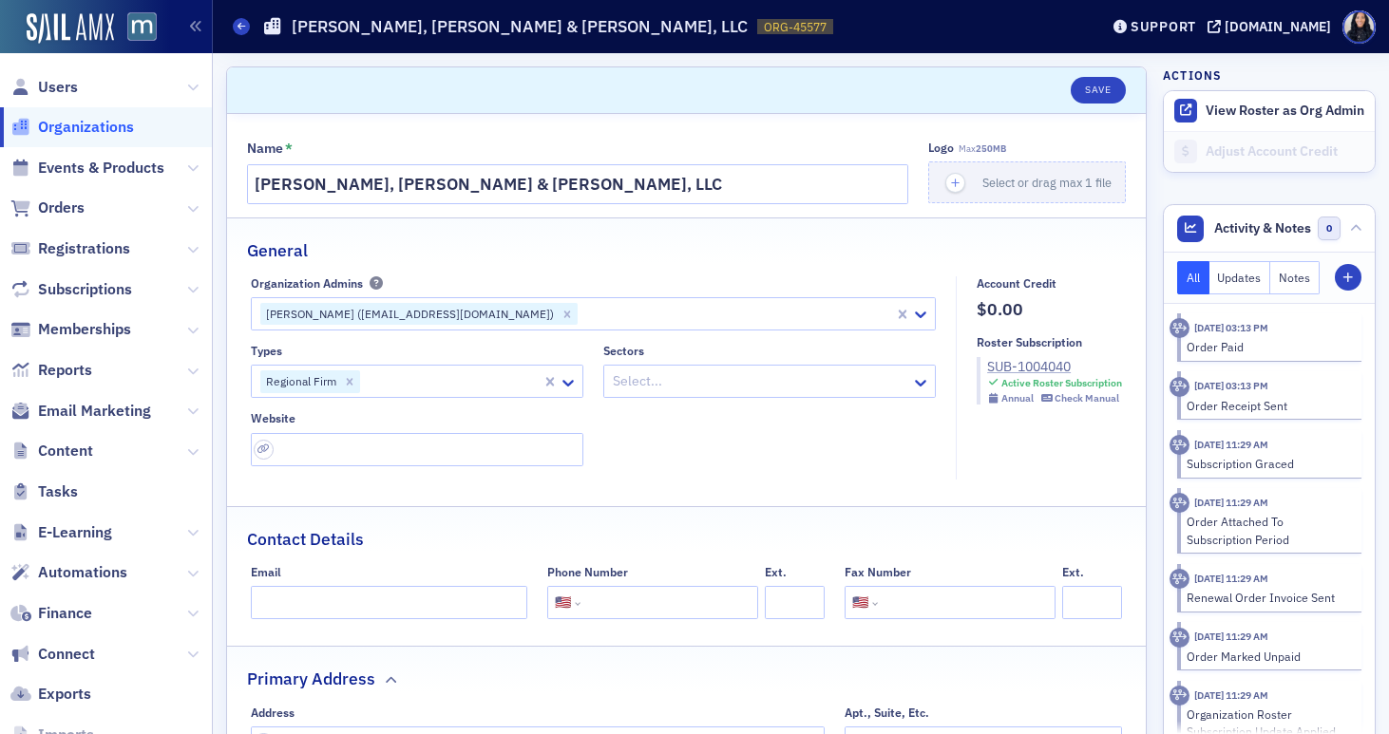
click at [1008, 366] on div "SUB-1004040" at bounding box center [1054, 367] width 135 height 20
click at [0, 0] on div "Users Organizations Events & Products Orders Registrations Subscriptions Member…" at bounding box center [694, 367] width 1389 height 734
click at [721, 379] on div at bounding box center [760, 382] width 298 height 24
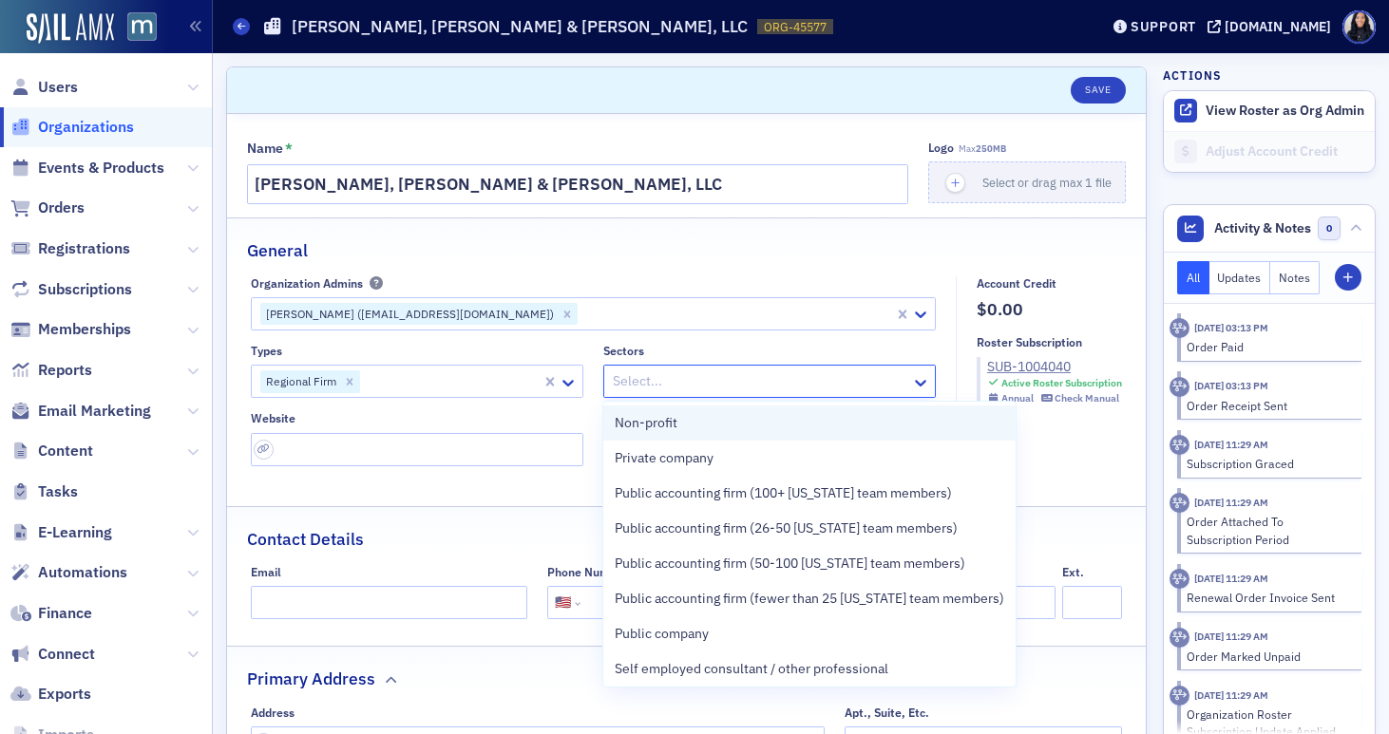
scroll to position [145, 0]
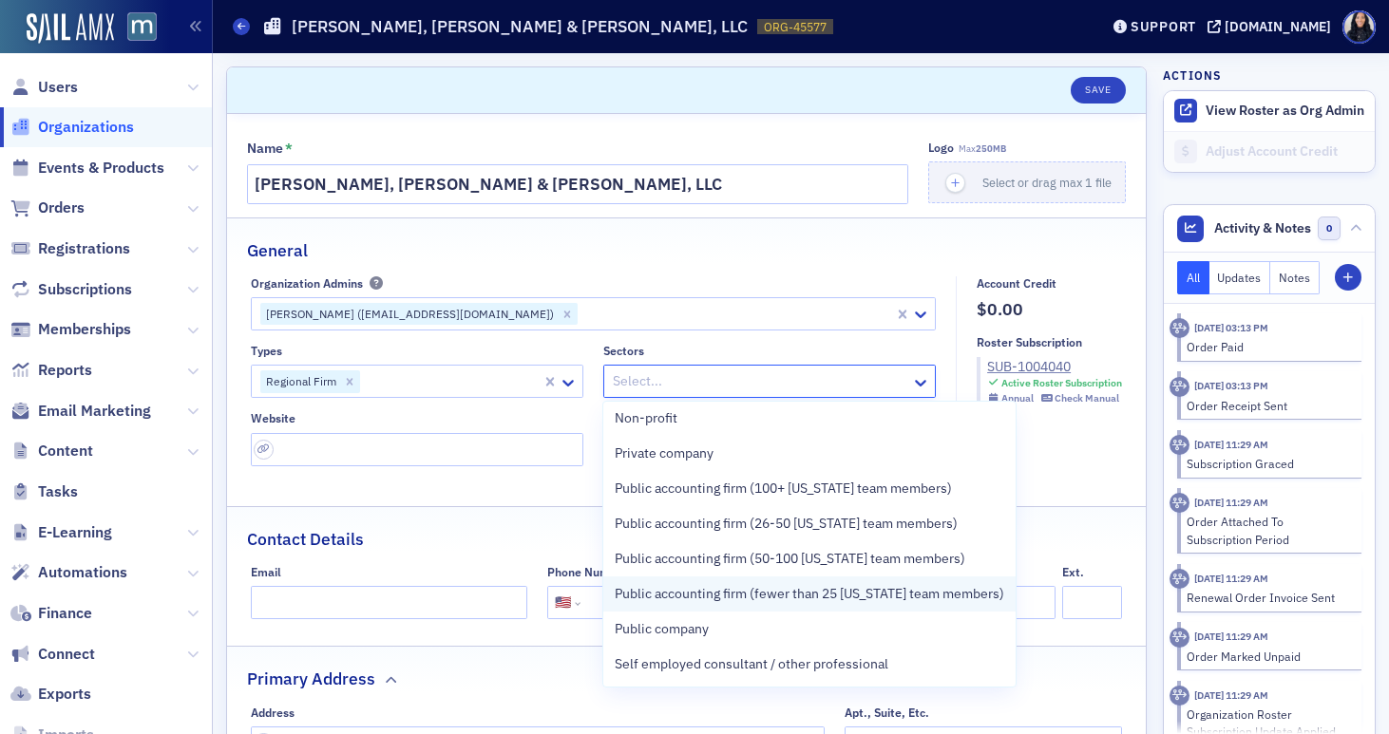
click at [693, 592] on span "Public accounting firm (fewer than 25 [US_STATE] team members)" at bounding box center [809, 594] width 389 height 20
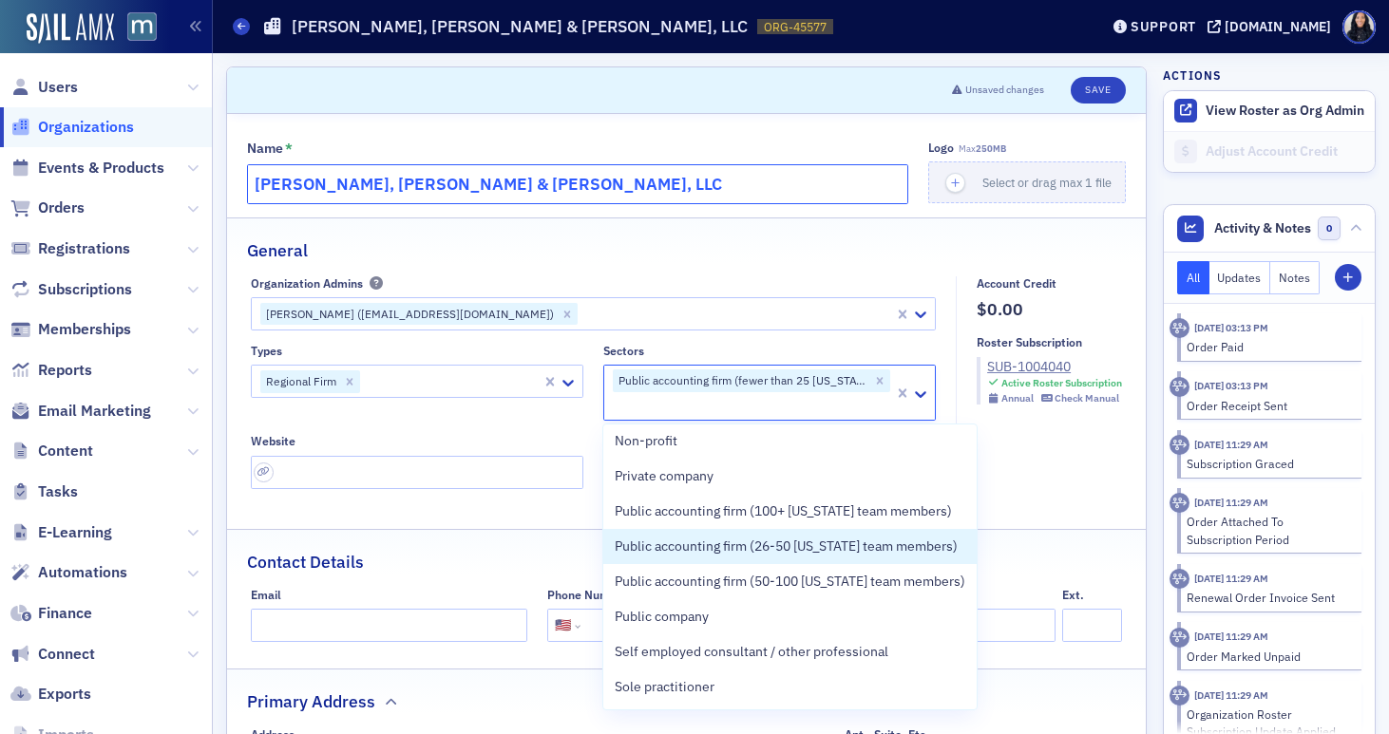
click at [761, 190] on input "[PERSON_NAME], [PERSON_NAME] & [PERSON_NAME], LLC" at bounding box center [577, 184] width 661 height 40
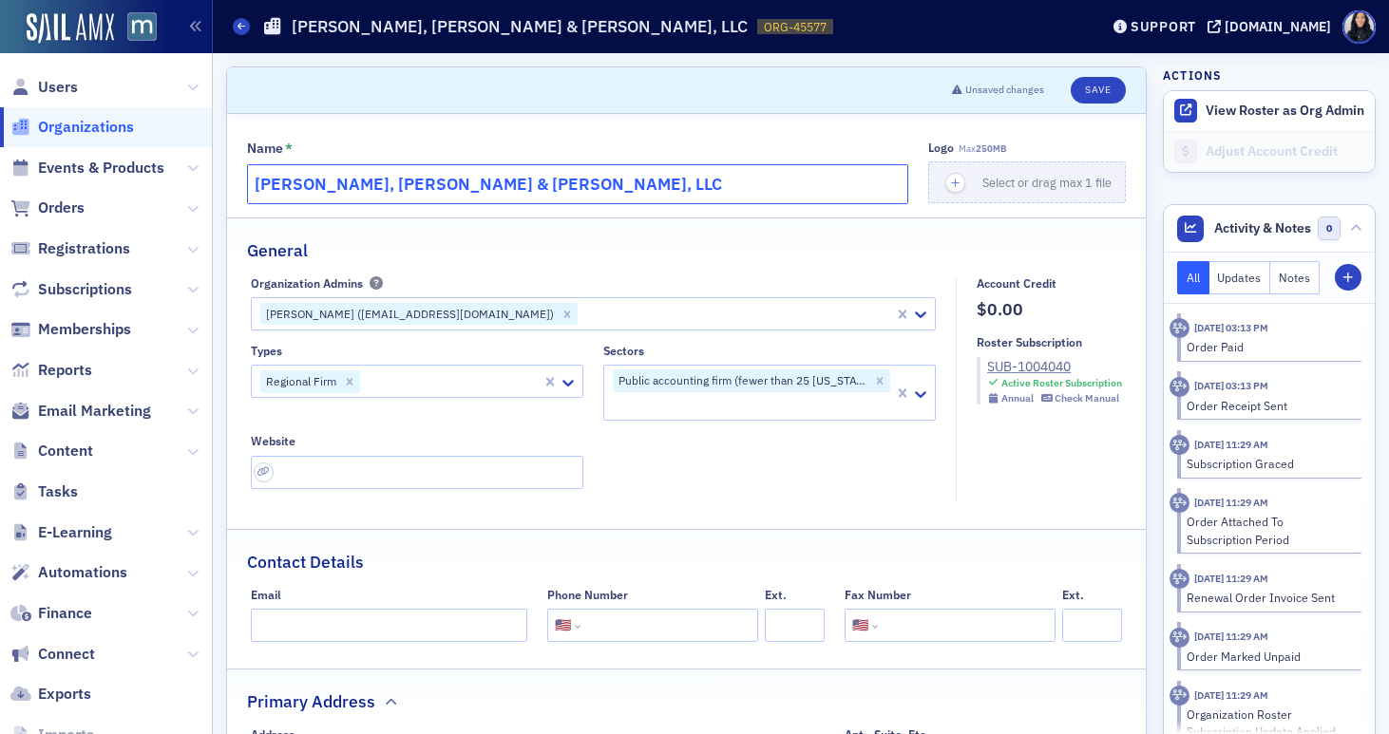
click at [761, 190] on input "[PERSON_NAME], [PERSON_NAME] & [PERSON_NAME], LLC" at bounding box center [577, 184] width 661 height 40
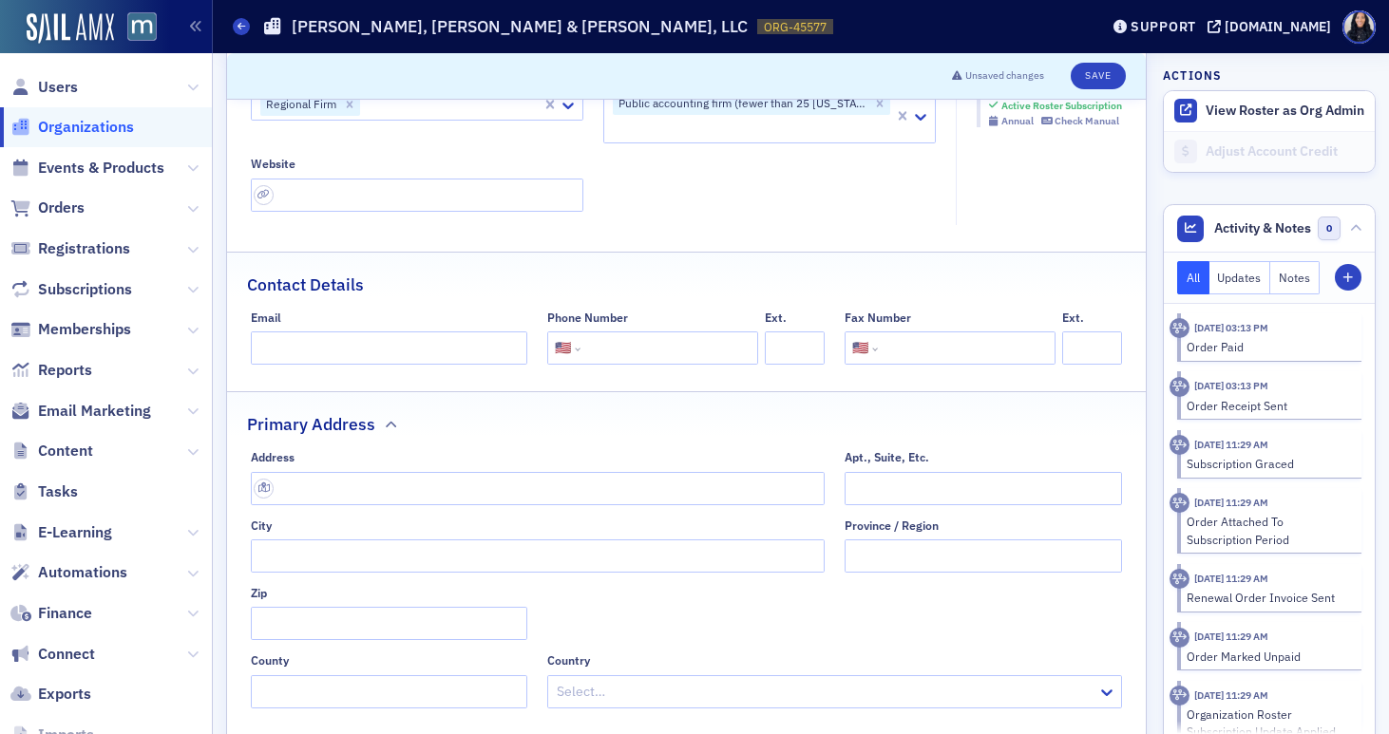
scroll to position [362, 0]
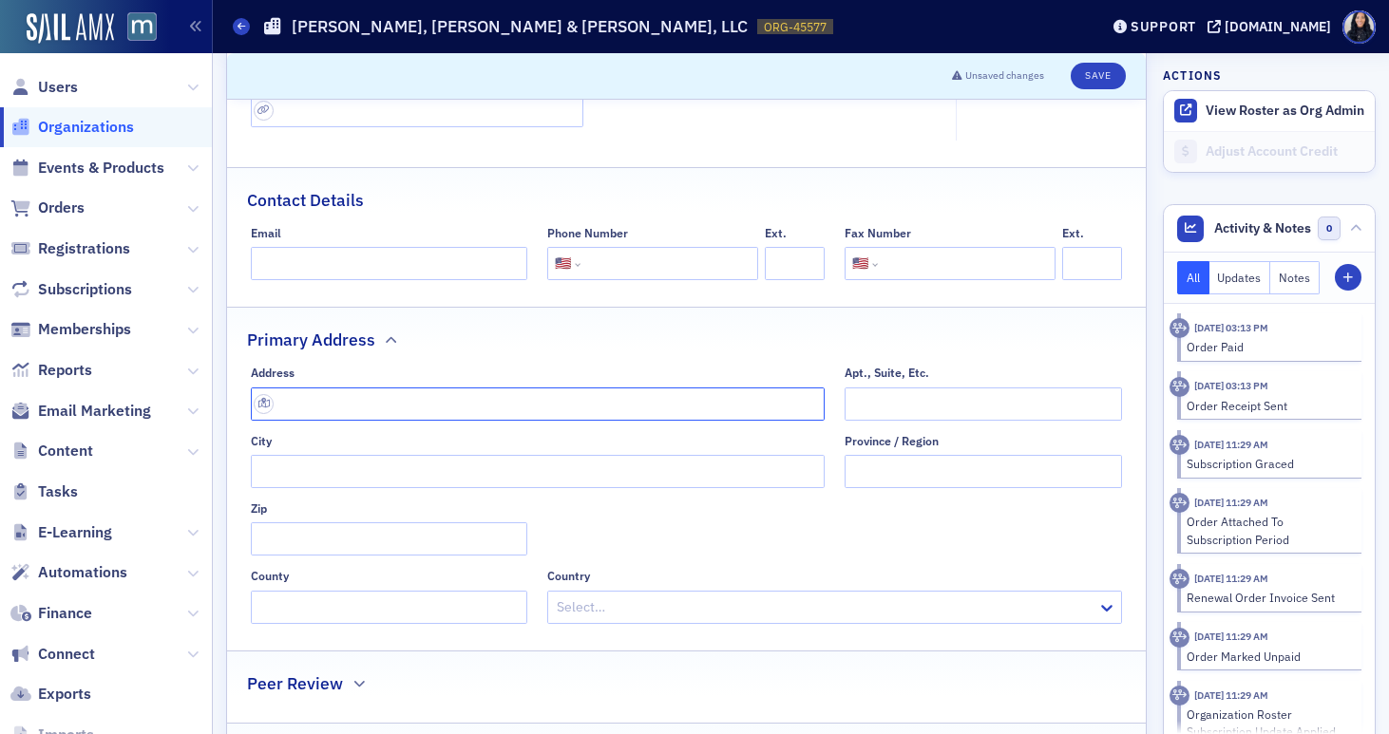
click at [567, 406] on input "text" at bounding box center [538, 404] width 575 height 33
paste input "[STREET_ADDRESS]"
type input "[STREET_ADDRESS]"
type input "[GEOGRAPHIC_DATA]"
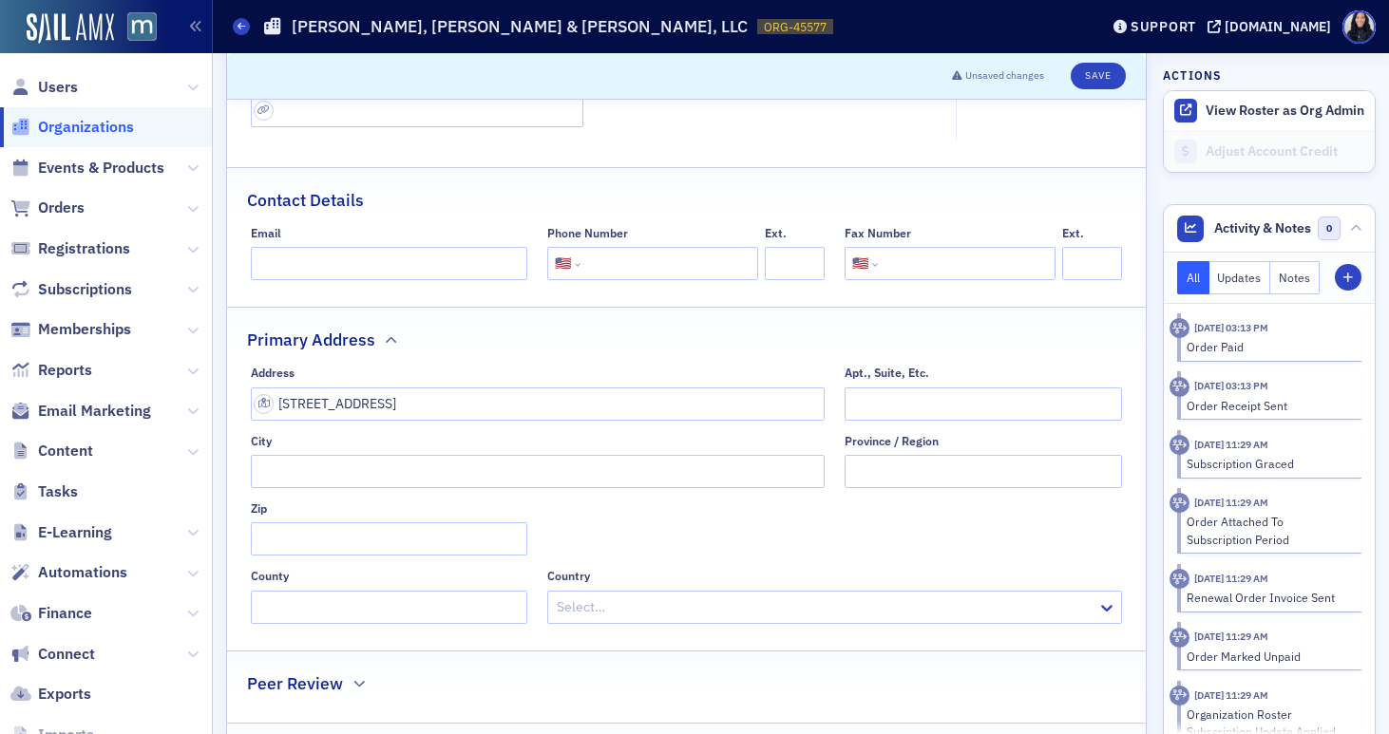
type input "21401-7343"
type input "[PERSON_NAME] Arundel County"
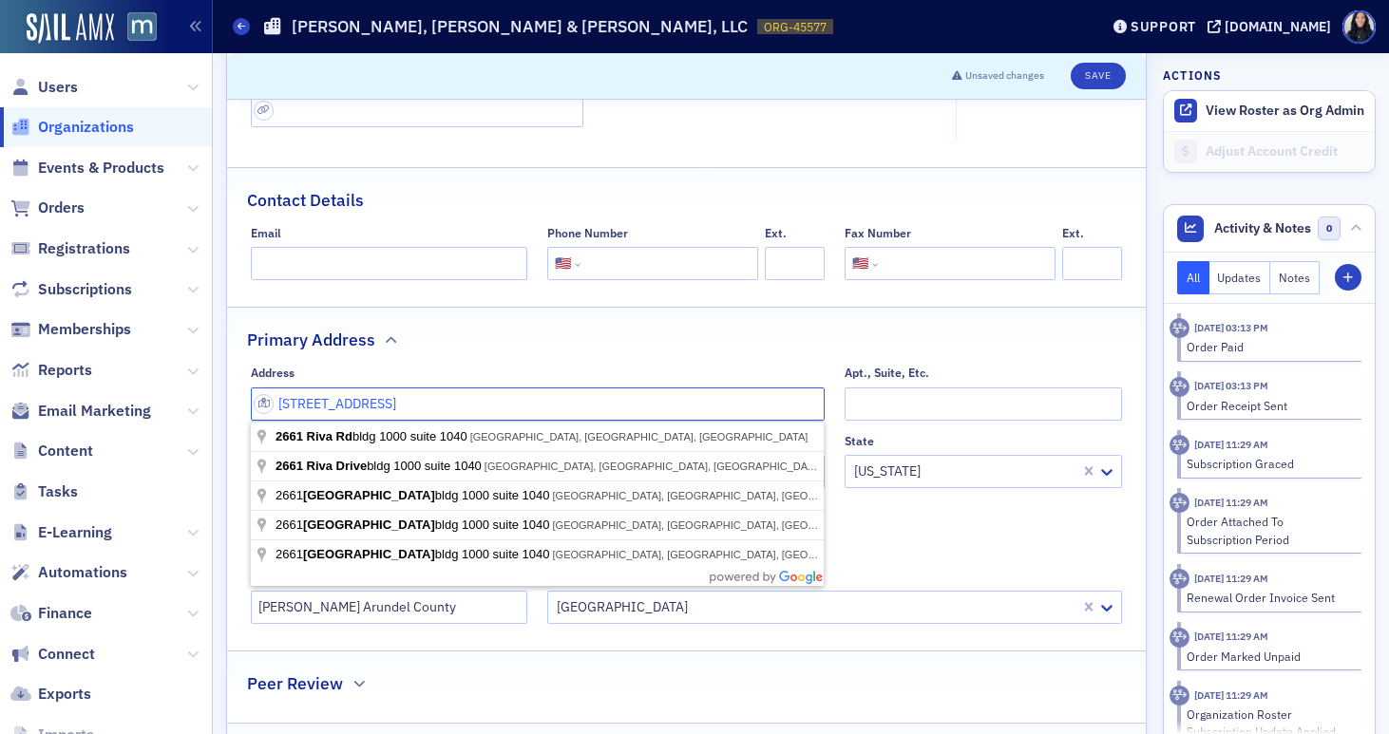
drag, startPoint x: 427, startPoint y: 405, endPoint x: 512, endPoint y: 393, distance: 86.3
click at [512, 394] on input "[STREET_ADDRESS]" at bounding box center [538, 404] width 575 height 33
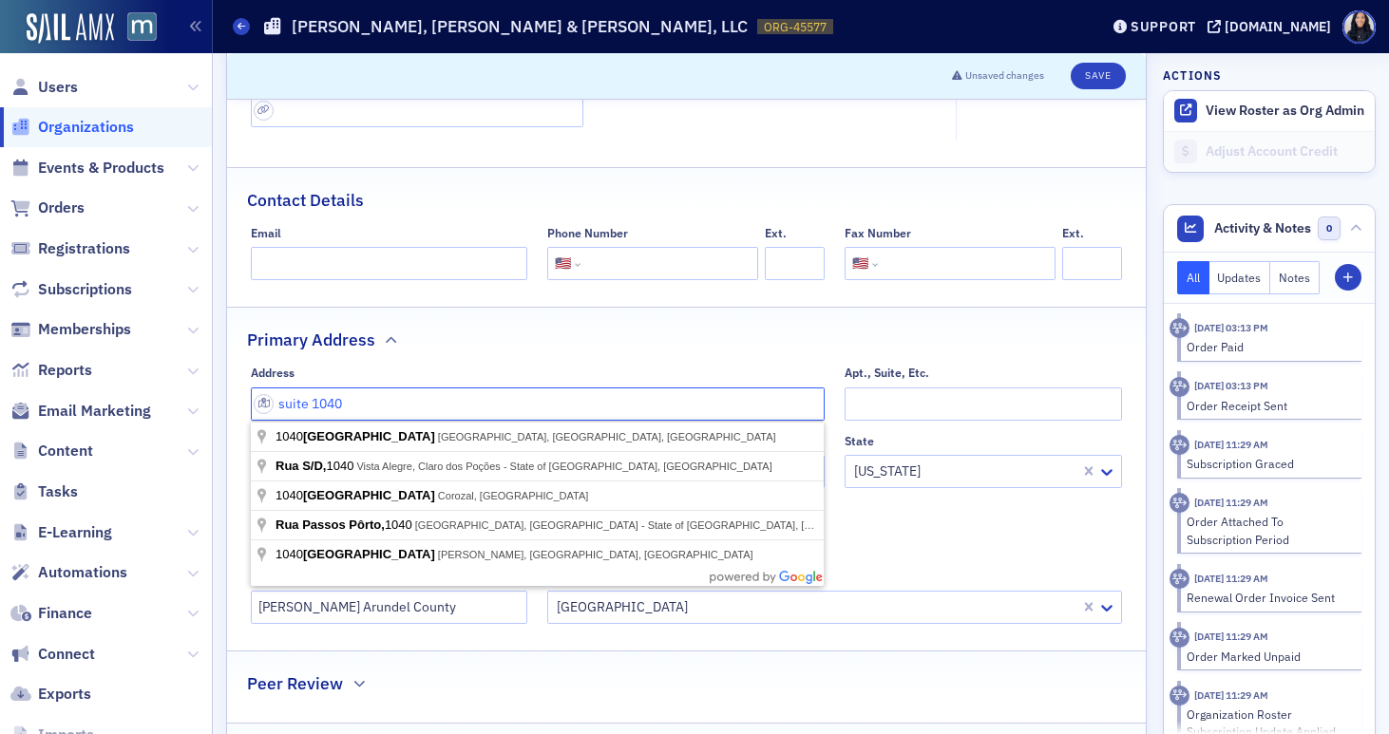
click at [726, 408] on input "suite 1040" at bounding box center [538, 404] width 575 height 33
paste input "[STREET_ADDRESS]"
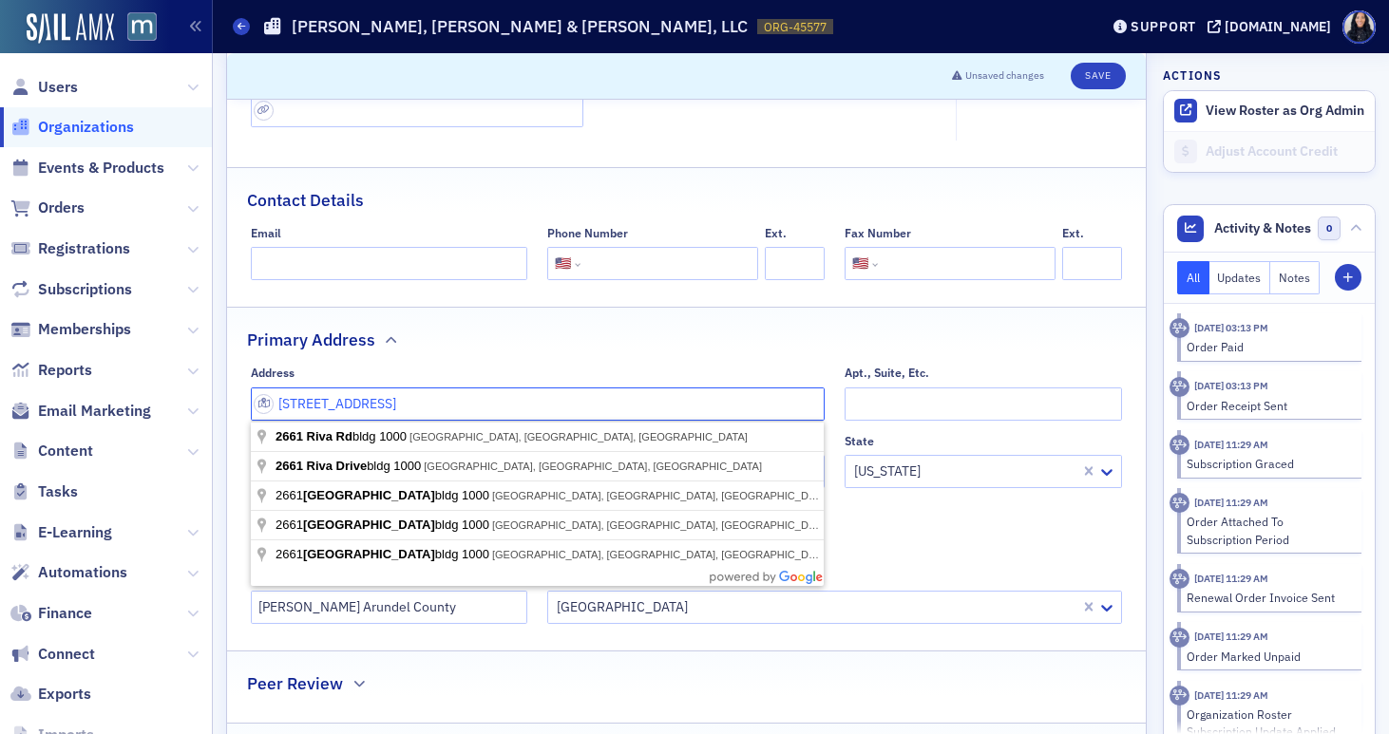
type input "[STREET_ADDRESS]"
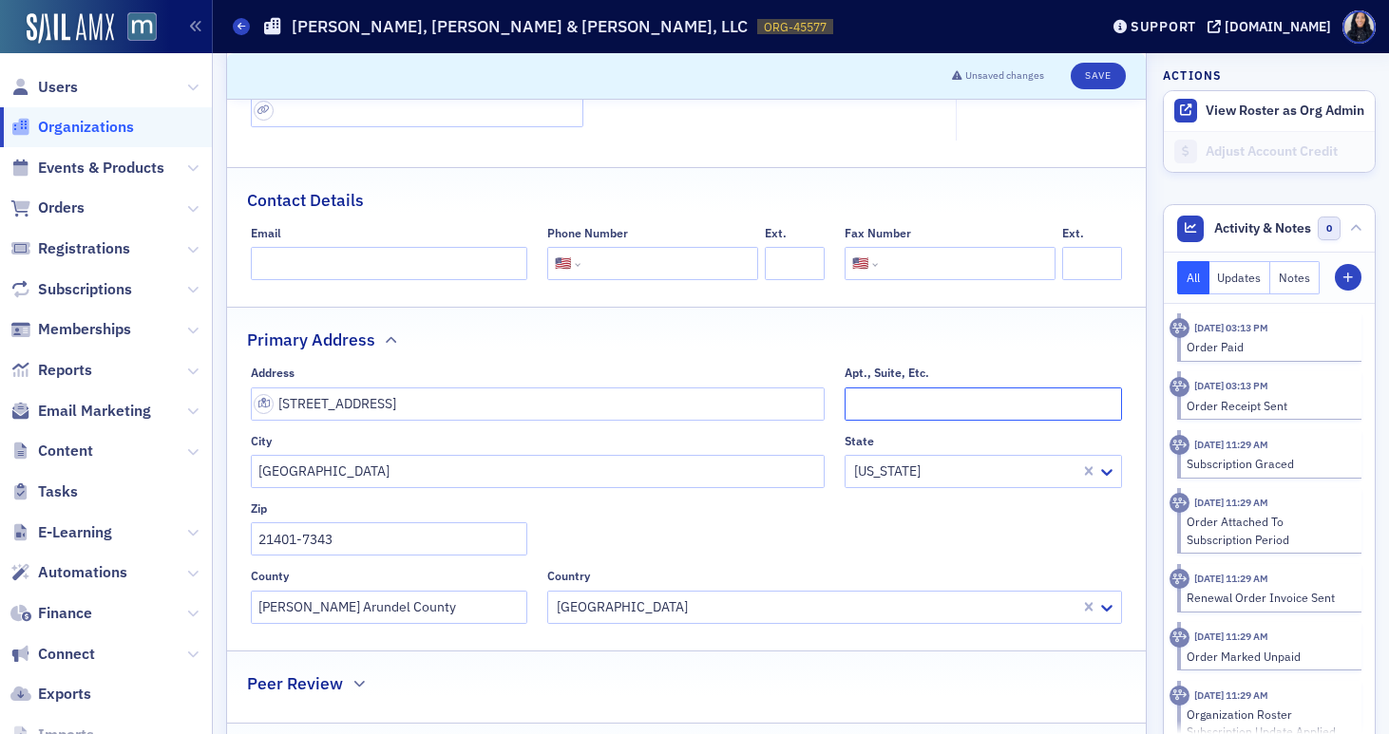
click at [918, 398] on input "Apt., Suite, Etc." at bounding box center [983, 404] width 277 height 33
type input "Suite 1040"
click at [876, 342] on div "Primary Address" at bounding box center [686, 330] width 879 height 45
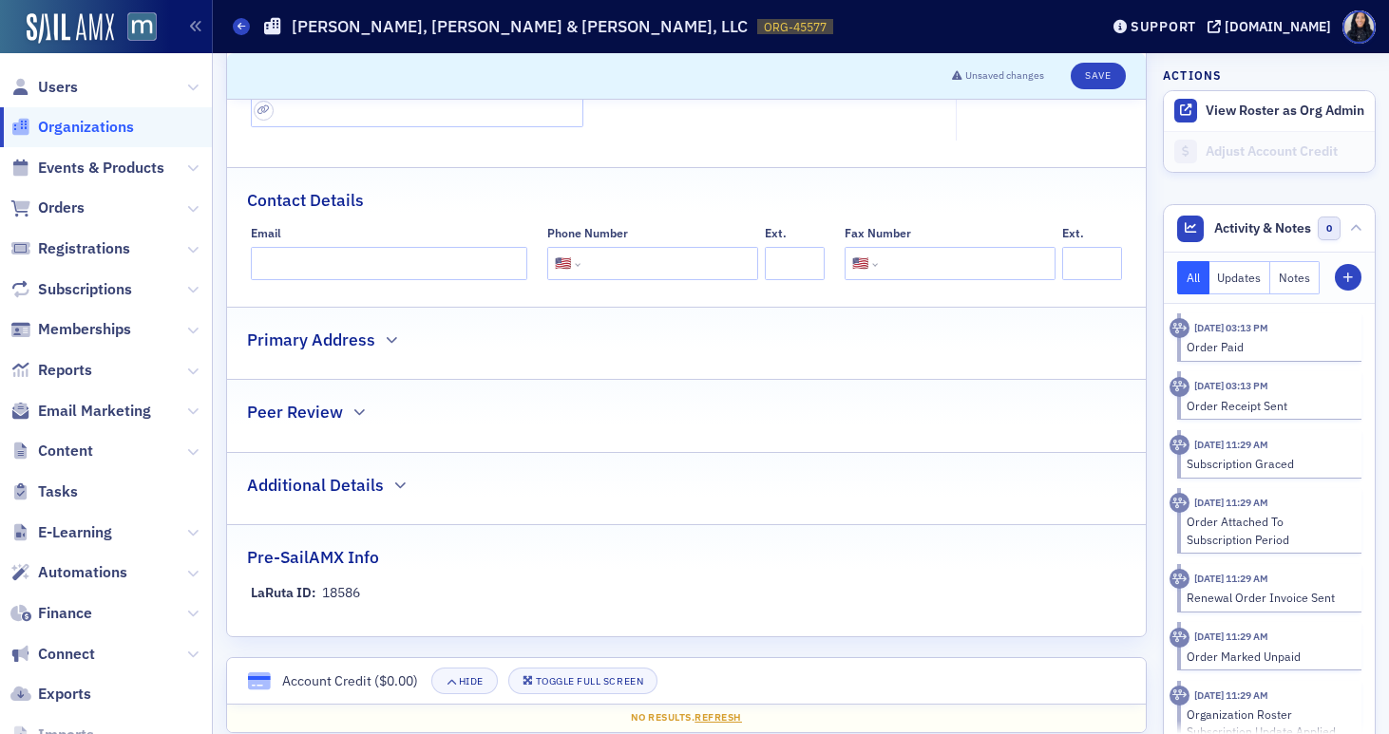
click at [618, 266] on input "tel" at bounding box center [667, 263] width 166 height 33
paste input "[PHONE_NUMBER]"
type input "(410) 974-6161"
click at [720, 186] on div "Contact Details" at bounding box center [686, 190] width 879 height 45
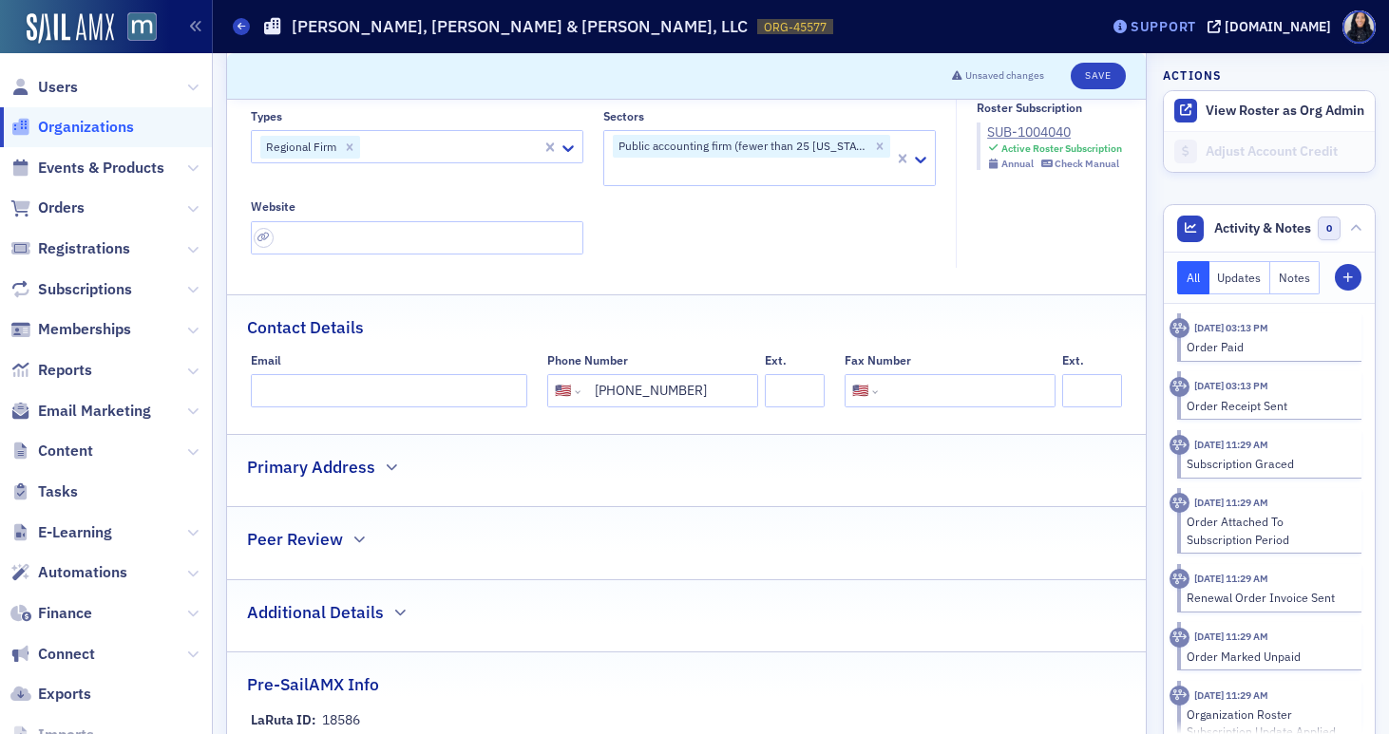
scroll to position [209, 0]
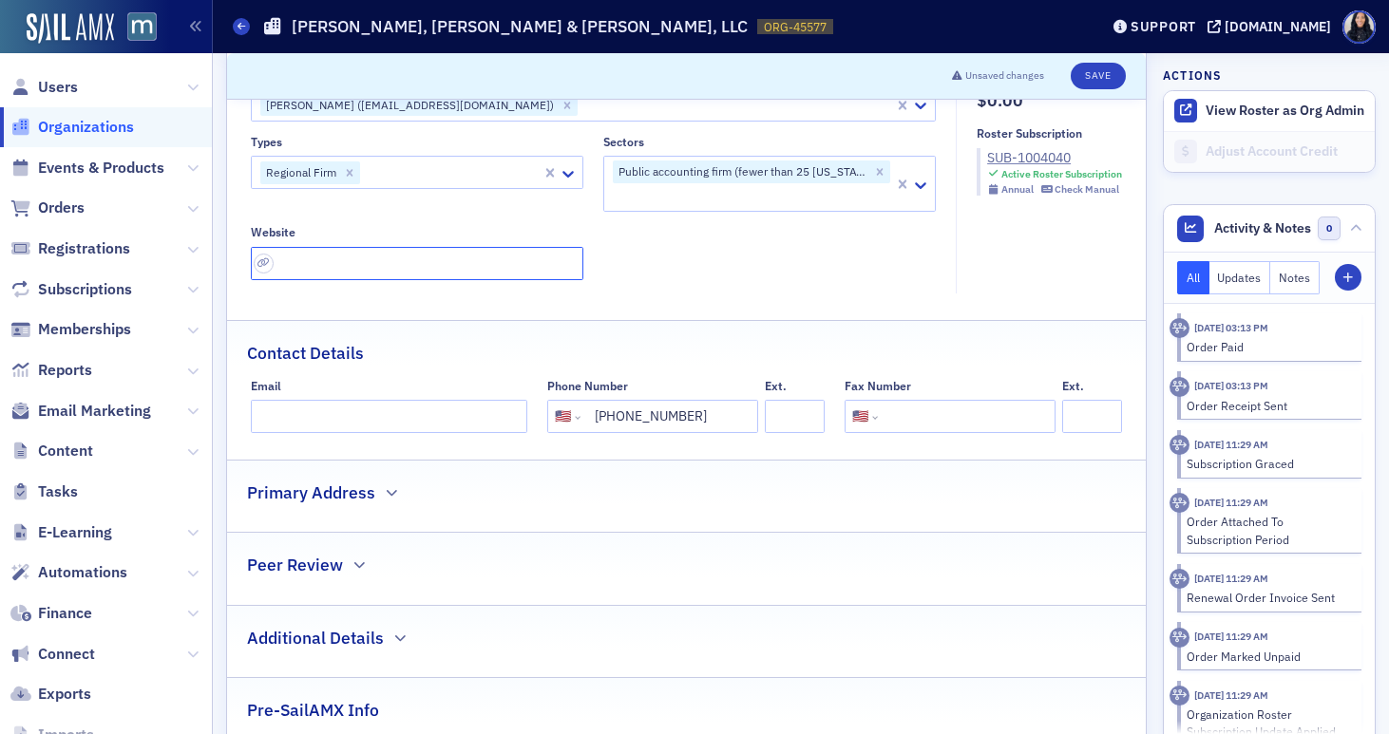
click at [387, 259] on input "url" at bounding box center [417, 263] width 332 height 33
paste input "https://djkhcpamd.com/"
type input "https://djkhcpamd.com/"
click at [716, 258] on div "Types Regional Firm Sectors Public accounting firm (fewer than 25 Maryland team…" at bounding box center [594, 207] width 686 height 144
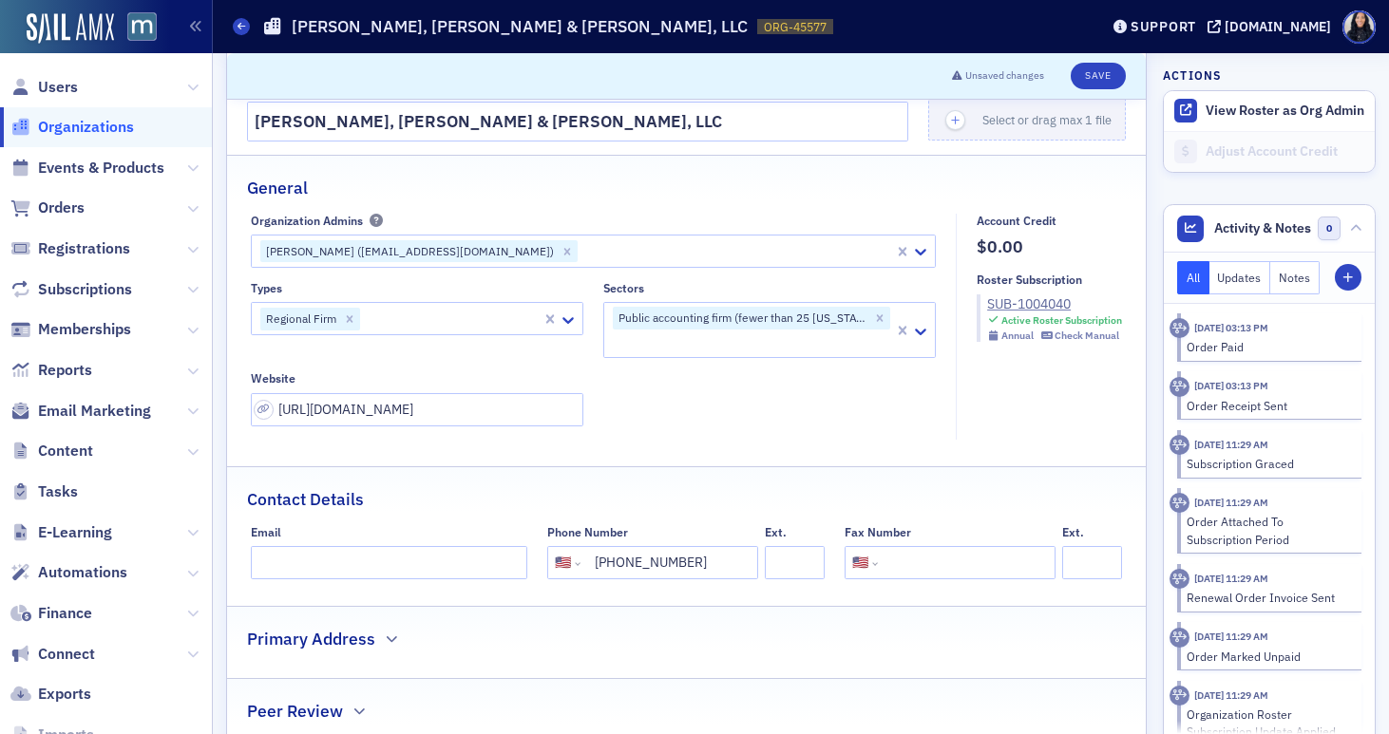
scroll to position [44, 0]
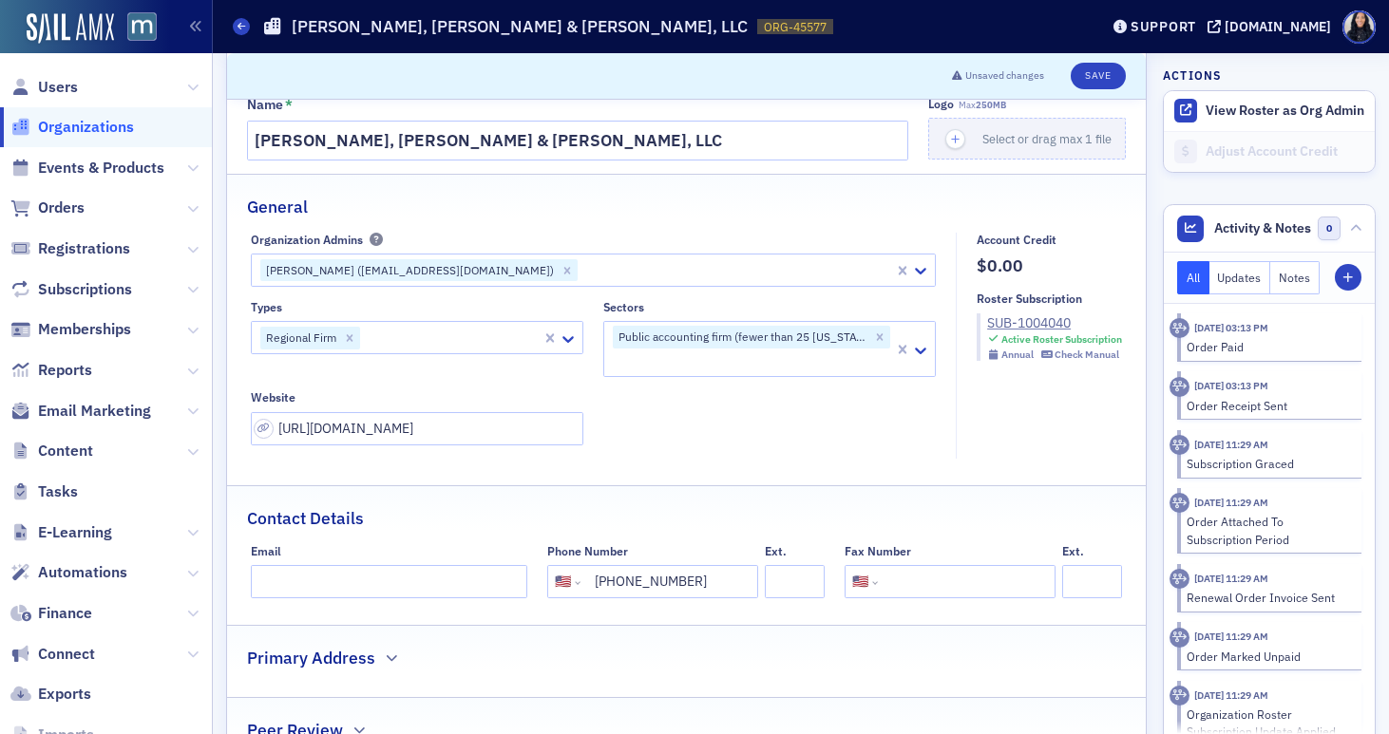
click at [495, 339] on div at bounding box center [451, 338] width 178 height 24
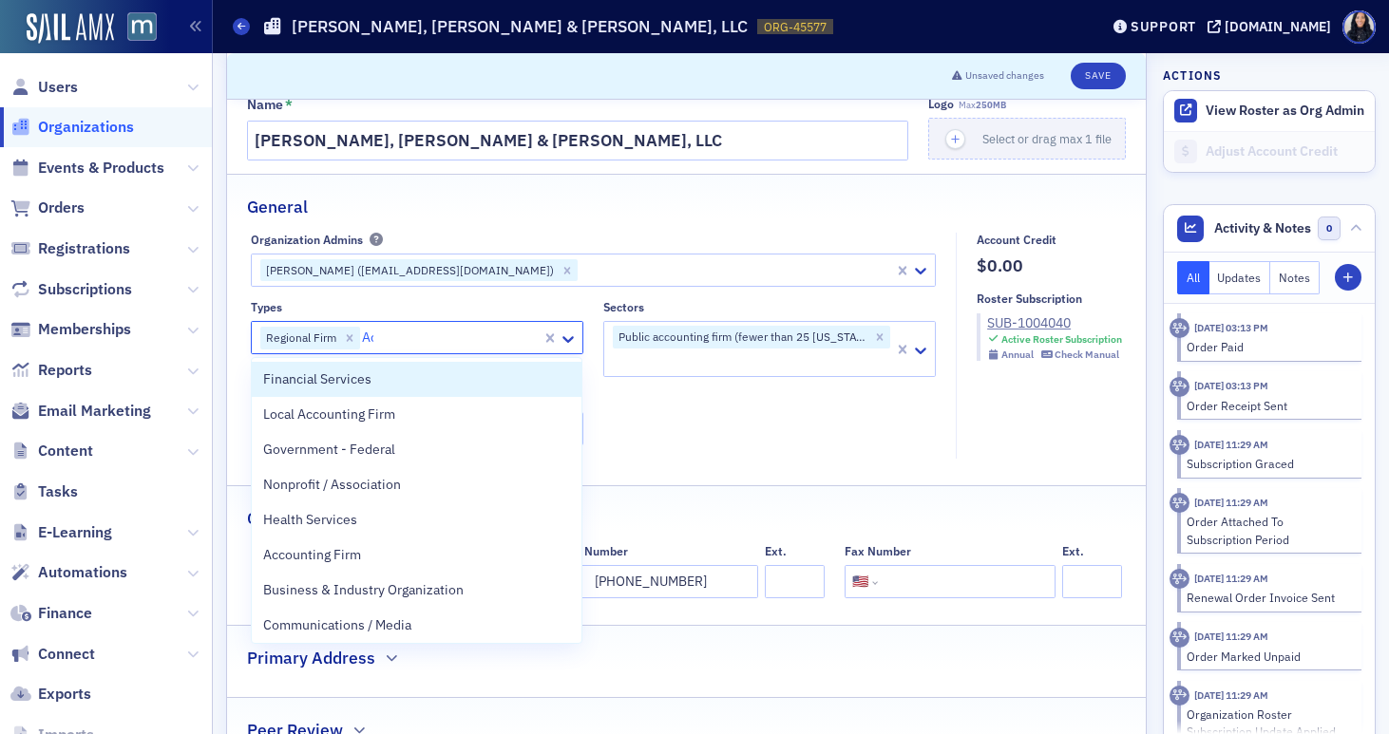
type input "Acc"
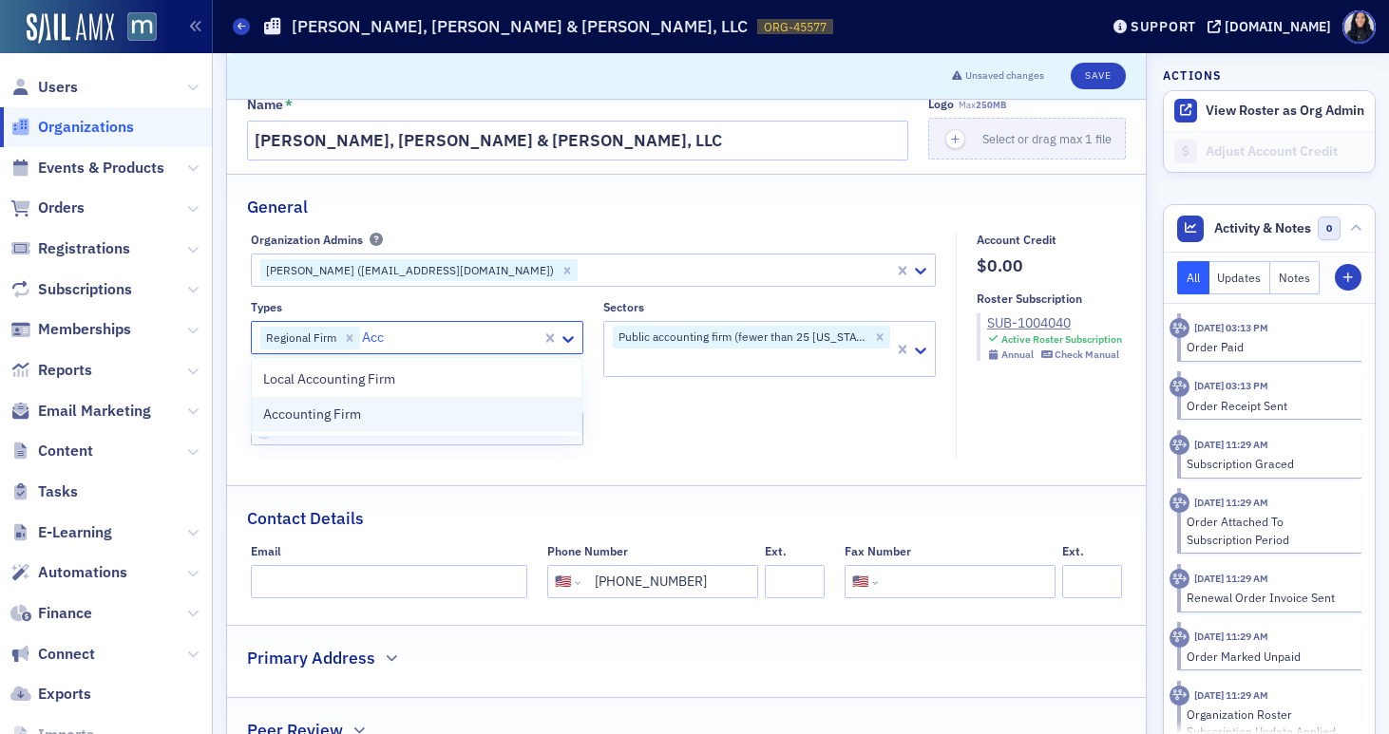
click at [396, 424] on div "Accounting Firm" at bounding box center [416, 415] width 307 height 20
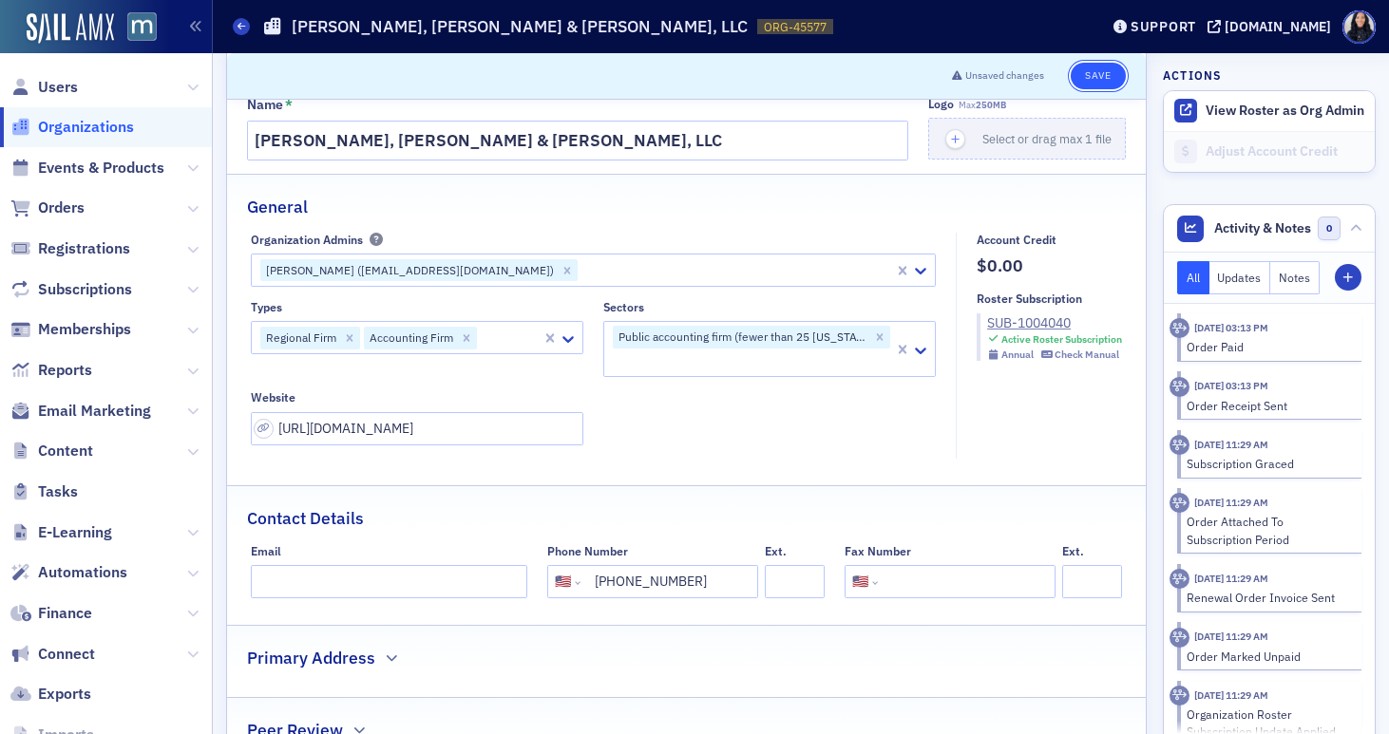
click at [1094, 75] on button "Save" at bounding box center [1098, 76] width 54 height 27
select select "US"
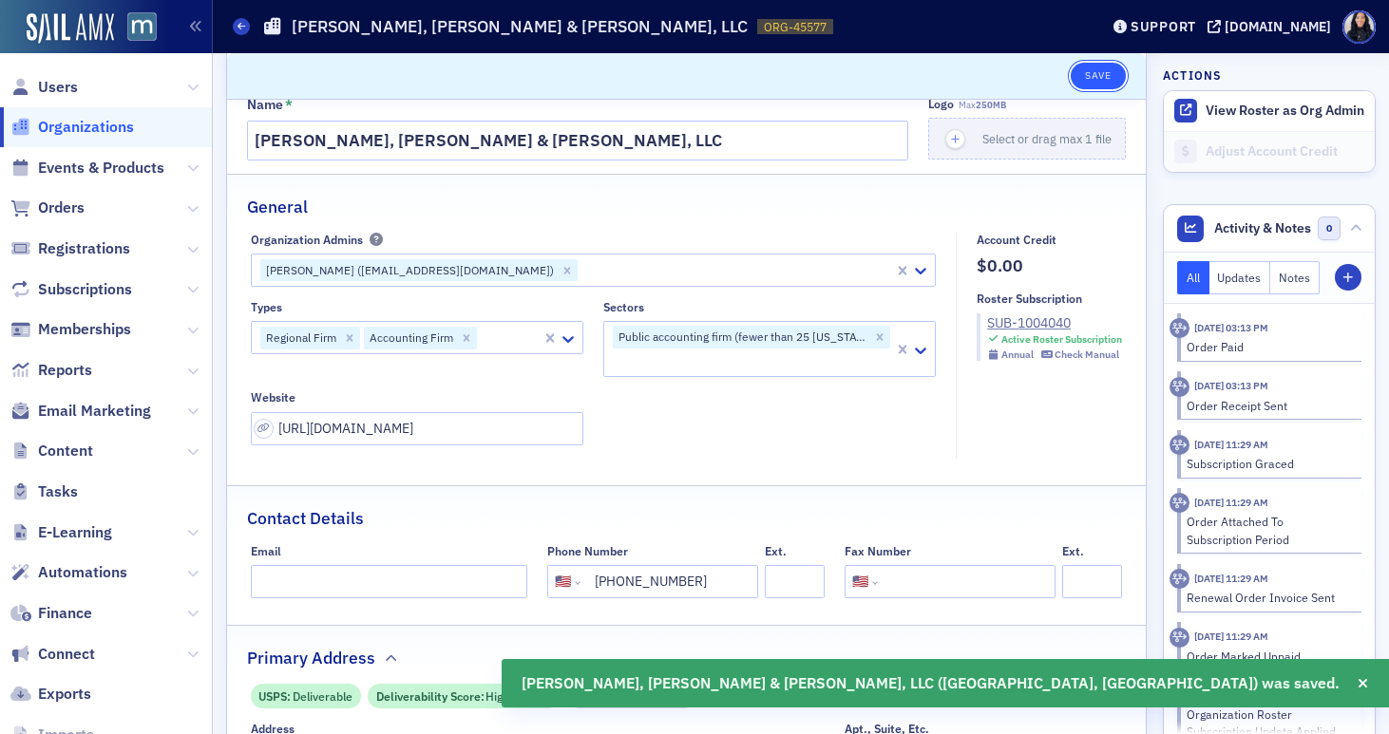
click at [1085, 78] on button "Save" at bounding box center [1098, 76] width 54 height 27
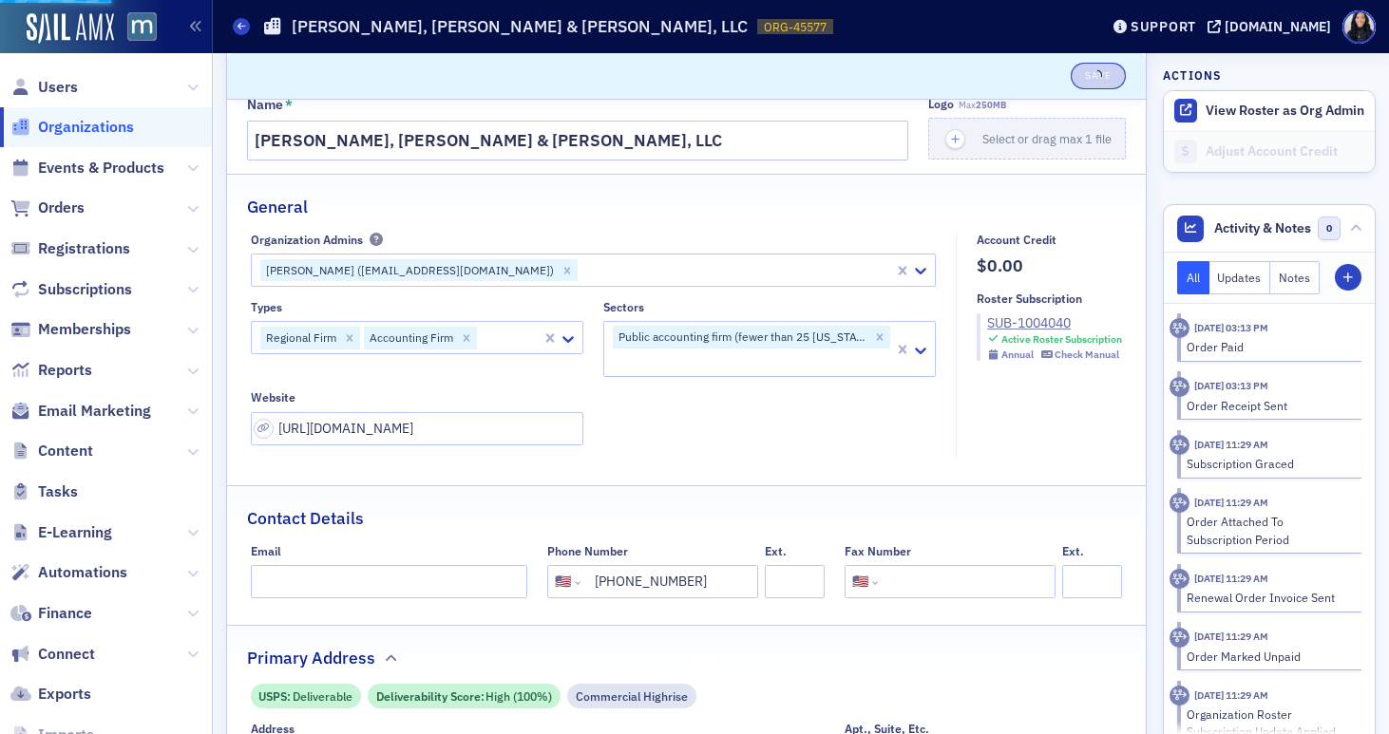
select select "US"
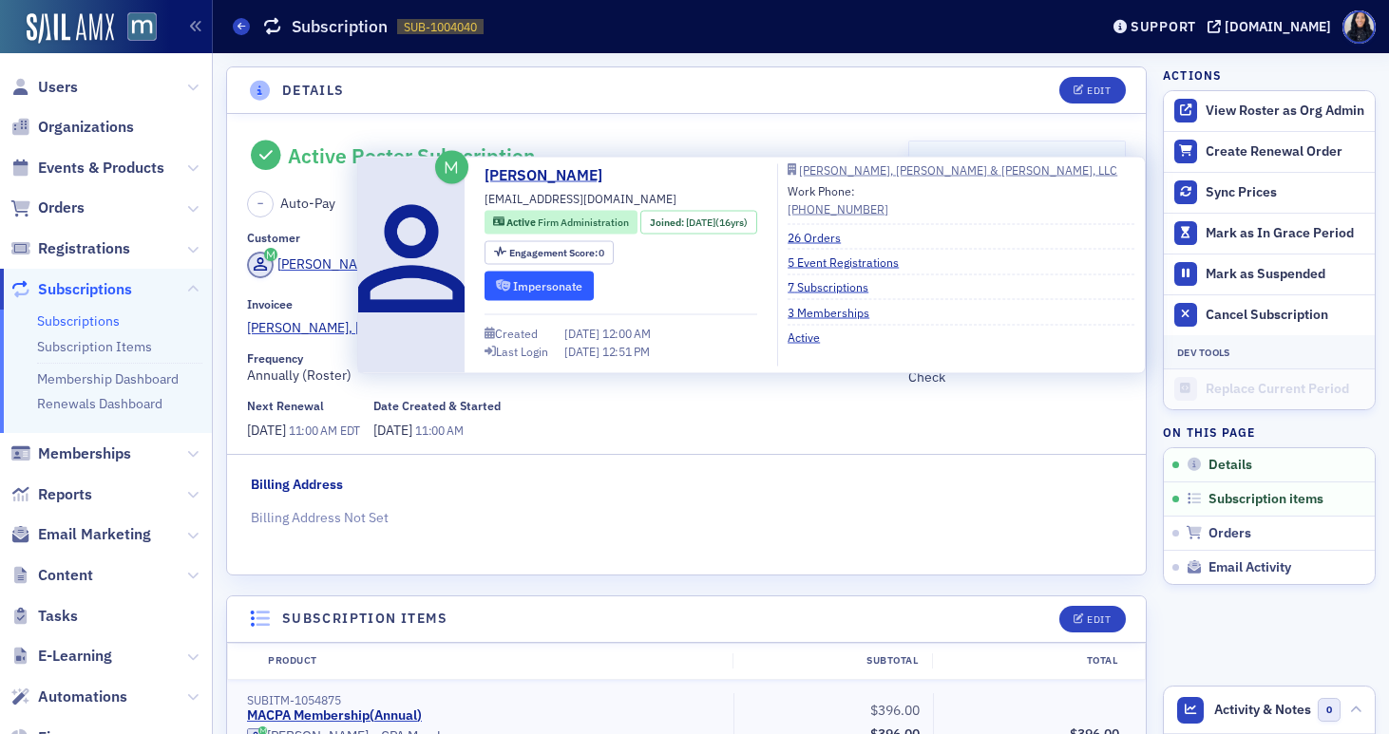
click at [565, 288] on button "Impersonate" at bounding box center [538, 285] width 109 height 29
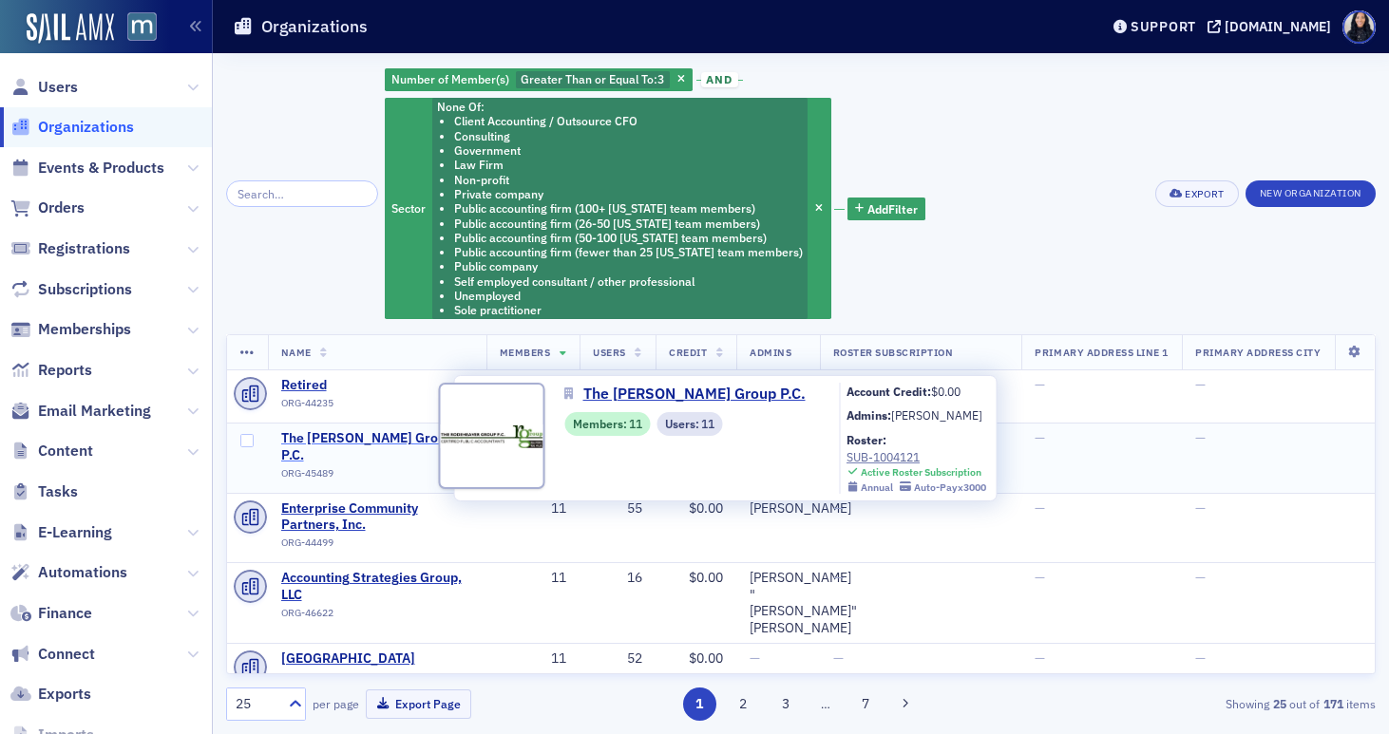
click at [360, 438] on span "The [PERSON_NAME] Group P.C." at bounding box center [377, 446] width 192 height 33
select select "US"
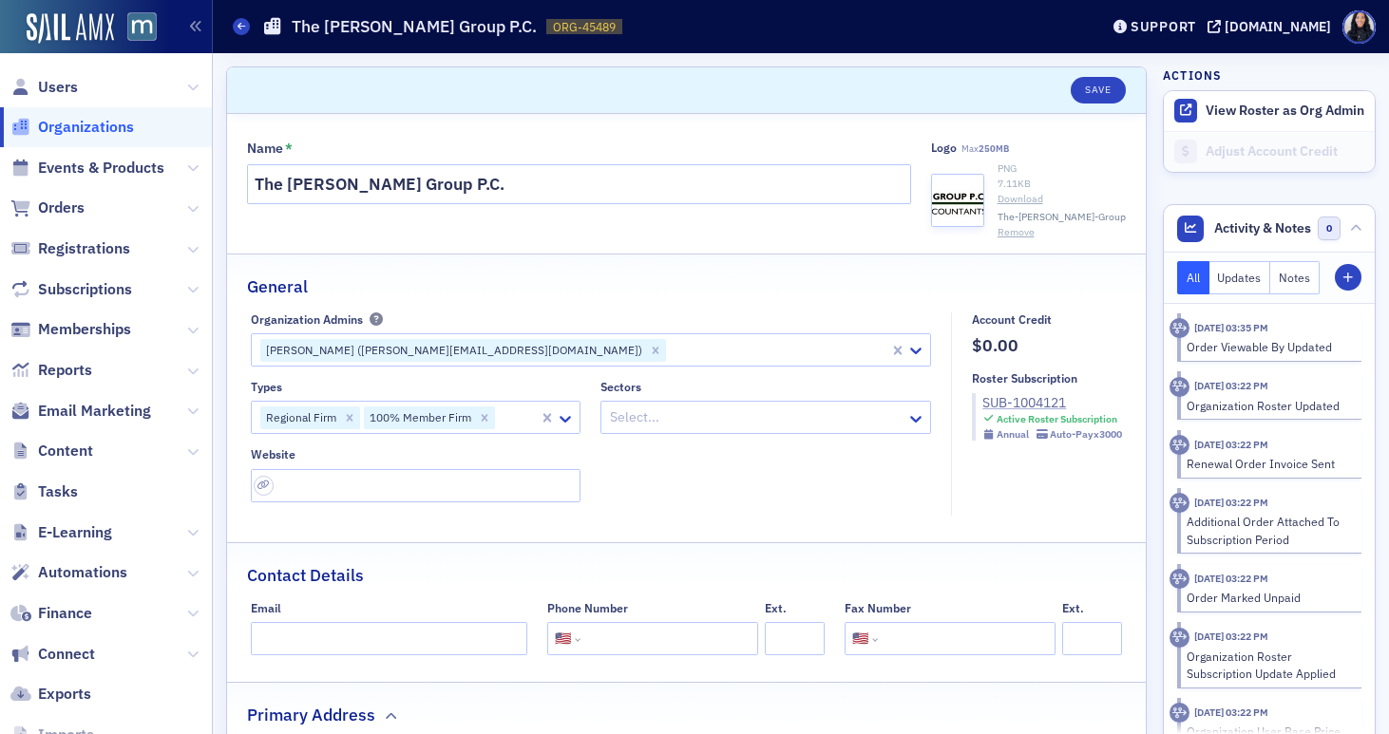
click at [1002, 403] on div "SUB-1004121" at bounding box center [1052, 403] width 140 height 20
click at [718, 415] on div at bounding box center [756, 418] width 296 height 24
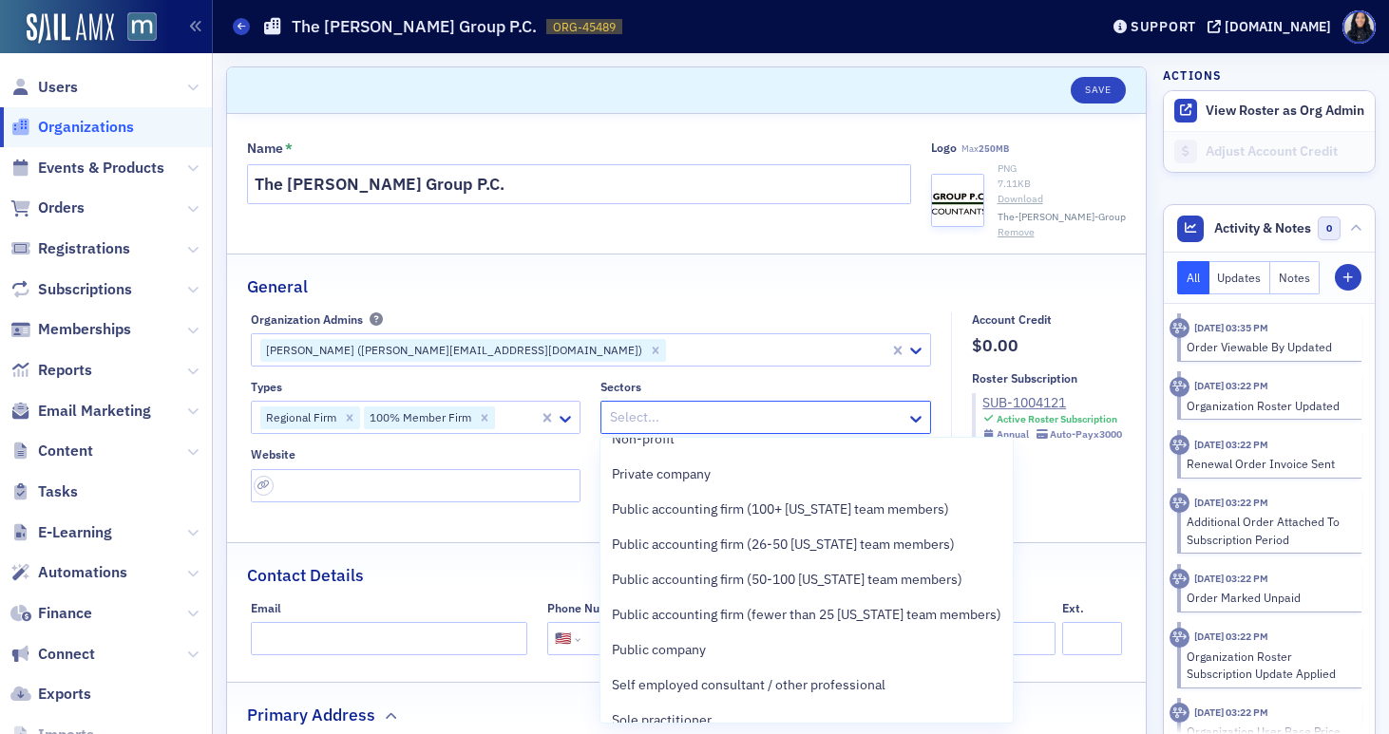
scroll to position [192, 0]
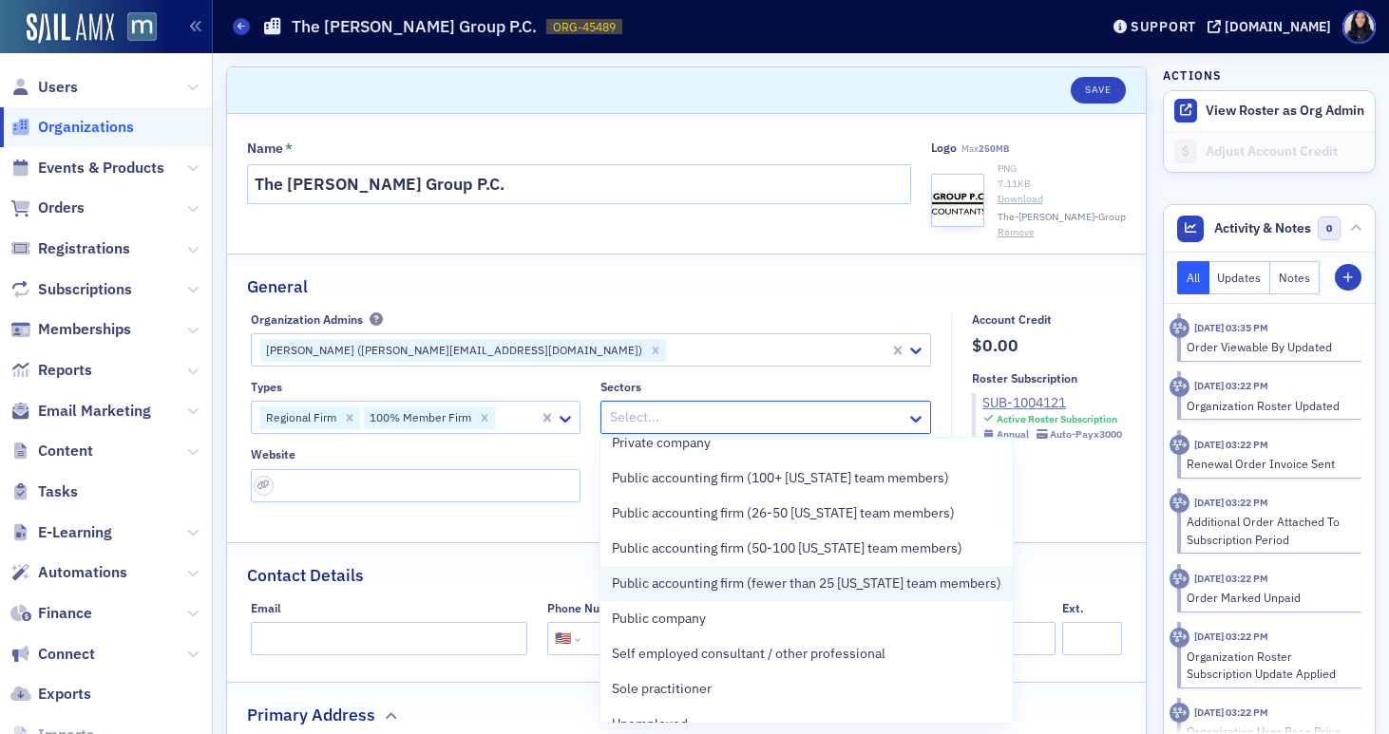
click at [690, 584] on span "Public accounting firm (fewer than 25 [US_STATE] team members)" at bounding box center [806, 584] width 389 height 20
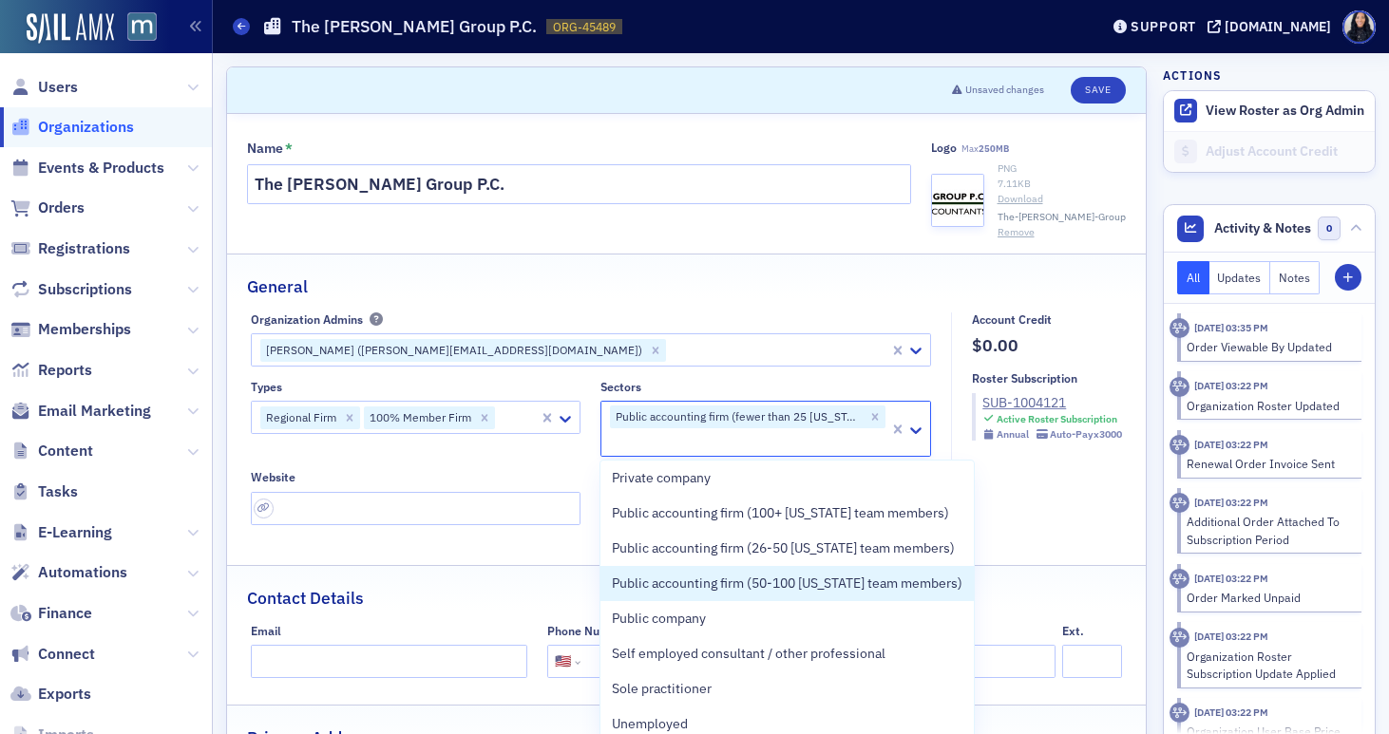
scroll to position [180, 0]
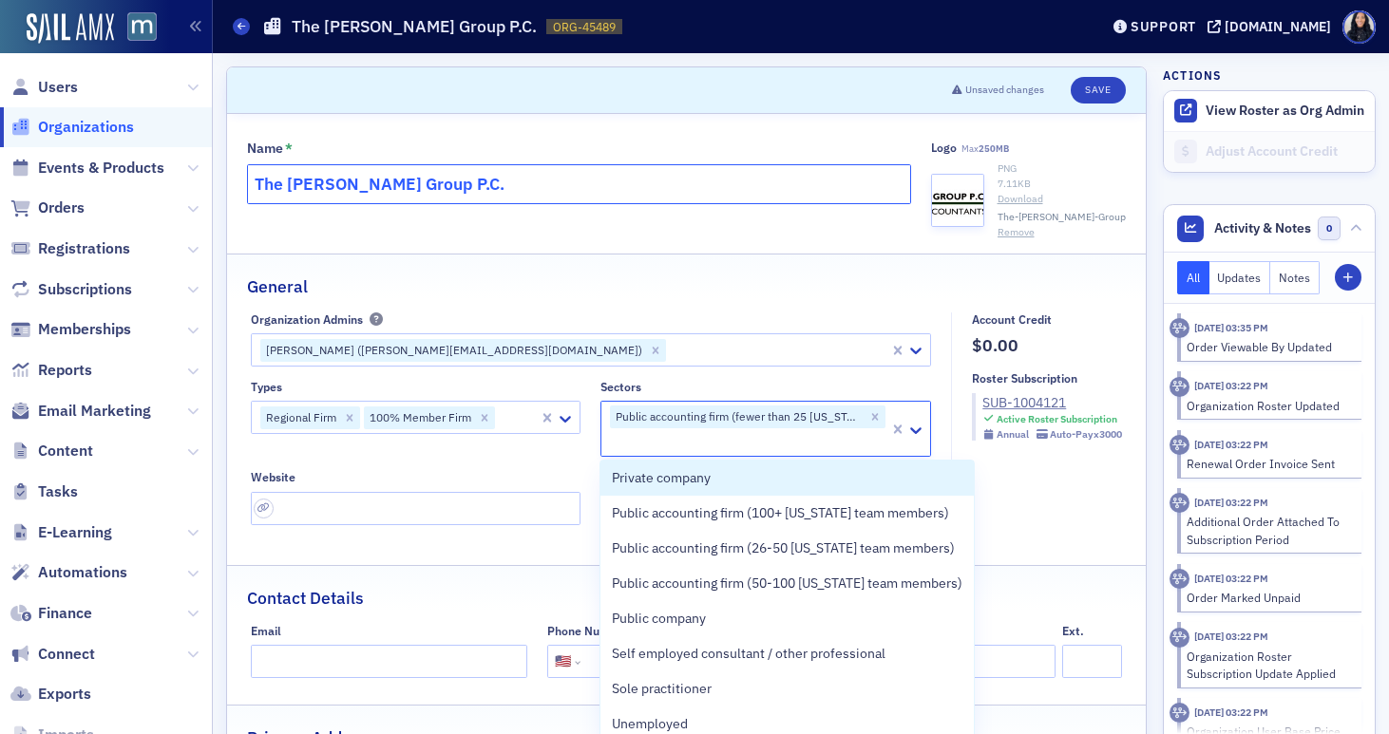
click at [557, 184] on input "The [PERSON_NAME] Group P.C." at bounding box center [579, 184] width 664 height 40
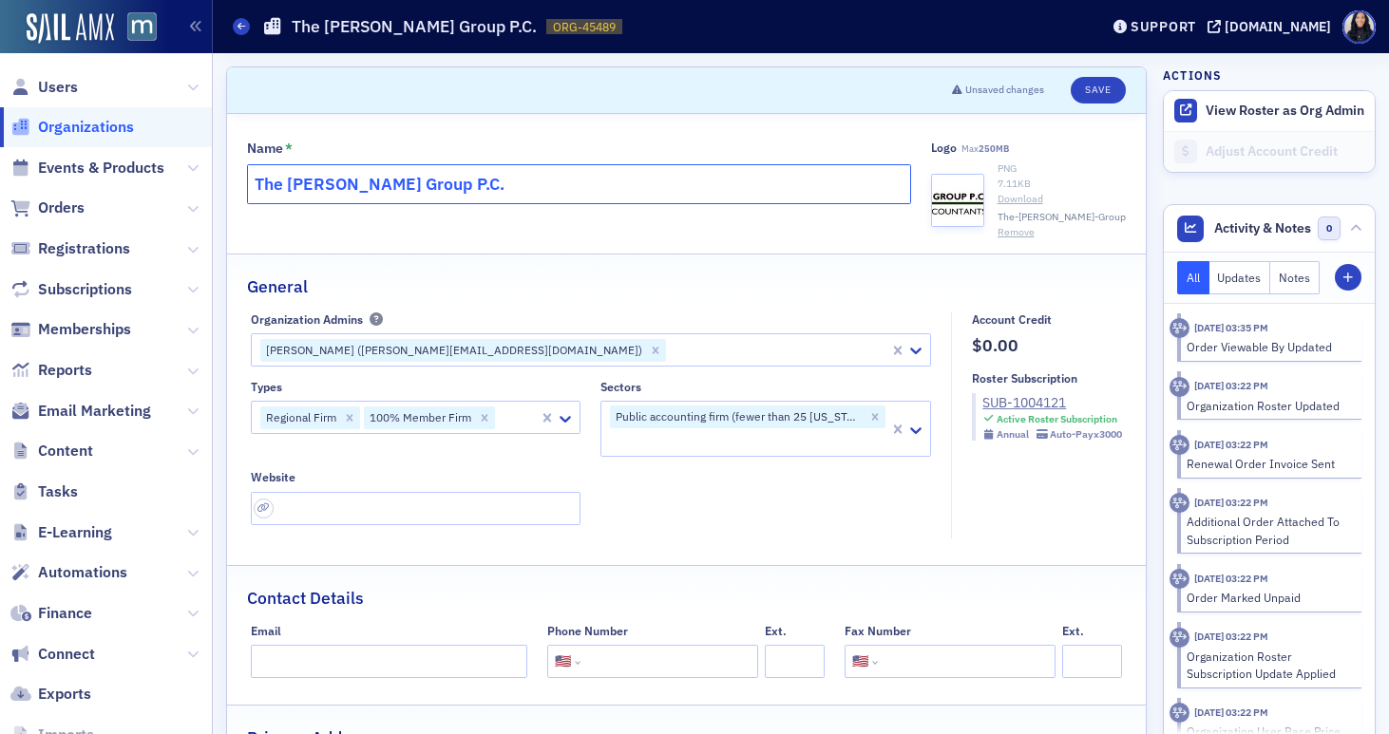
click at [557, 184] on input "The [PERSON_NAME] Group P.C." at bounding box center [579, 184] width 664 height 40
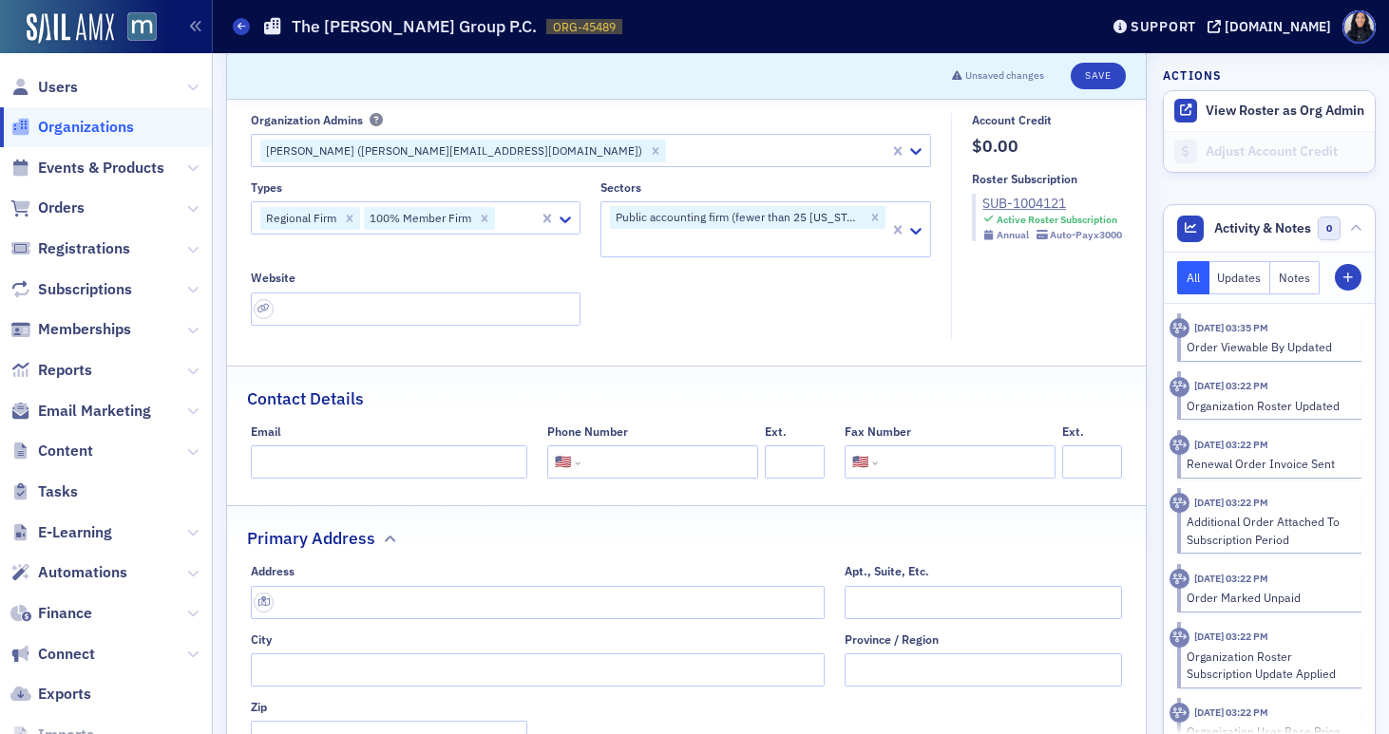
scroll to position [209, 0]
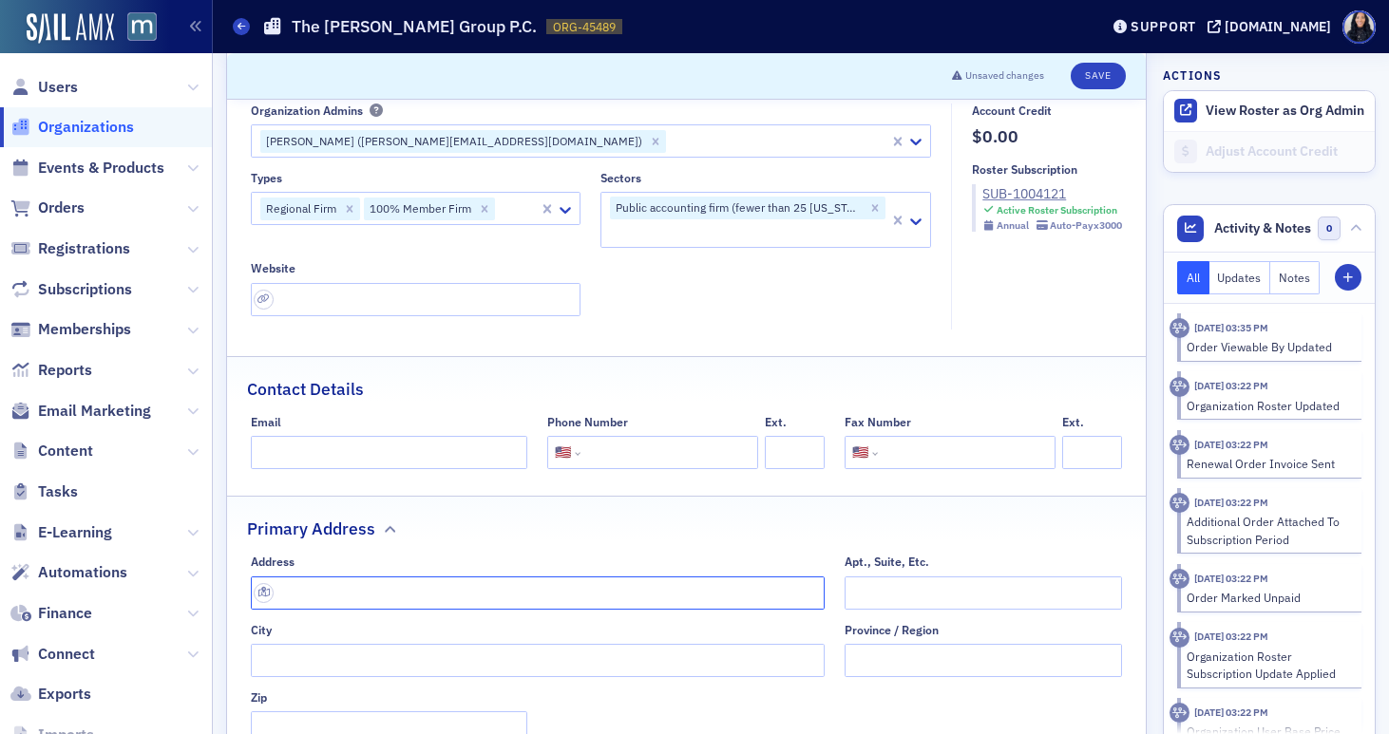
click at [523, 596] on input "text" at bounding box center [538, 593] width 575 height 33
paste input "6000 Thayer Center Oakland, MD 21550"
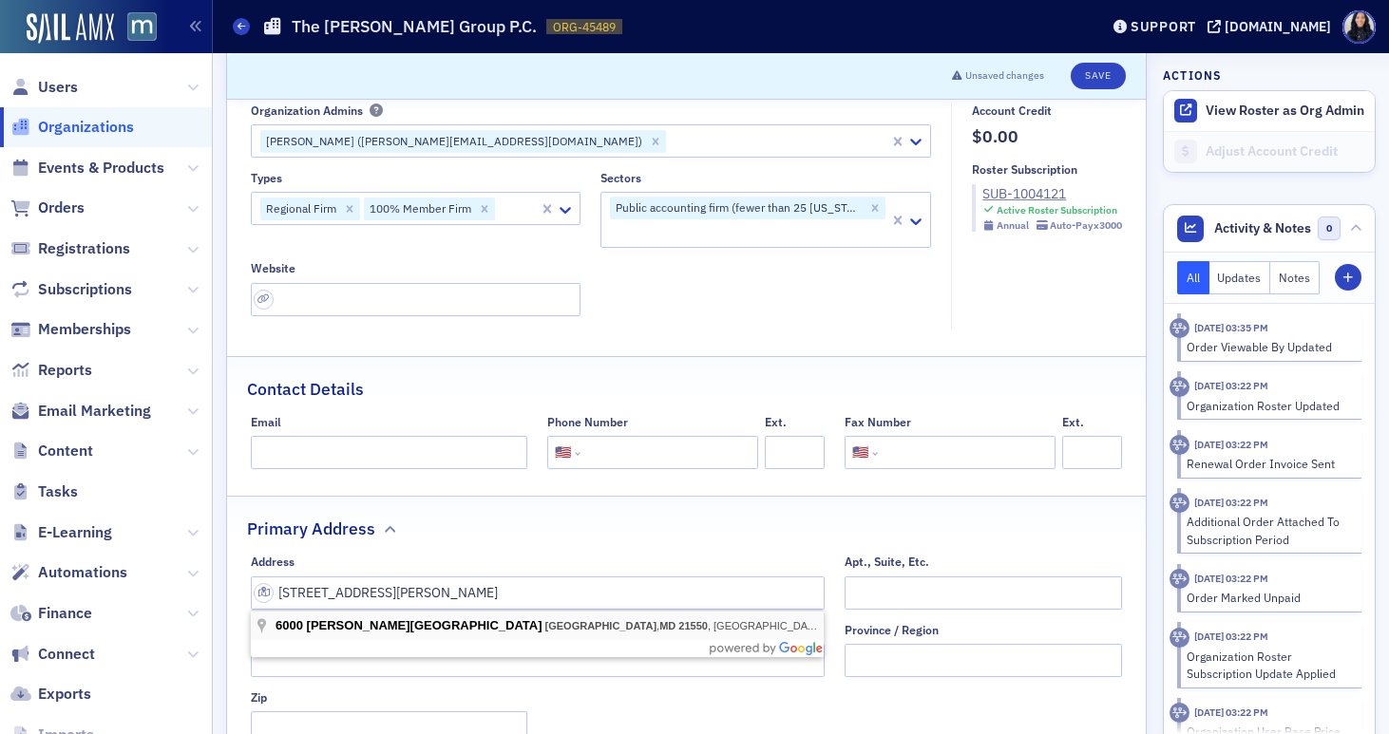
type input "6000 Thayer Center"
type input "Oakland"
type input "21550"
type input "Garrett County"
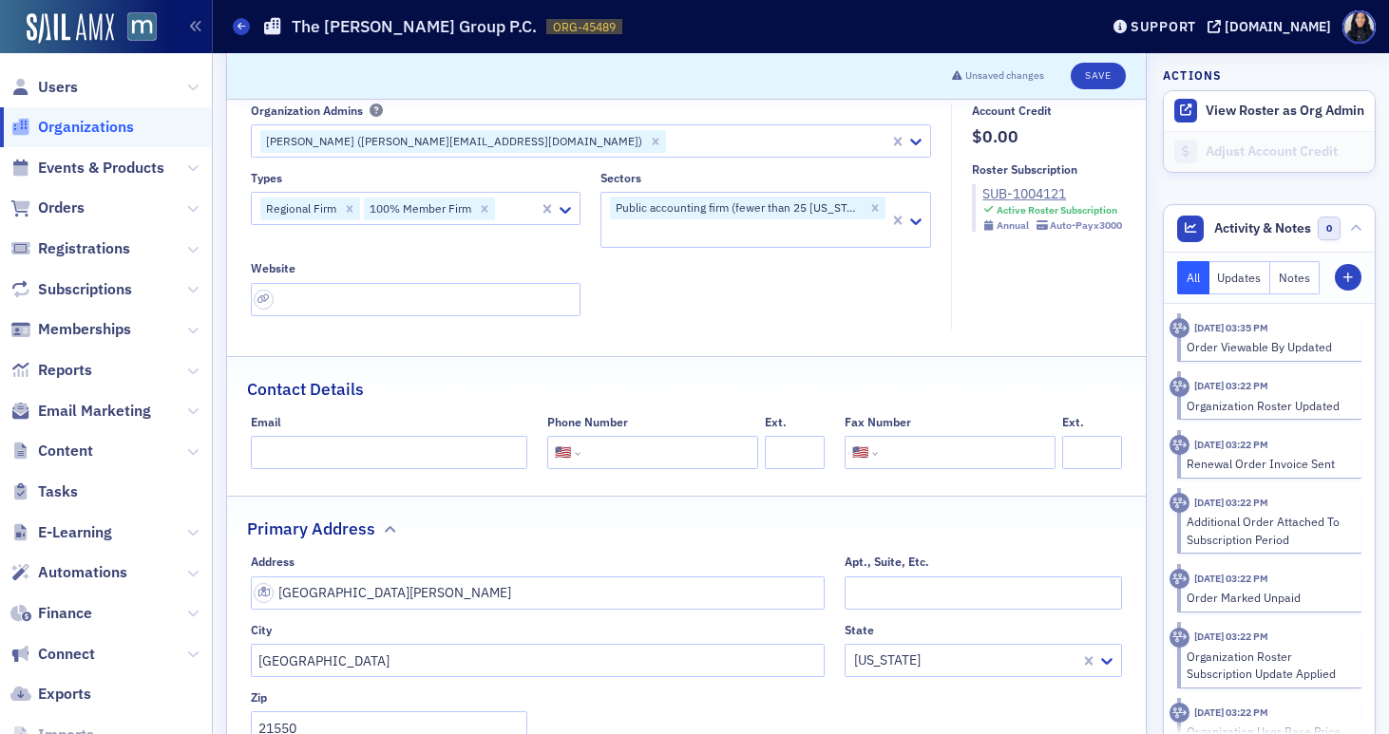
click at [687, 461] on input "tel" at bounding box center [667, 452] width 166 height 33
paste input "(301) 334-3127"
type input "(301) 334-3127"
click at [451, 458] on input "Email" at bounding box center [389, 452] width 277 height 33
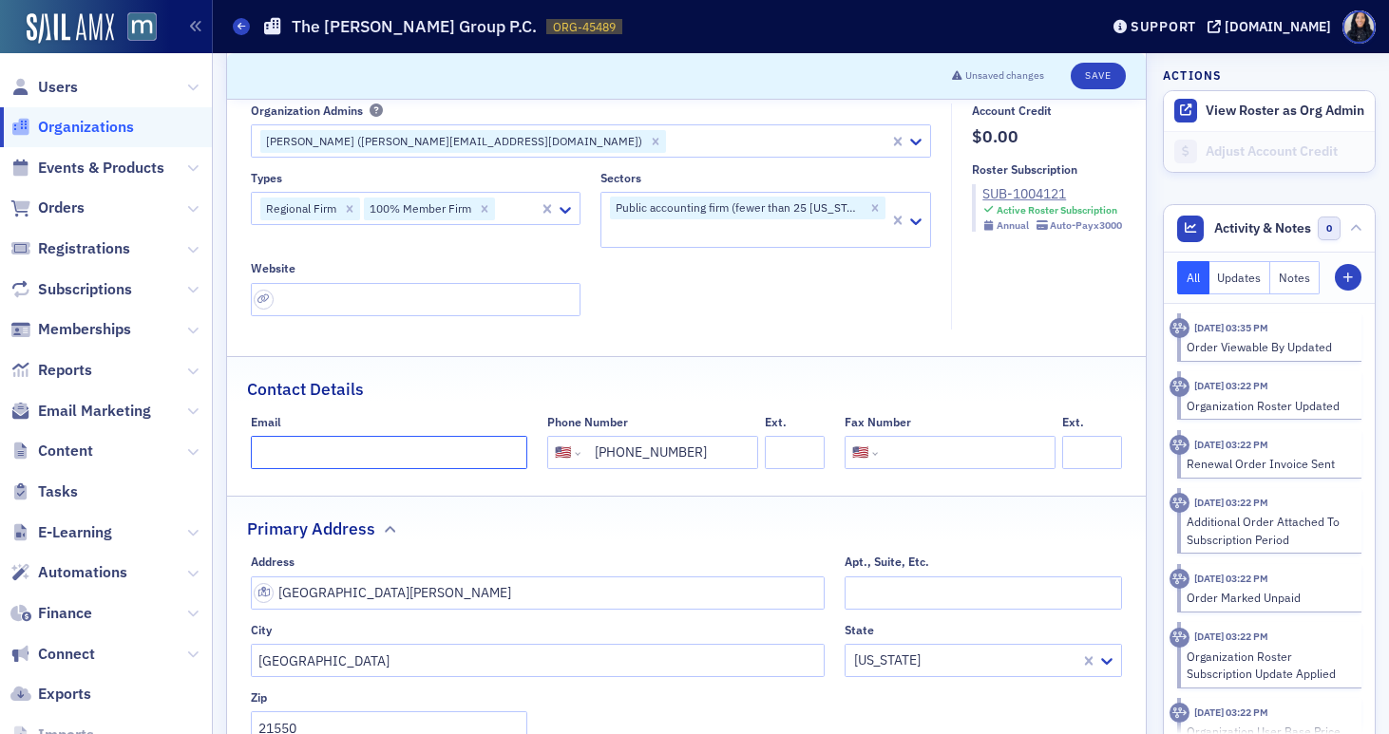
click at [451, 458] on input "Email" at bounding box center [389, 452] width 277 height 33
paste input "contact@rgroupcpa.com"
type input "contact@rgroupcpa.com"
click at [505, 400] on div "Contact Details" at bounding box center [686, 379] width 879 height 45
click at [531, 302] on input "url" at bounding box center [416, 299] width 331 height 33
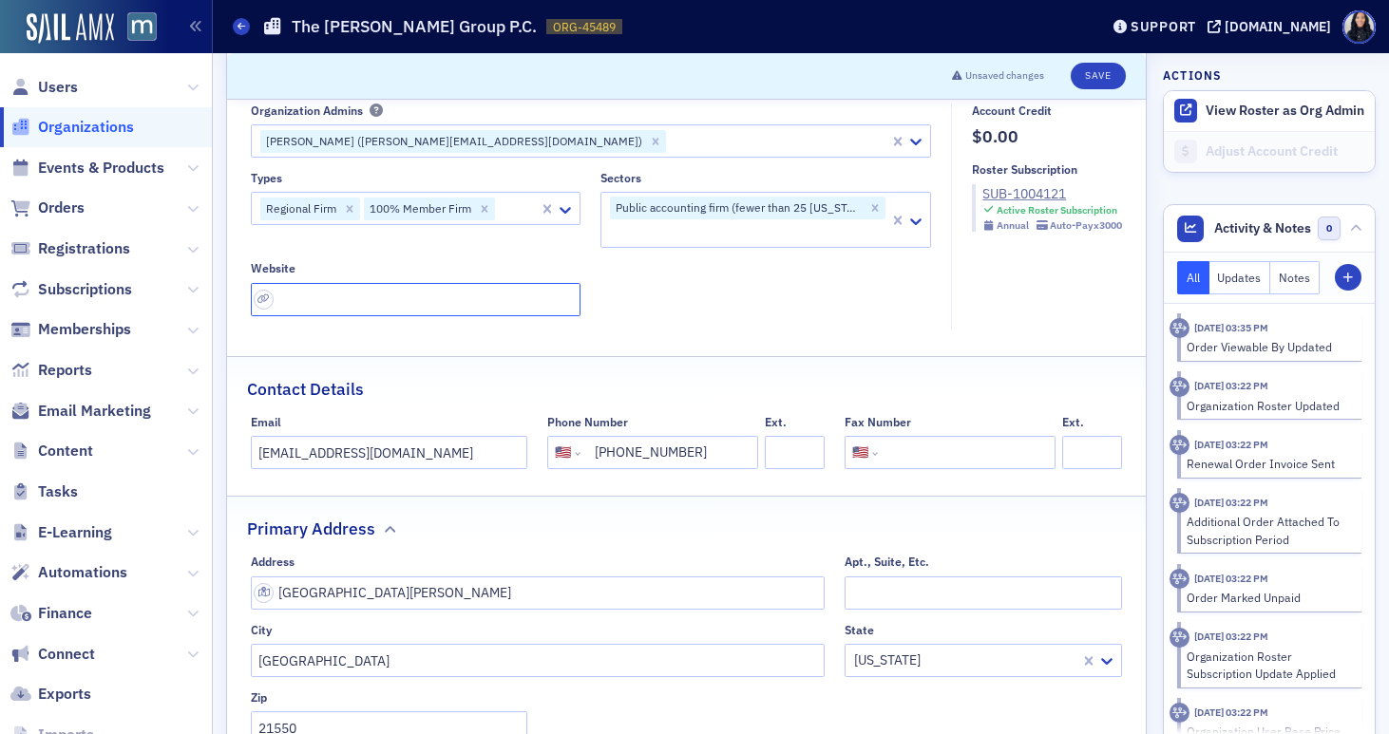
paste input "https://www.rgroupcpa.com/"
type input "https://www.rgroupcpa.com/"
click at [513, 212] on div at bounding box center [517, 209] width 41 height 24
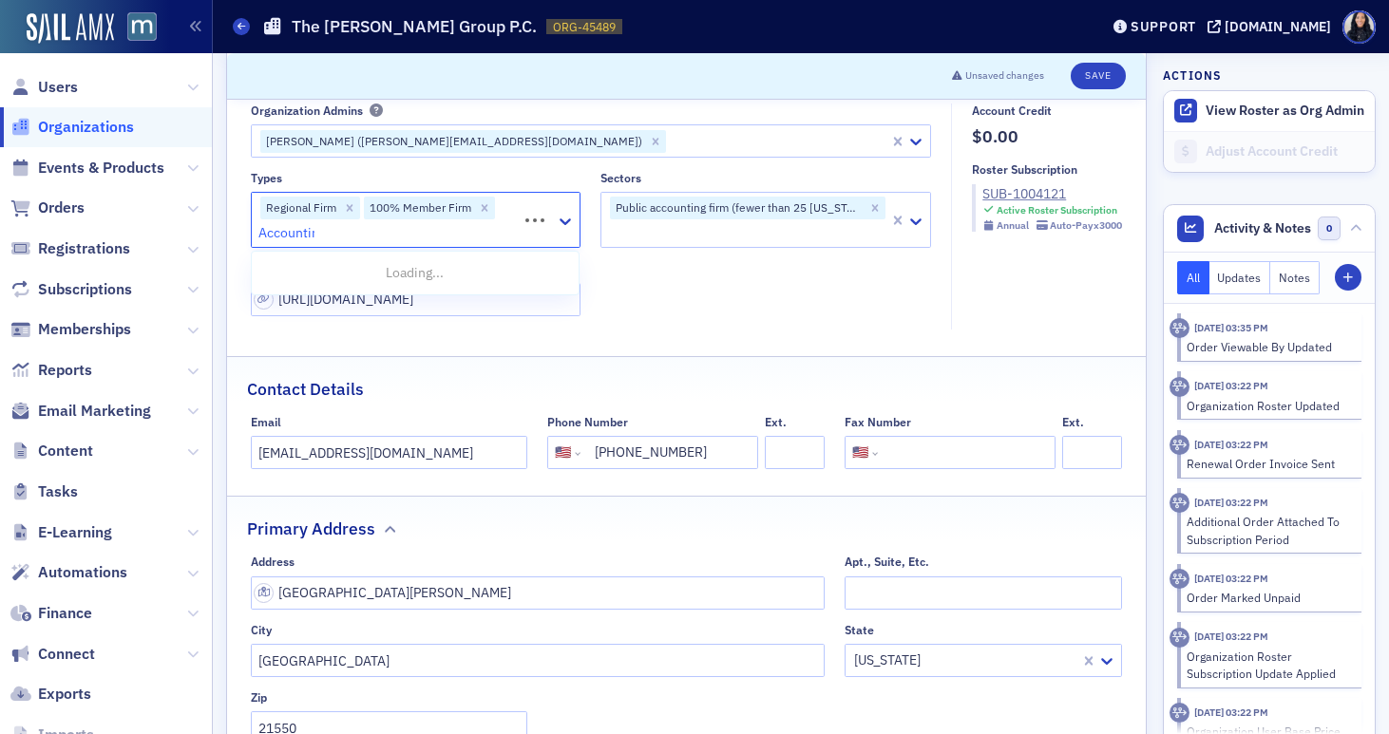
type input "Accounting"
click at [467, 307] on div "Accounting Firm" at bounding box center [415, 308] width 304 height 20
click at [1100, 75] on button "Save" at bounding box center [1098, 76] width 54 height 27
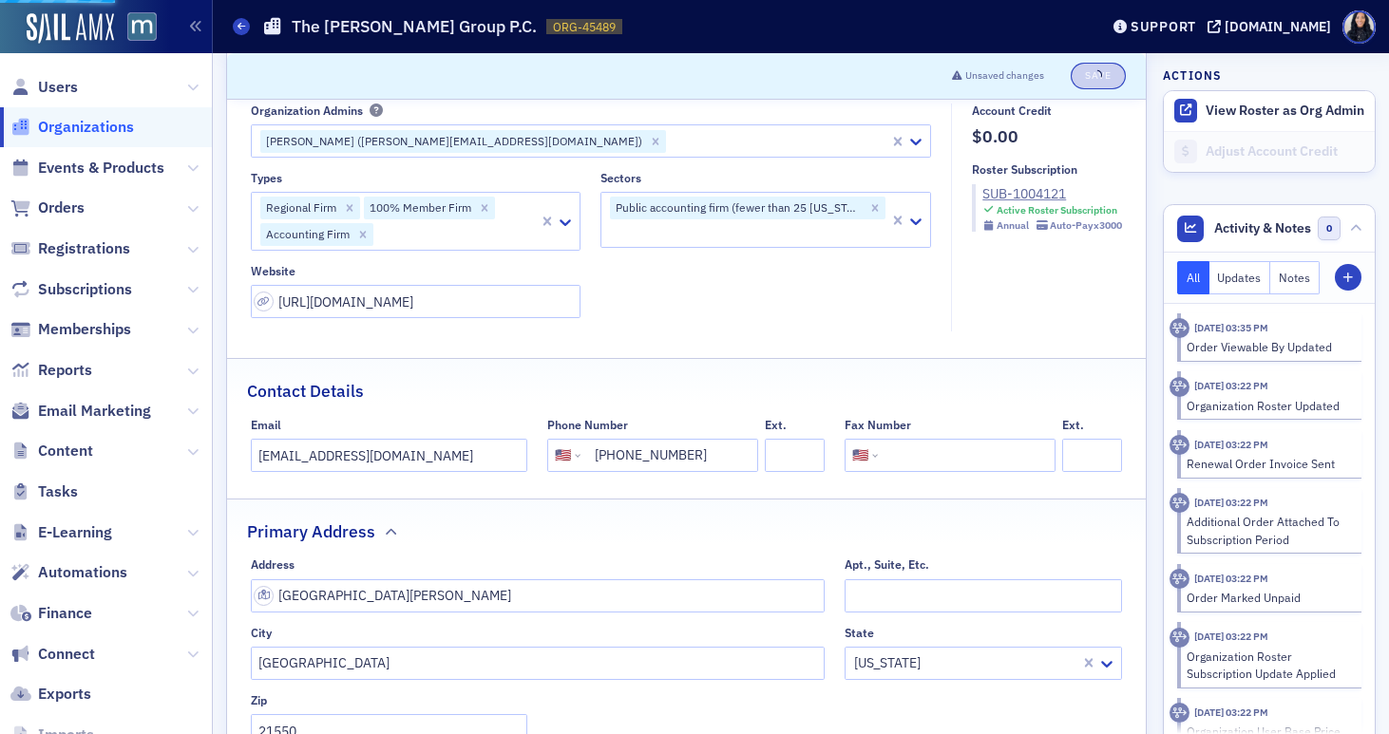
select select "US"
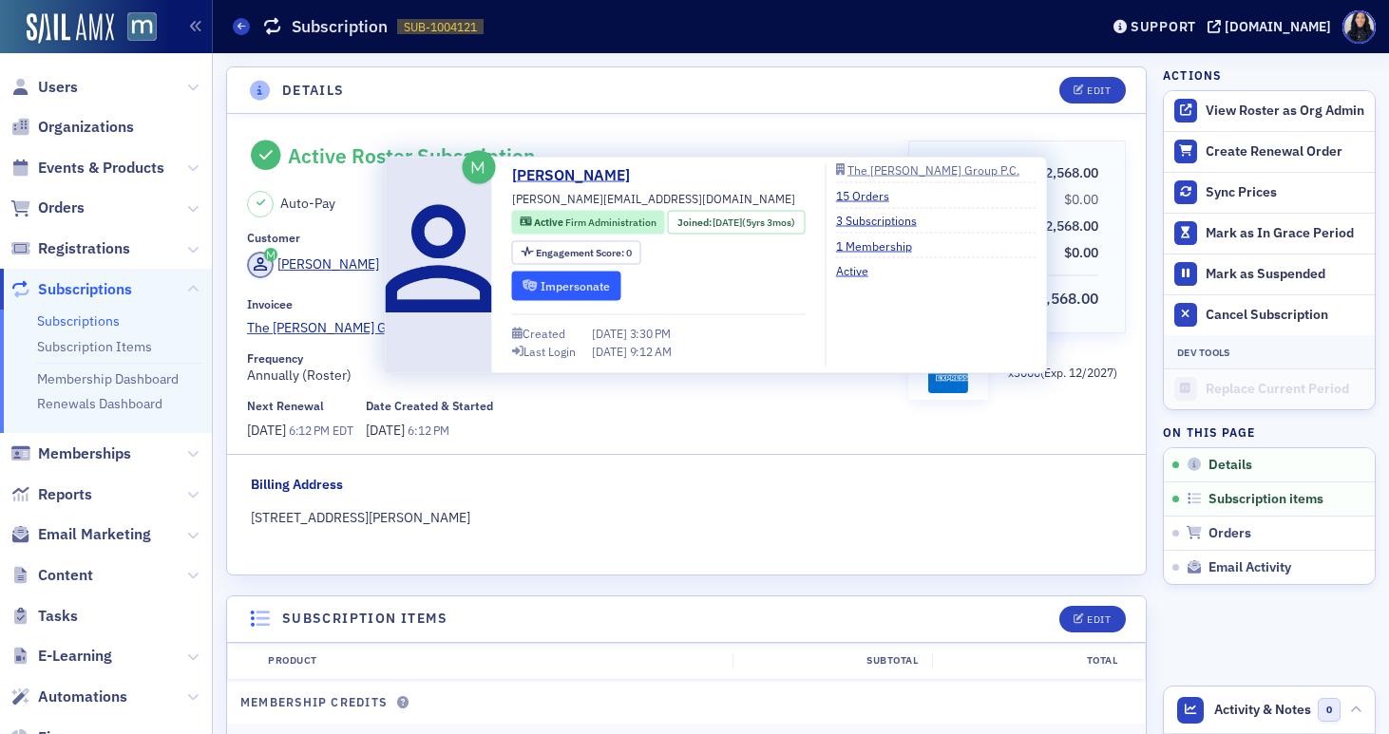
click at [544, 289] on button "Impersonate" at bounding box center [566, 285] width 109 height 29
